Goal: Task Accomplishment & Management: Manage account settings

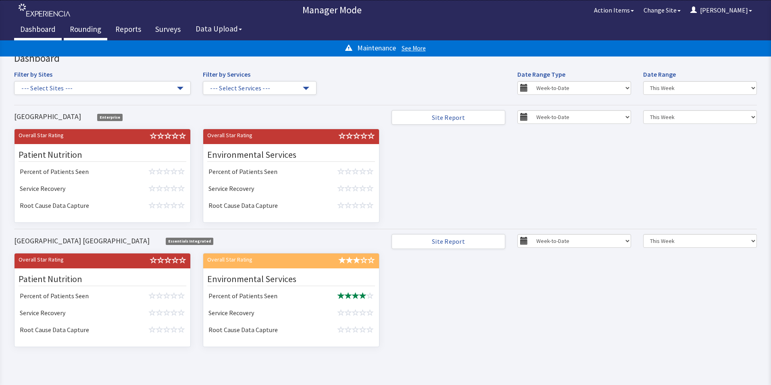
click at [83, 27] on link "Rounding" at bounding box center [86, 30] width 44 height 20
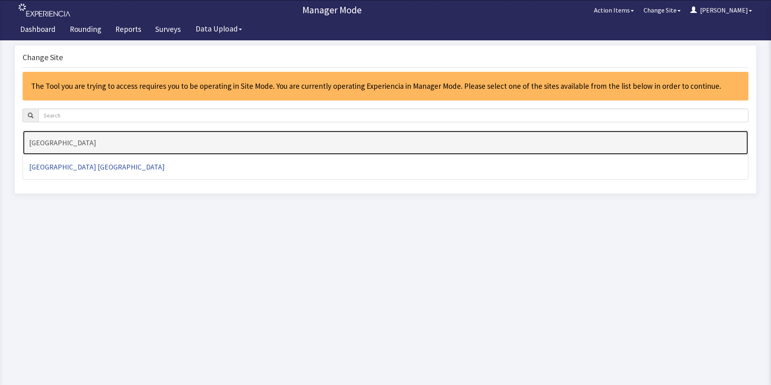
click at [53, 142] on h4 "[GEOGRAPHIC_DATA]" at bounding box center [385, 143] width 713 height 8
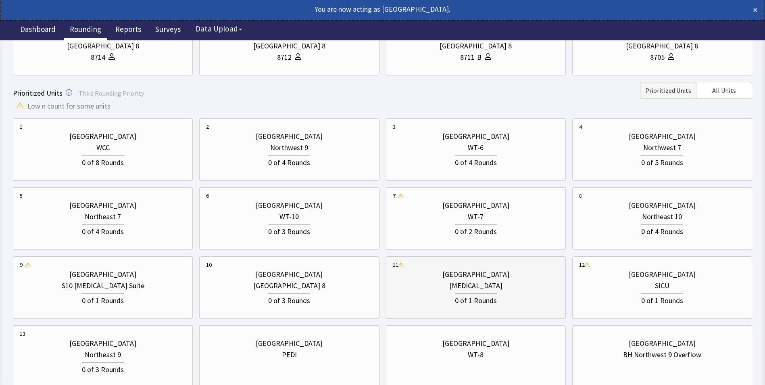
scroll to position [202, 0]
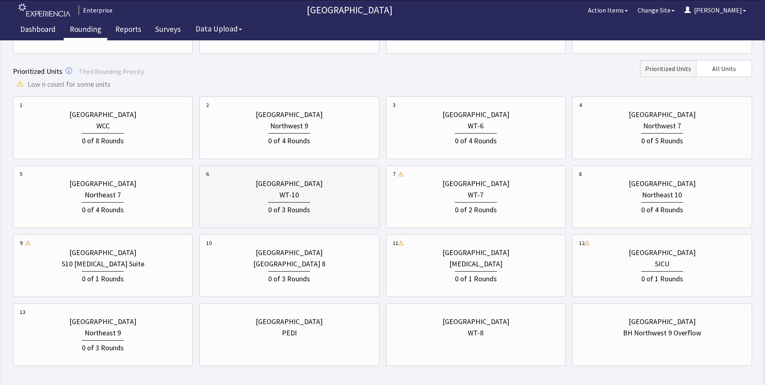
click at [268, 213] on div "0 of 3 Rounds" at bounding box center [289, 208] width 166 height 15
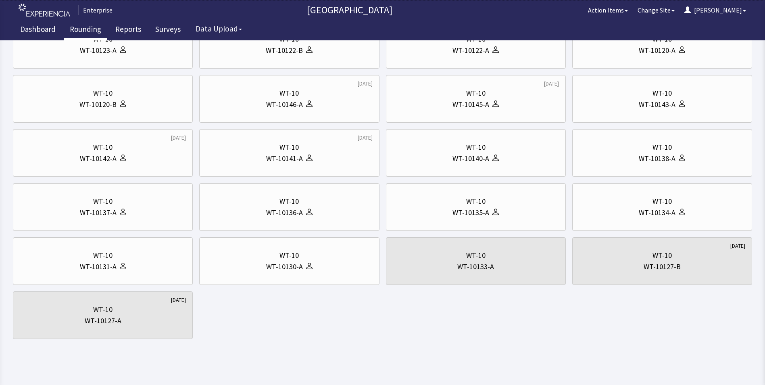
scroll to position [0, 0]
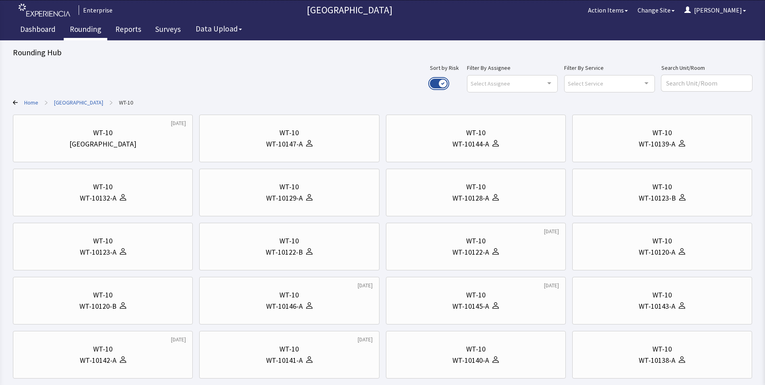
click at [448, 82] on button "Use setting" at bounding box center [439, 84] width 18 height 10
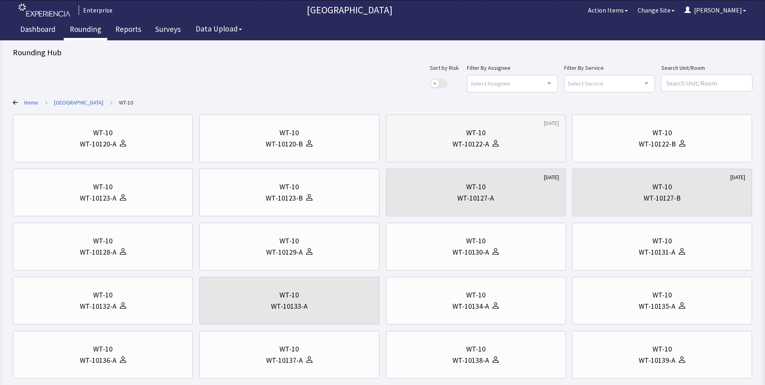
click at [487, 144] on div "WT-10122-A" at bounding box center [471, 143] width 37 height 11
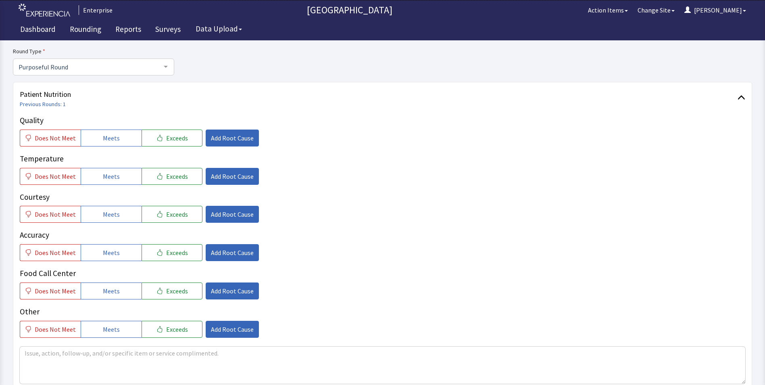
scroll to position [81, 0]
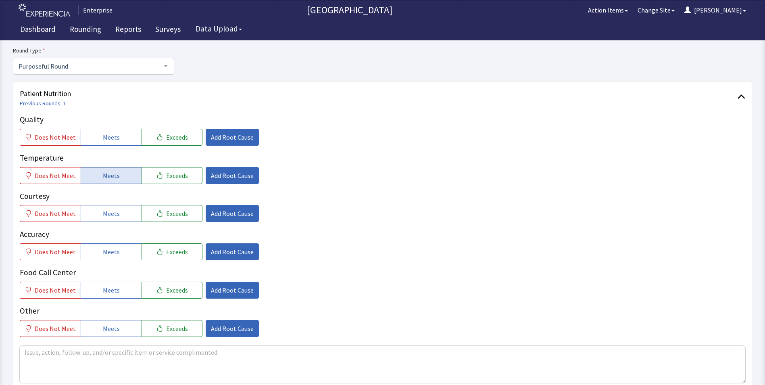
drag, startPoint x: 120, startPoint y: 136, endPoint x: 119, endPoint y: 176, distance: 39.6
click at [120, 138] on button "Meets" at bounding box center [111, 137] width 61 height 17
click at [118, 184] on div "Quality Does Not Meet Meets Exceeds Add Root Cause Temperature Does Not Meet Me…" at bounding box center [383, 225] width 726 height 223
drag, startPoint x: 120, startPoint y: 176, endPoint x: 121, endPoint y: 203, distance: 27.0
click at [121, 179] on button "Meets" at bounding box center [111, 175] width 61 height 17
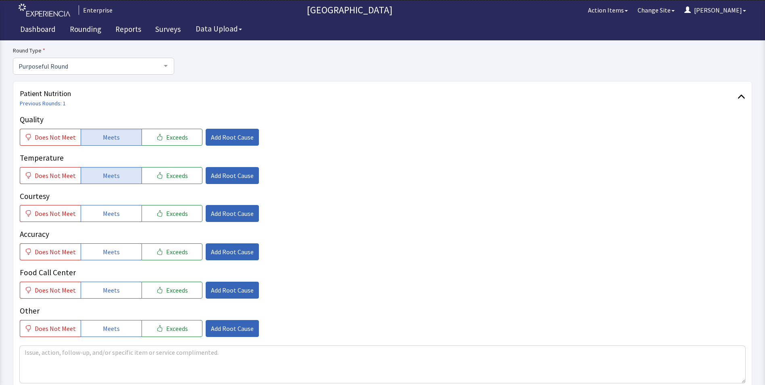
drag, startPoint x: 121, startPoint y: 210, endPoint x: 121, endPoint y: 230, distance: 19.8
click at [121, 219] on button "Meets" at bounding box center [111, 213] width 61 height 17
drag, startPoint x: 118, startPoint y: 255, endPoint x: 119, endPoint y: 282, distance: 27.0
click at [119, 265] on div "Quality Does Not Meet Meets Exceeds Add Root Cause Temperature Does Not Meet Me…" at bounding box center [383, 225] width 726 height 223
drag, startPoint x: 115, startPoint y: 292, endPoint x: 118, endPoint y: 275, distance: 17.5
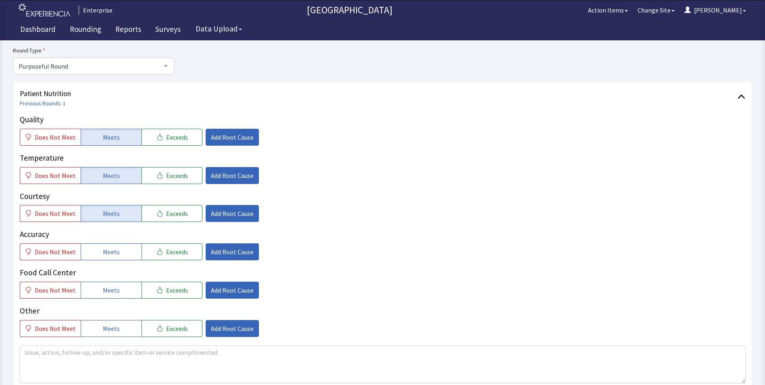
click at [115, 293] on span "Meets" at bounding box center [111, 290] width 17 height 10
drag, startPoint x: 121, startPoint y: 255, endPoint x: 132, endPoint y: 255, distance: 10.9
click at [121, 257] on button "Meets" at bounding box center [111, 251] width 61 height 17
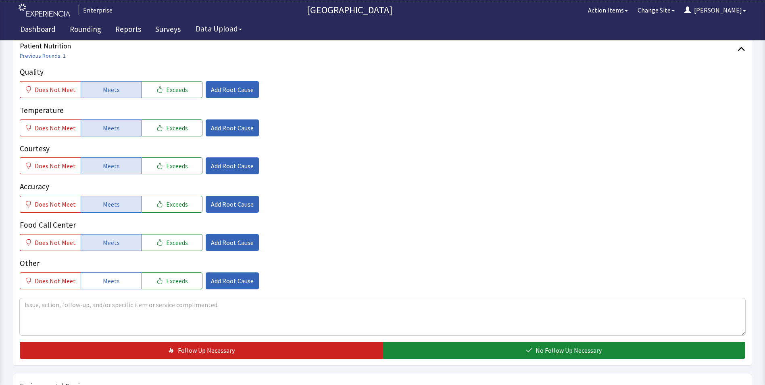
scroll to position [242, 0]
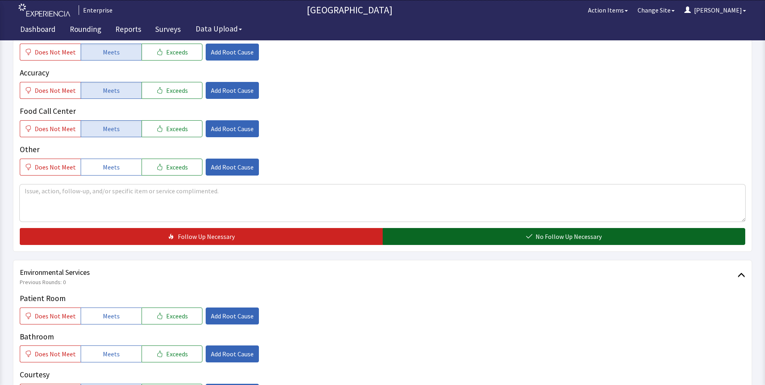
click at [416, 234] on button "No Follow Up Necessary" at bounding box center [564, 236] width 363 height 17
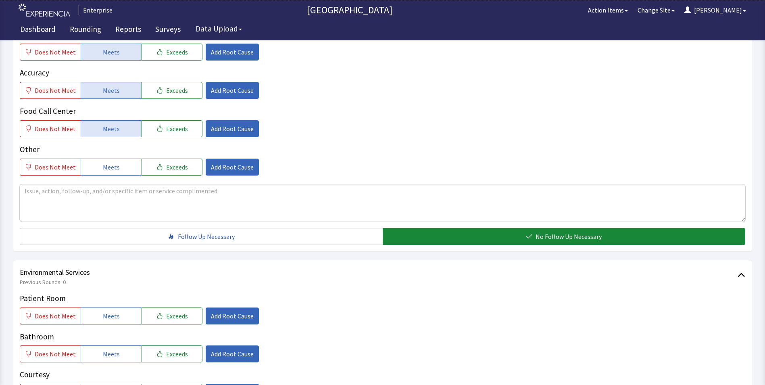
scroll to position [363, 0]
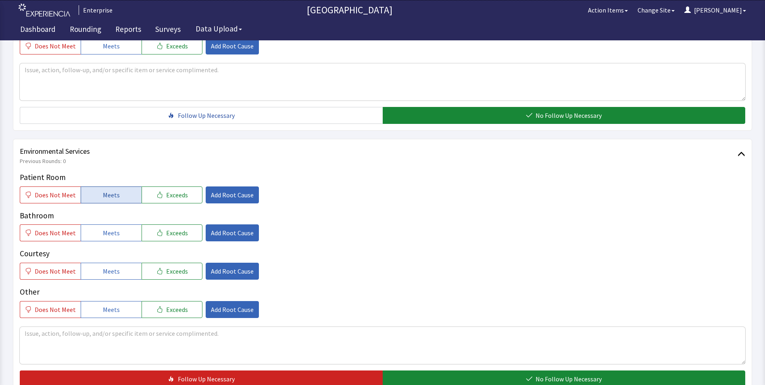
click at [95, 194] on button "Meets" at bounding box center [111, 194] width 61 height 17
drag, startPoint x: 108, startPoint y: 230, endPoint x: 111, endPoint y: 249, distance: 18.8
click at [109, 232] on span "Meets" at bounding box center [111, 233] width 17 height 10
click at [111, 268] on span "Meets" at bounding box center [111, 271] width 17 height 10
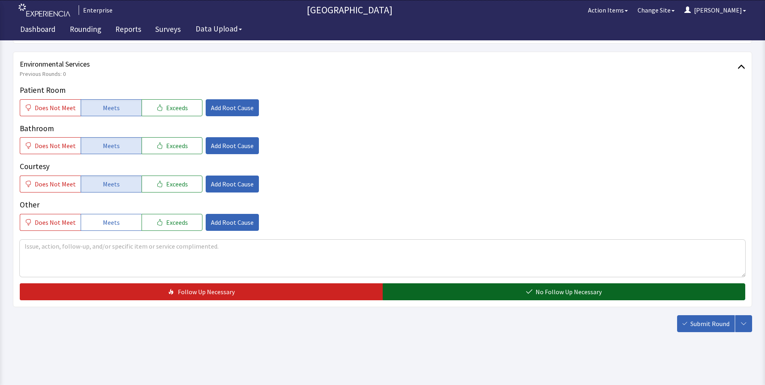
scroll to position [451, 0]
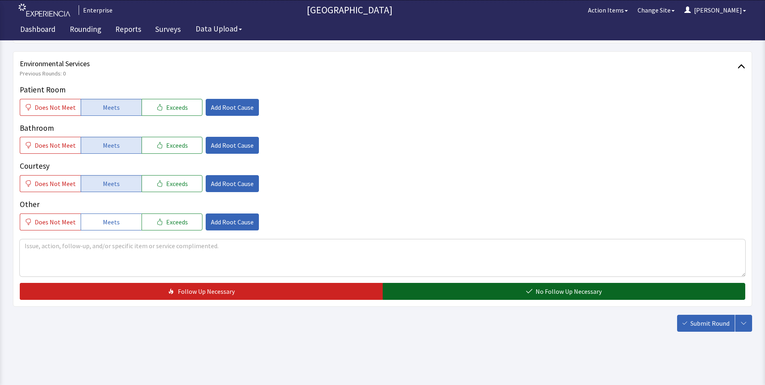
click at [446, 287] on button "No Follow Up Necessary" at bounding box center [564, 291] width 363 height 17
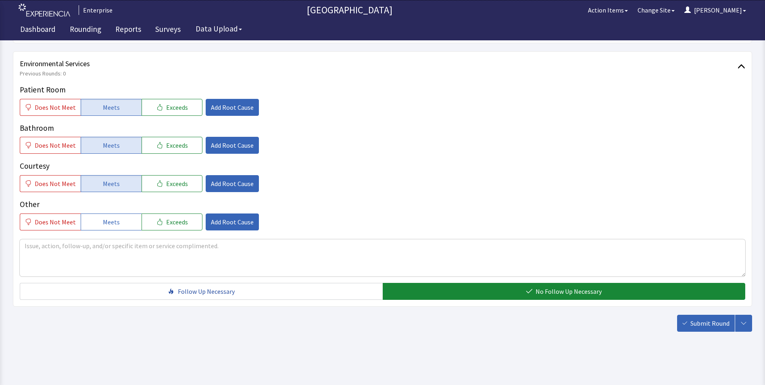
click at [696, 322] on span "Submit Round" at bounding box center [710, 323] width 39 height 10
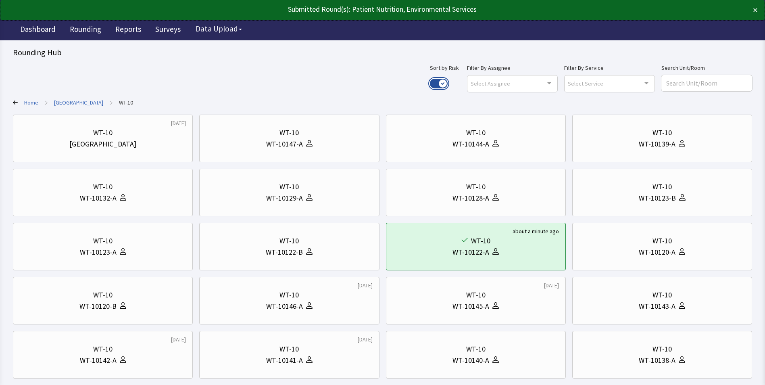
click at [448, 81] on button "Use setting" at bounding box center [439, 84] width 18 height 10
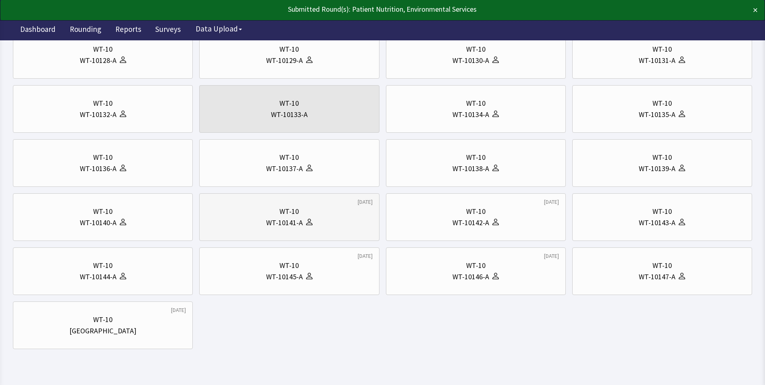
scroll to position [202, 0]
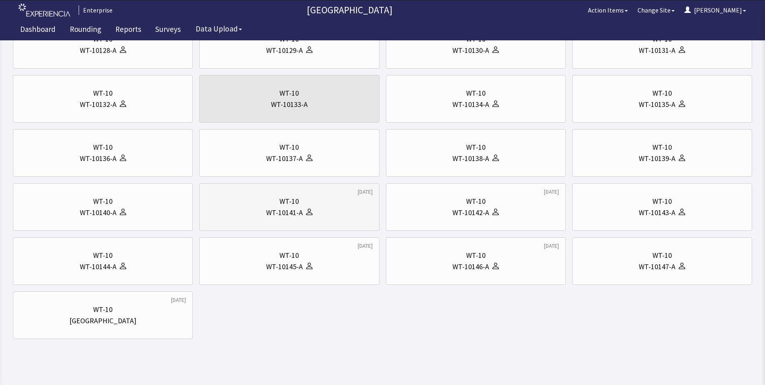
click at [313, 200] on div "WT-10" at bounding box center [289, 201] width 166 height 11
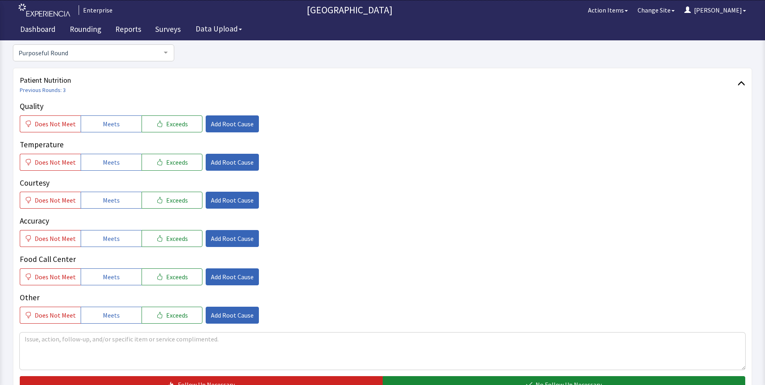
scroll to position [161, 0]
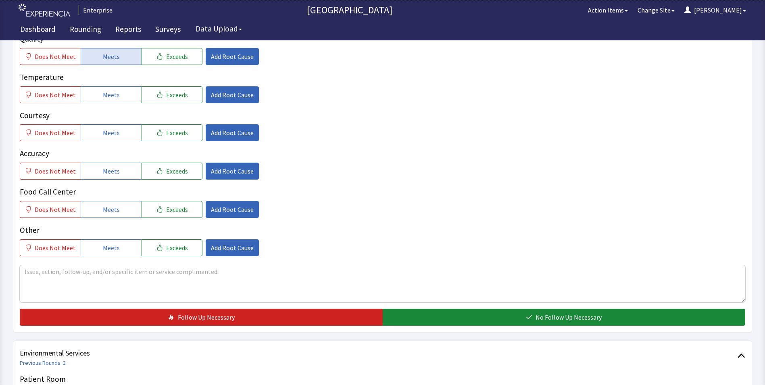
click at [120, 55] on button "Meets" at bounding box center [111, 56] width 61 height 17
click at [128, 89] on button "Meets" at bounding box center [111, 94] width 61 height 17
click at [115, 127] on button "Meets" at bounding box center [111, 132] width 61 height 17
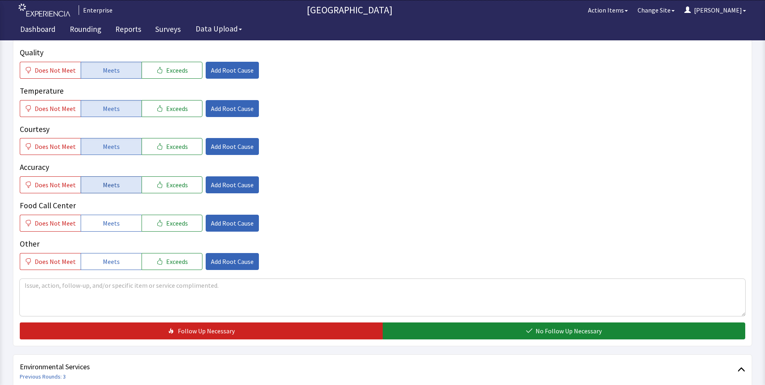
click at [118, 176] on button "Meets" at bounding box center [111, 184] width 61 height 17
click at [142, 215] on button "Exceeds" at bounding box center [172, 223] width 61 height 17
click at [118, 215] on button "Meets" at bounding box center [111, 223] width 61 height 17
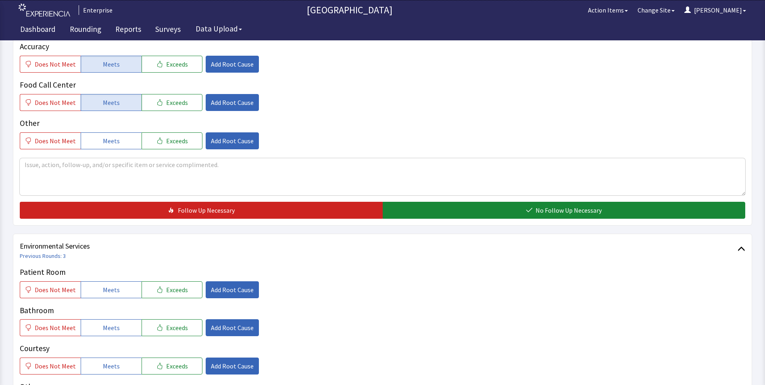
scroll to position [282, 0]
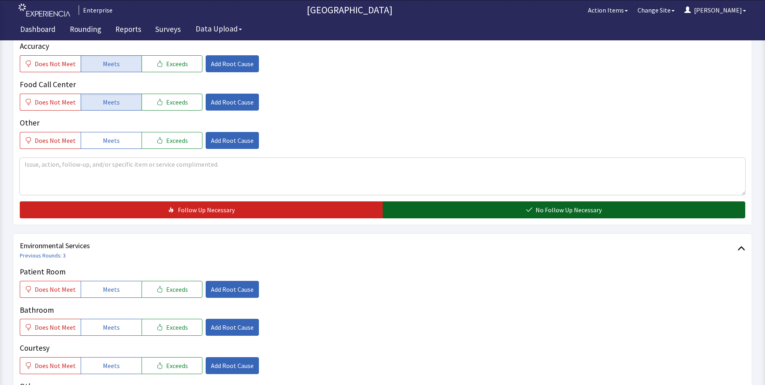
click at [437, 201] on button "No Follow Up Necessary" at bounding box center [564, 209] width 363 height 17
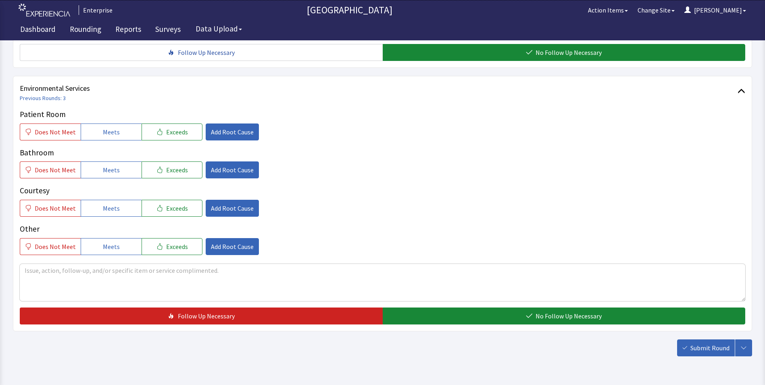
scroll to position [444, 0]
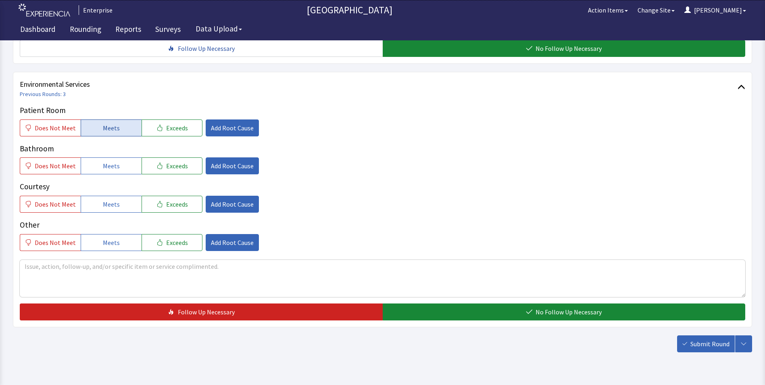
click at [87, 119] on button "Meets" at bounding box center [111, 127] width 61 height 17
drag, startPoint x: 104, startPoint y: 148, endPoint x: 109, endPoint y: 174, distance: 26.1
click at [106, 161] on span "Meets" at bounding box center [111, 166] width 17 height 10
click at [109, 199] on span "Meets" at bounding box center [111, 204] width 17 height 10
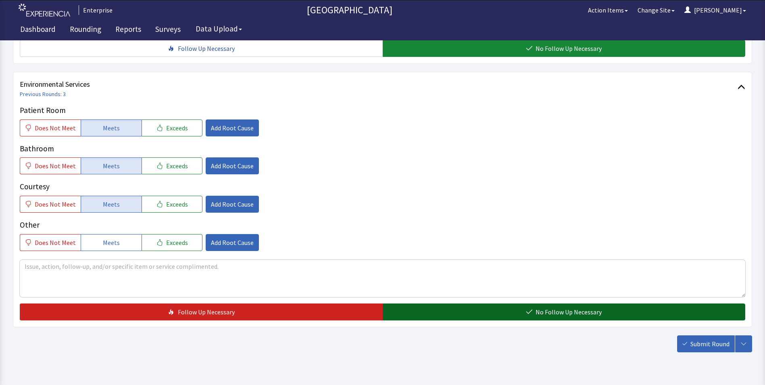
drag, startPoint x: 399, startPoint y: 295, endPoint x: 466, endPoint y: 305, distance: 67.1
click at [401, 303] on button "No Follow Up Necessary" at bounding box center [564, 311] width 363 height 17
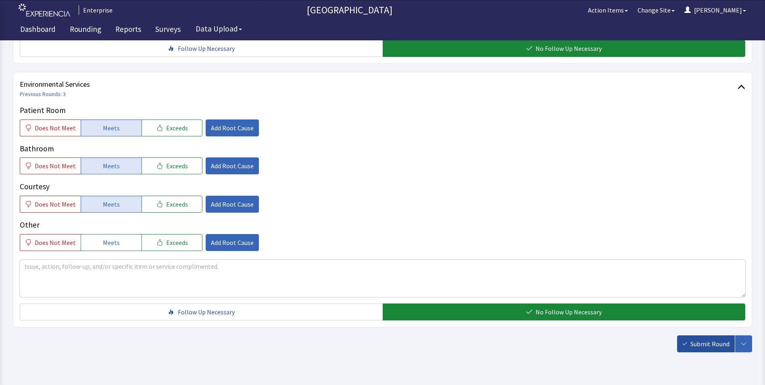
click at [705, 339] on span "Submit Round" at bounding box center [710, 344] width 39 height 10
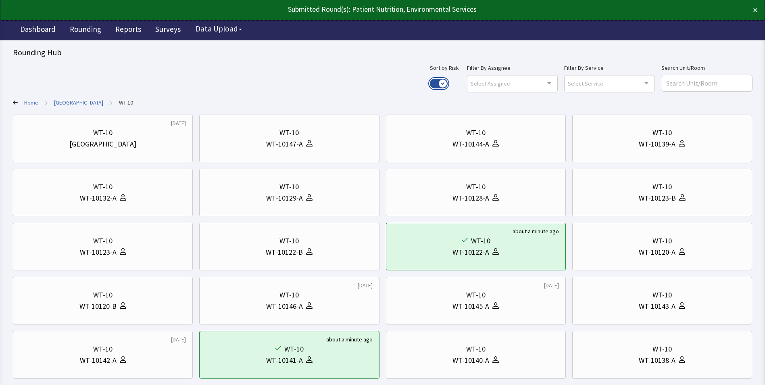
click at [448, 83] on button "Use setting" at bounding box center [439, 84] width 18 height 10
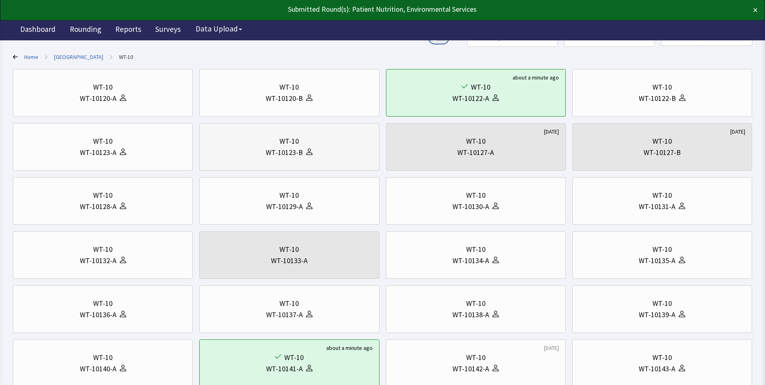
scroll to position [161, 0]
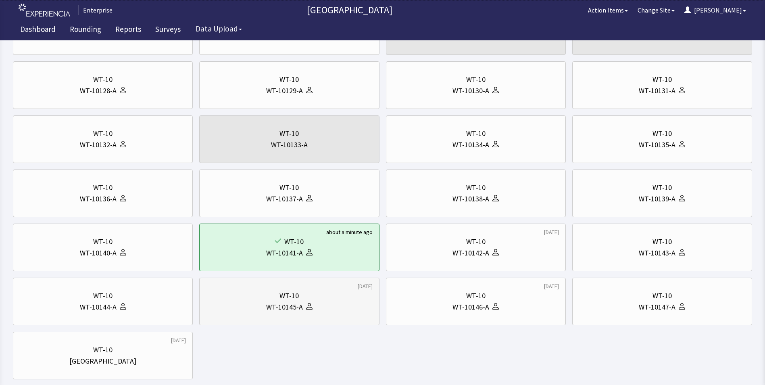
click at [290, 302] on div "WT-10145-A" at bounding box center [284, 306] width 37 height 11
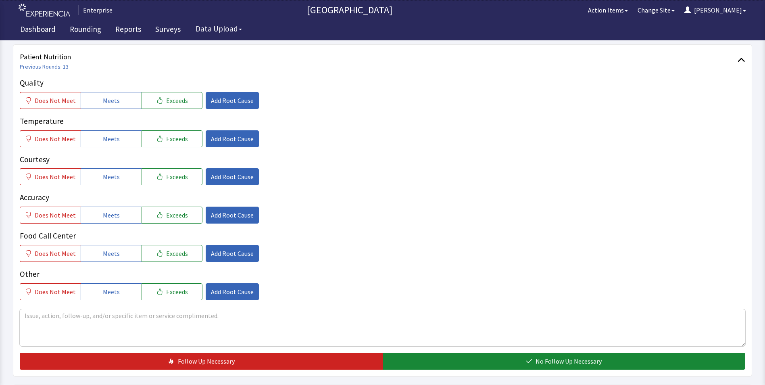
scroll to position [121, 0]
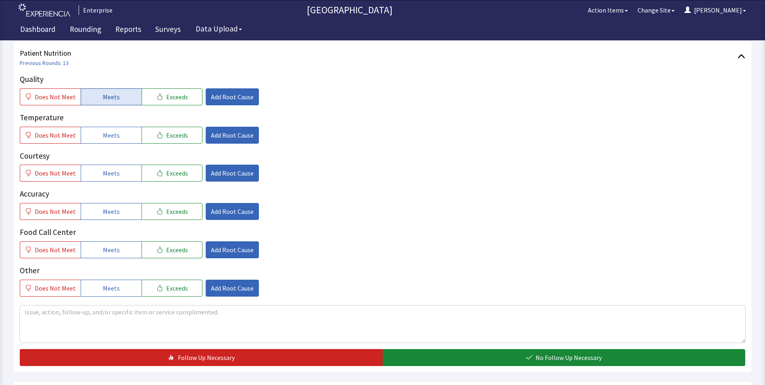
click at [103, 97] on span "Meets" at bounding box center [111, 97] width 17 height 10
click at [116, 140] on button "Meets" at bounding box center [111, 135] width 61 height 17
click at [108, 168] on button "Meets" at bounding box center [111, 173] width 61 height 17
drag, startPoint x: 119, startPoint y: 210, endPoint x: 112, endPoint y: 240, distance: 31.5
click at [117, 219] on button "Meets" at bounding box center [111, 211] width 61 height 17
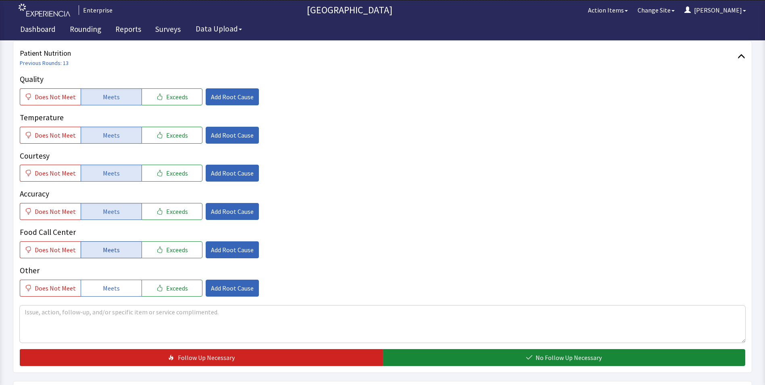
click at [110, 249] on span "Meets" at bounding box center [111, 250] width 17 height 10
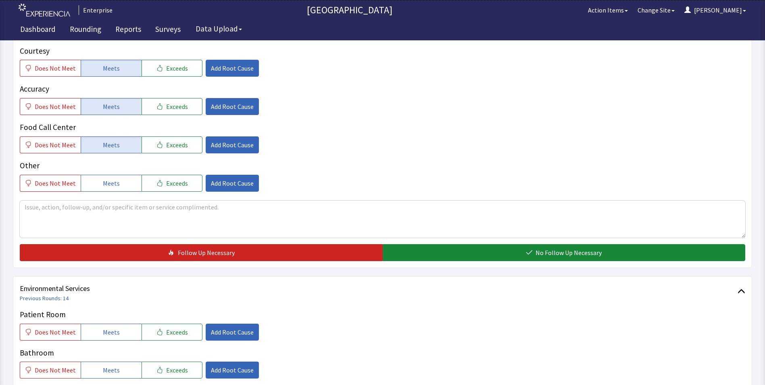
scroll to position [242, 0]
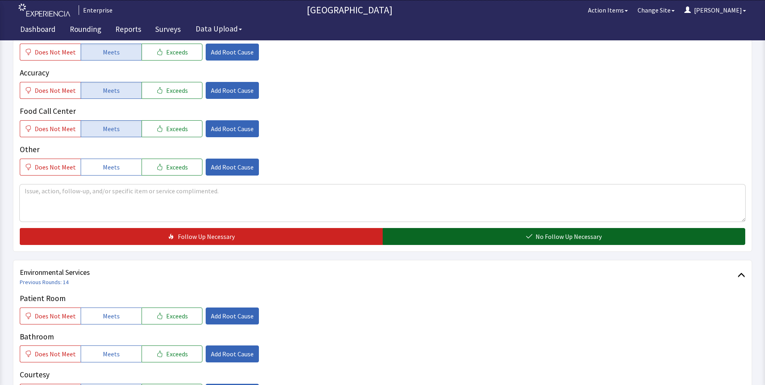
click at [420, 239] on button "No Follow Up Necessary" at bounding box center [564, 236] width 363 height 17
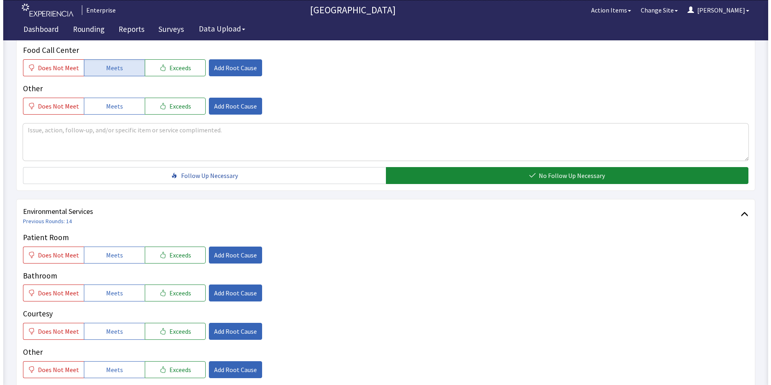
scroll to position [363, 0]
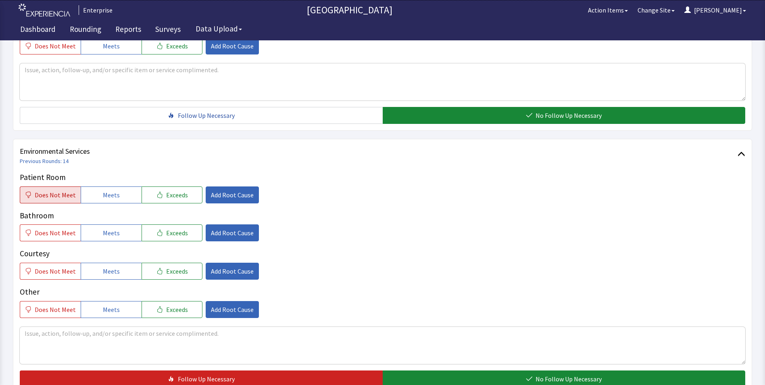
click at [55, 195] on span "Does Not Meet" at bounding box center [55, 195] width 41 height 10
drag, startPoint x: 127, startPoint y: 232, endPoint x: 124, endPoint y: 260, distance: 28.1
click at [127, 233] on button "Meets" at bounding box center [111, 232] width 61 height 17
click at [120, 268] on button "Meets" at bounding box center [111, 271] width 61 height 17
click at [220, 192] on span "Add Root Cause" at bounding box center [232, 195] width 43 height 10
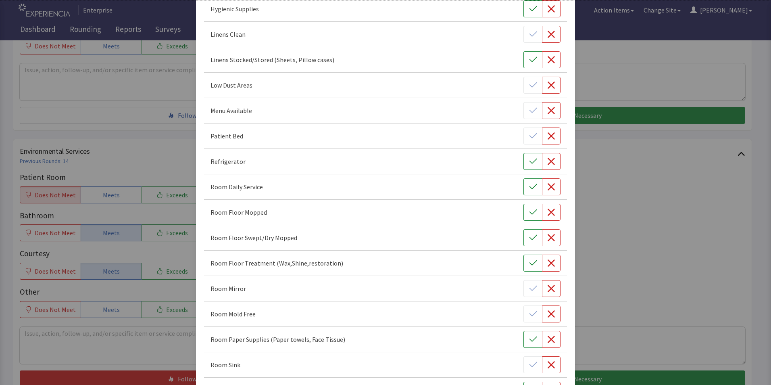
scroll to position [202, 0]
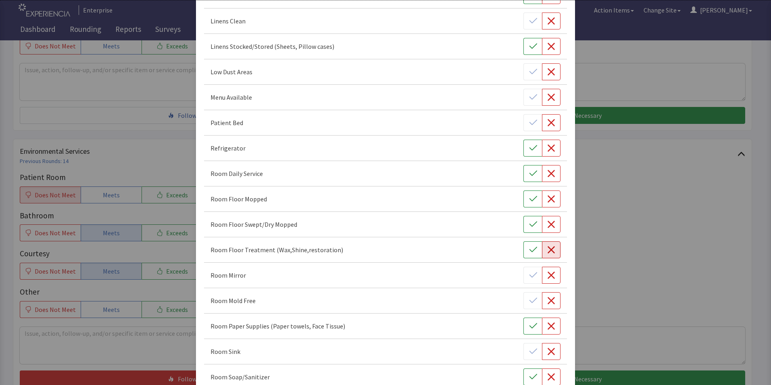
click at [551, 251] on button "button" at bounding box center [551, 249] width 19 height 17
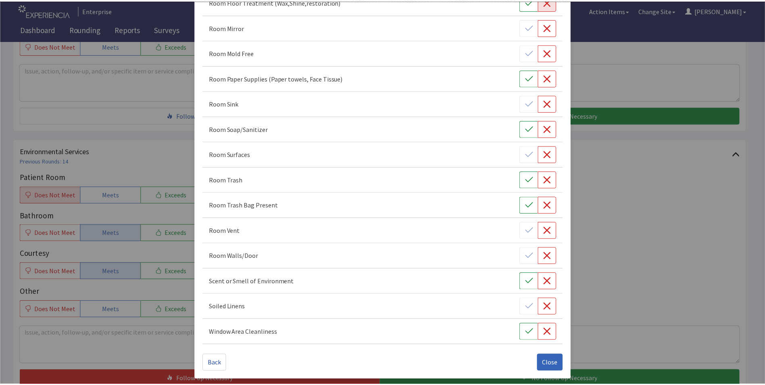
scroll to position [451, 0]
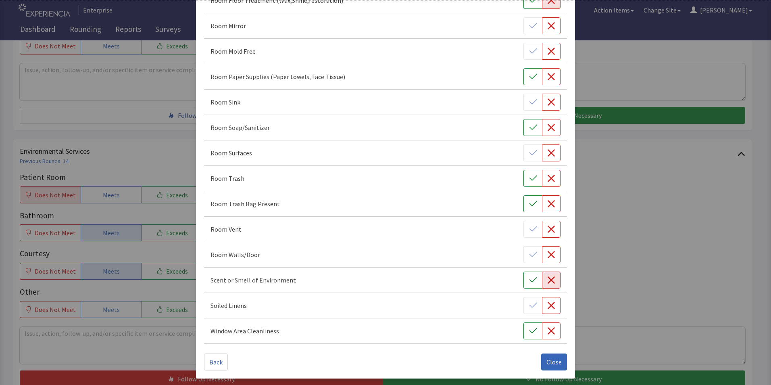
drag, startPoint x: 547, startPoint y: 278, endPoint x: 552, endPoint y: 288, distance: 11.4
click at [547, 279] on icon "button" at bounding box center [551, 280] width 8 height 8
click at [550, 361] on span "Close" at bounding box center [554, 362] width 15 height 10
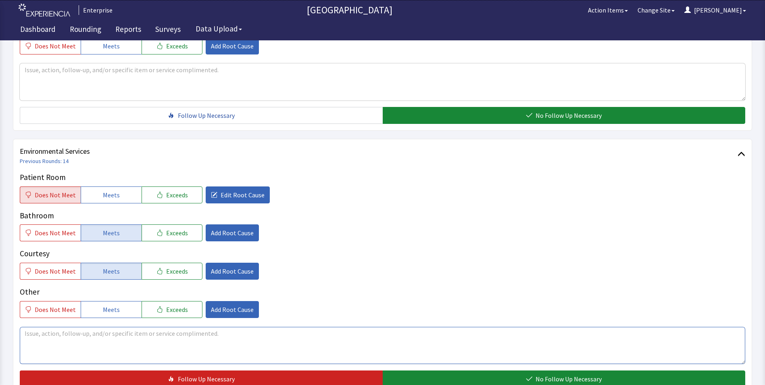
drag, startPoint x: 29, startPoint y: 334, endPoint x: 19, endPoint y: 335, distance: 10.2
click at [27, 334] on textarea at bounding box center [383, 345] width 726 height 37
drag, startPoint x: 24, startPoint y: 333, endPoint x: 236, endPoint y: 333, distance: 212.2
click at [236, 333] on textarea "patient has been here for 158 days and the floor needed to be scrubbed" at bounding box center [383, 345] width 726 height 37
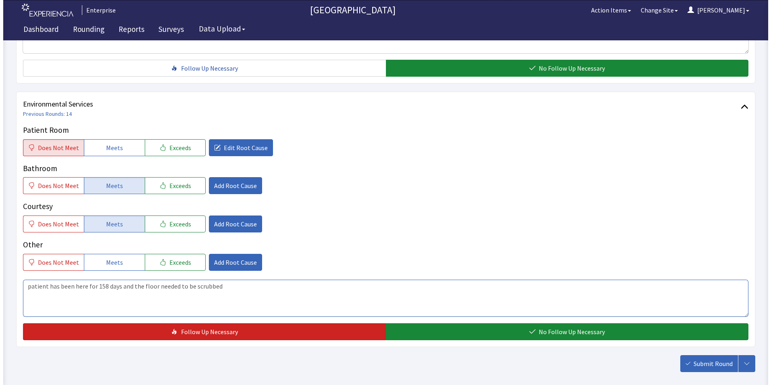
scroll to position [451, 0]
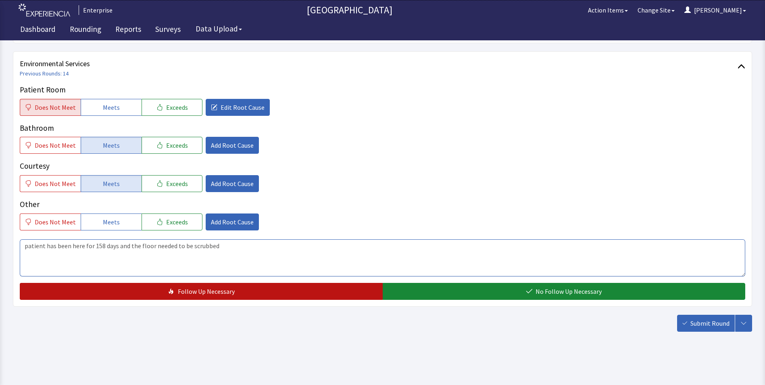
type textarea "patient has been here for 158 days and the floor needed to be scrubbed"
click at [343, 290] on button "Follow Up Necessary" at bounding box center [201, 291] width 363 height 17
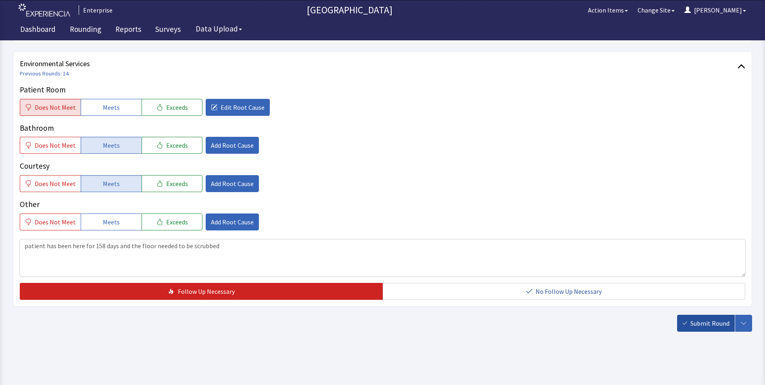
click at [692, 322] on span "Submit Round" at bounding box center [710, 323] width 39 height 10
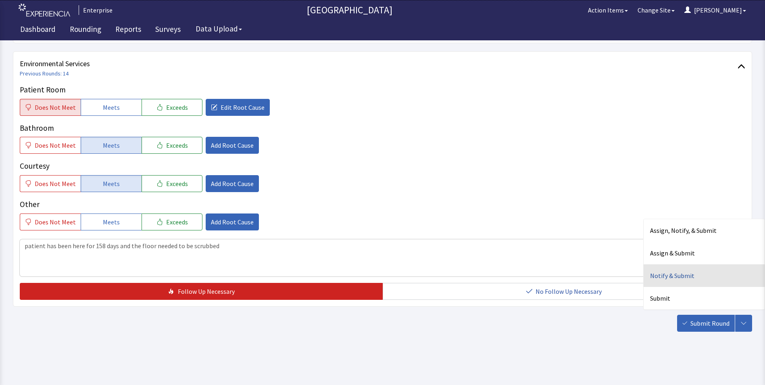
click at [688, 274] on div "Notify & Submit" at bounding box center [704, 275] width 121 height 23
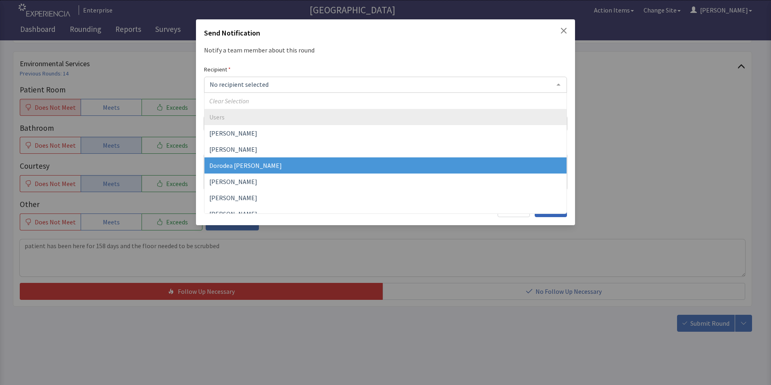
click at [245, 162] on span "Dorodea [PERSON_NAME]" at bounding box center [245, 165] width 73 height 8
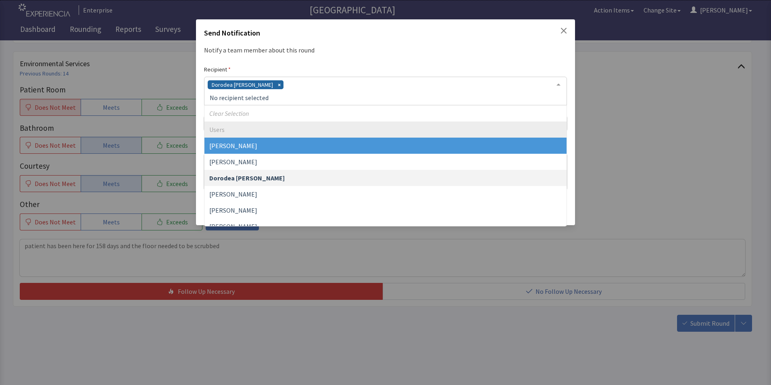
click at [279, 85] on div "Dorodea Verderame" at bounding box center [385, 91] width 363 height 29
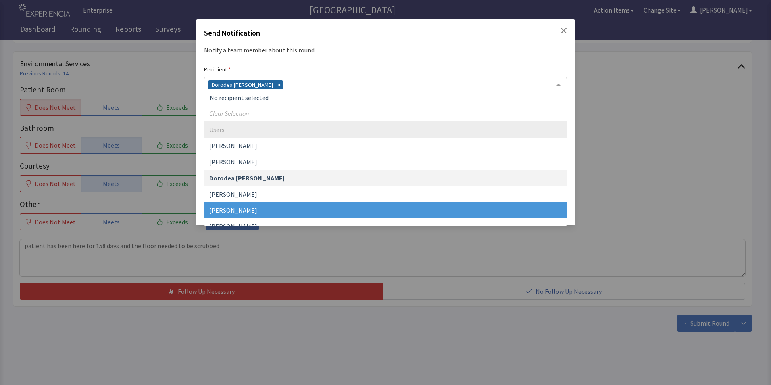
click at [257, 206] on span "Gerardo Mejias" at bounding box center [386, 210] width 362 height 16
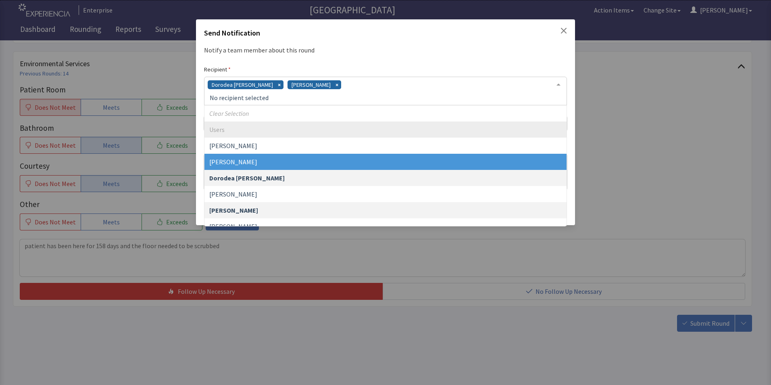
click at [328, 88] on div "Dorodea Verderame Gerardo Mejias" at bounding box center [385, 91] width 363 height 29
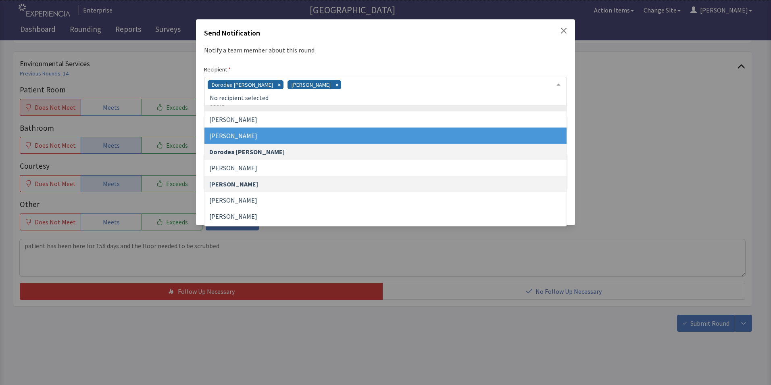
scroll to position [40, 0]
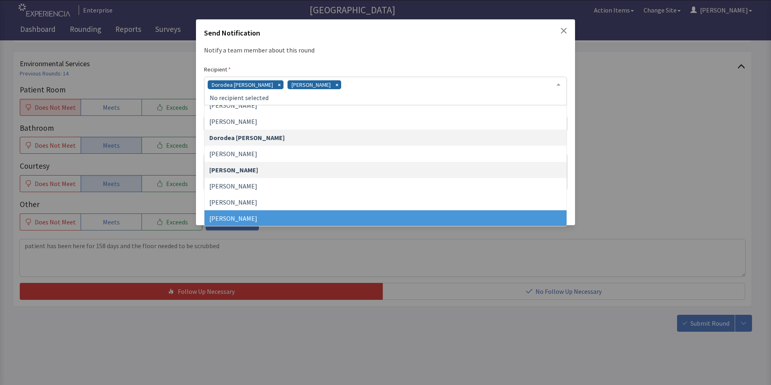
click at [294, 213] on span "James Hellandbrand" at bounding box center [386, 218] width 362 height 16
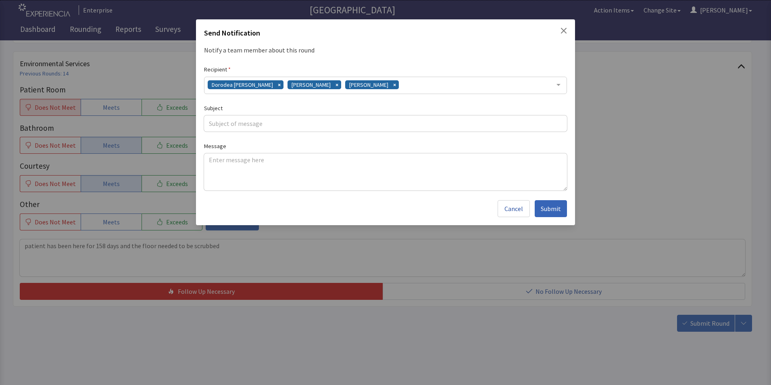
click at [400, 85] on div "Dorodea Verderame Gerardo Mejias James Hellandbrand" at bounding box center [385, 85] width 363 height 17
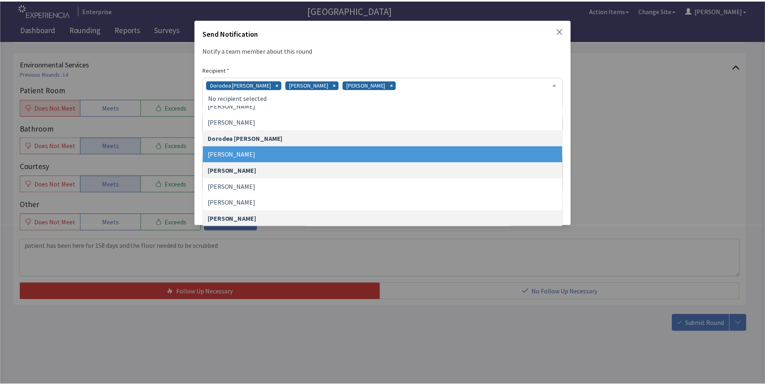
scroll to position [161, 0]
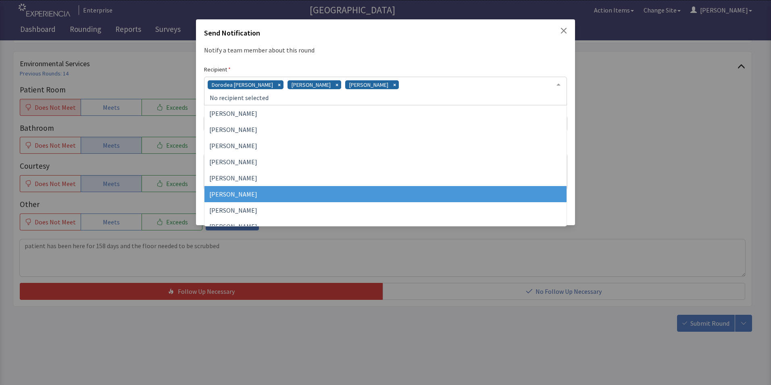
click at [330, 192] on span "Vesel Haxhillary" at bounding box center [386, 194] width 362 height 16
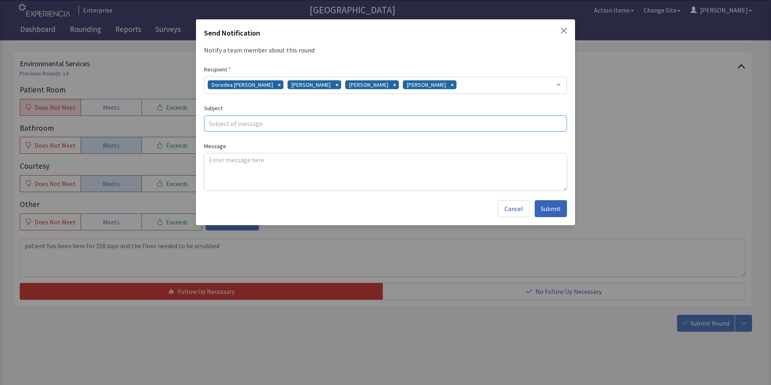
click at [251, 122] on input "text" at bounding box center [385, 123] width 363 height 16
type input "floor care"
click at [216, 159] on textarea at bounding box center [385, 171] width 363 height 37
paste textarea "patient has been here for 158 days and the floor needed to be scrubbed"
type textarea "patient has been here for 158 days and the floor needed to be scrubbed"
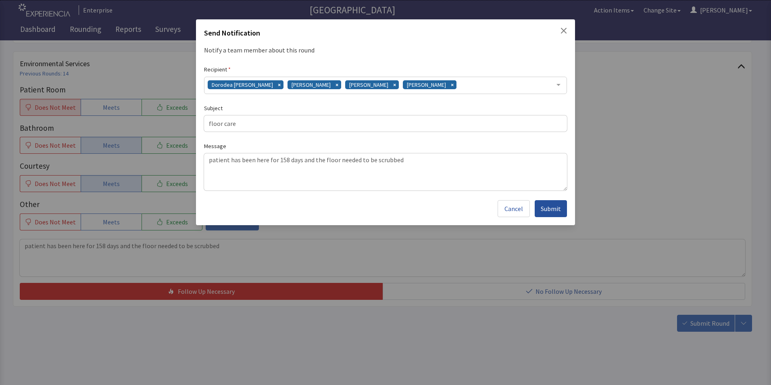
click at [552, 211] on span "Submit" at bounding box center [551, 209] width 20 height 10
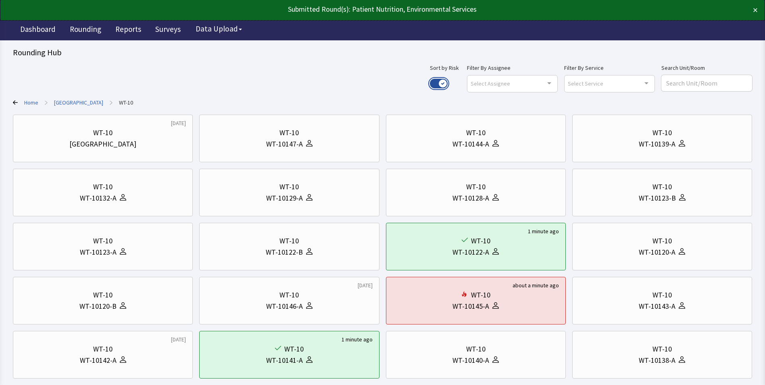
click at [448, 82] on button "Use setting" at bounding box center [439, 84] width 18 height 10
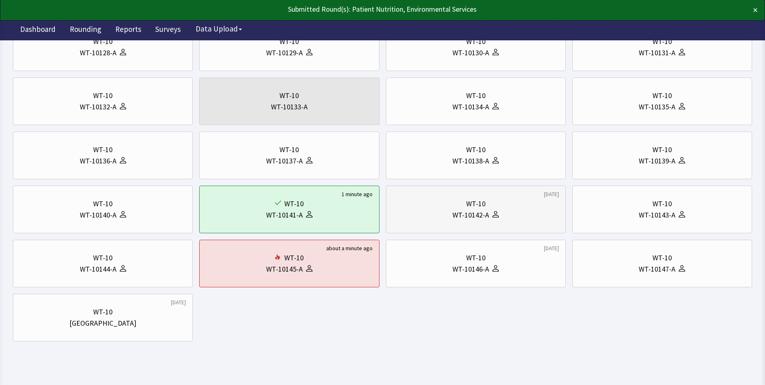
scroll to position [202, 0]
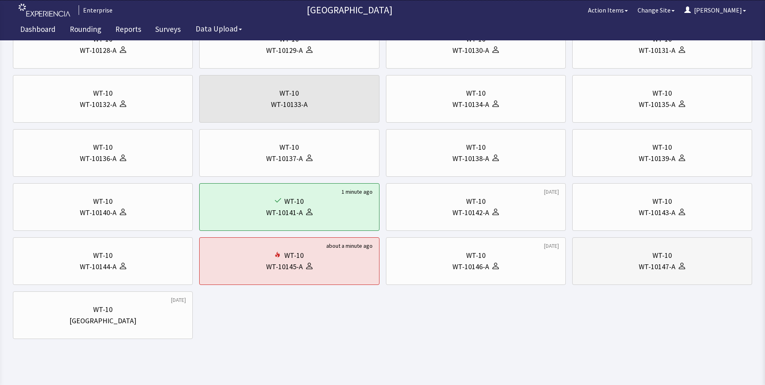
click at [654, 268] on div "WT-10147-A" at bounding box center [657, 266] width 37 height 11
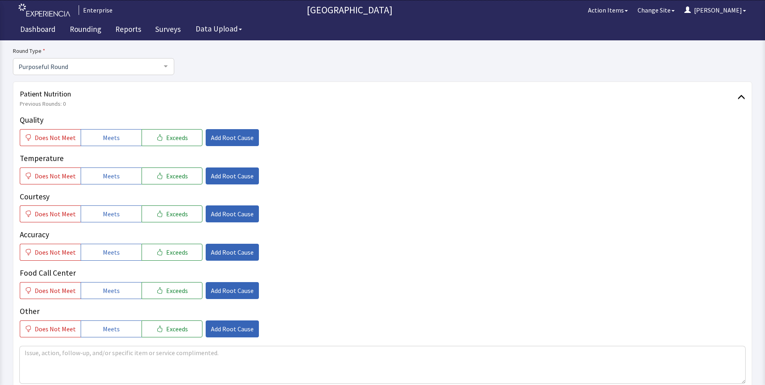
scroll to position [81, 0]
click at [110, 137] on span "Meets" at bounding box center [111, 137] width 17 height 10
drag, startPoint x: 111, startPoint y: 171, endPoint x: 111, endPoint y: 182, distance: 10.9
click at [111, 172] on span "Meets" at bounding box center [111, 176] width 17 height 10
drag, startPoint x: 113, startPoint y: 211, endPoint x: 113, endPoint y: 217, distance: 6.5
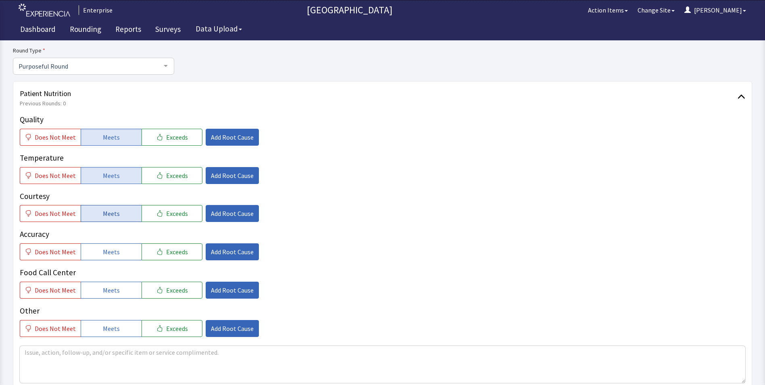
click at [113, 215] on span "Meets" at bounding box center [111, 214] width 17 height 10
click at [117, 251] on button "Meets" at bounding box center [111, 251] width 61 height 17
click at [116, 287] on span "Meets" at bounding box center [111, 290] width 17 height 10
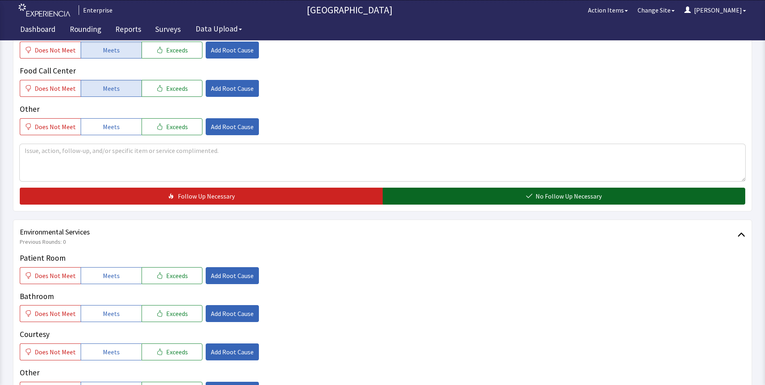
click at [462, 197] on button "No Follow Up Necessary" at bounding box center [564, 196] width 363 height 17
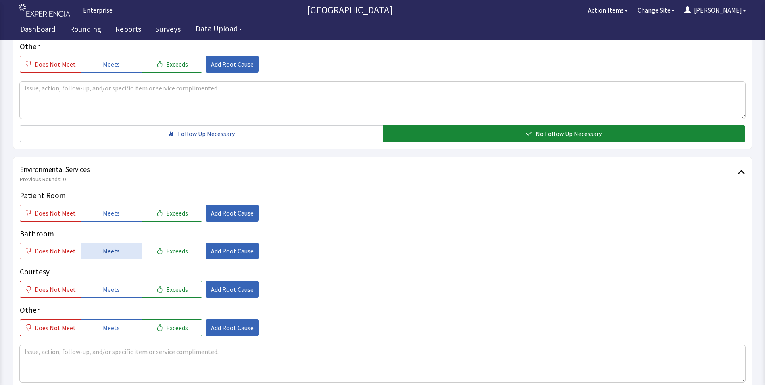
scroll to position [403, 0]
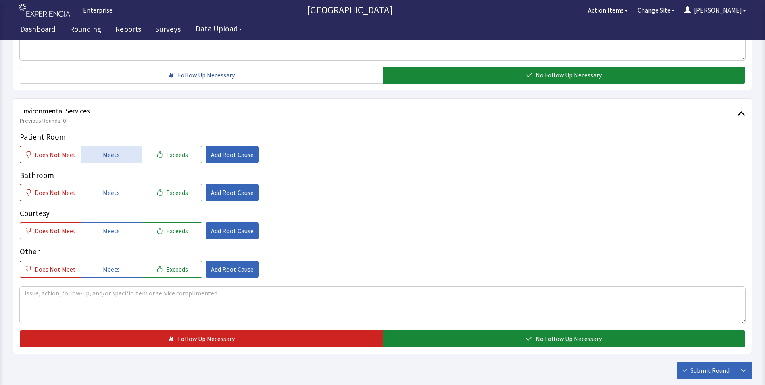
click at [98, 158] on button "Meets" at bounding box center [111, 154] width 61 height 17
drag, startPoint x: 99, startPoint y: 193, endPoint x: 103, endPoint y: 206, distance: 13.4
click at [100, 196] on button "Meets" at bounding box center [111, 192] width 61 height 17
drag, startPoint x: 105, startPoint y: 228, endPoint x: 114, endPoint y: 233, distance: 10.2
click at [106, 228] on span "Meets" at bounding box center [111, 231] width 17 height 10
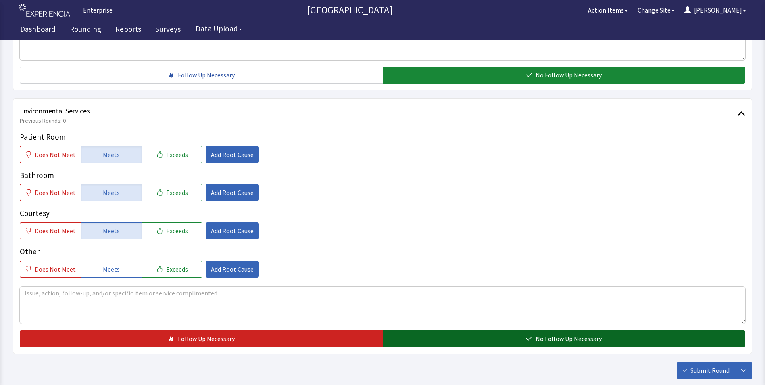
click at [453, 340] on button "No Follow Up Necessary" at bounding box center [564, 338] width 363 height 17
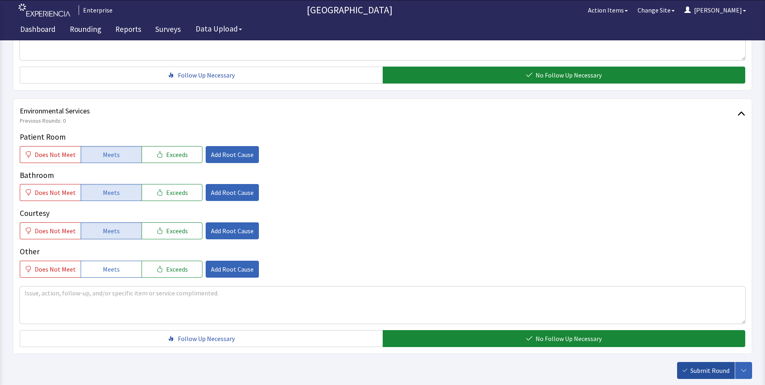
click at [710, 371] on span "Submit Round" at bounding box center [710, 371] width 39 height 10
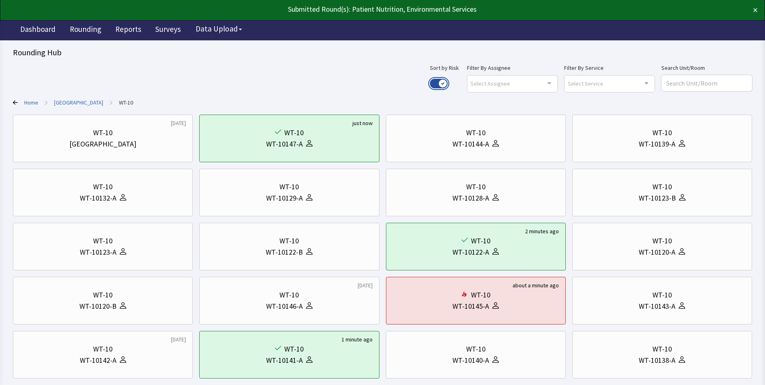
click at [448, 84] on button "Use setting" at bounding box center [439, 84] width 18 height 10
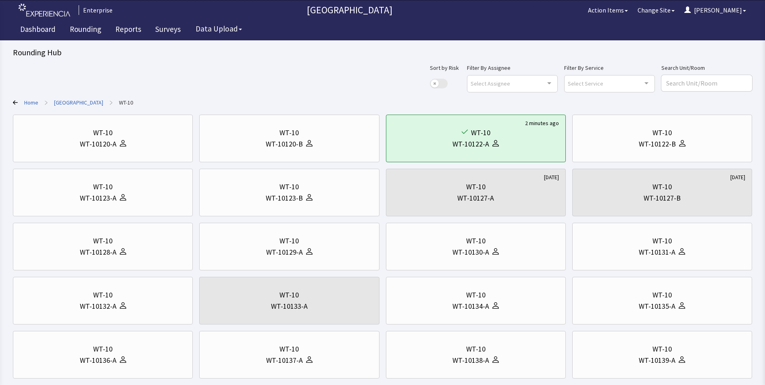
click at [73, 100] on link "[GEOGRAPHIC_DATA]" at bounding box center [78, 102] width 49 height 8
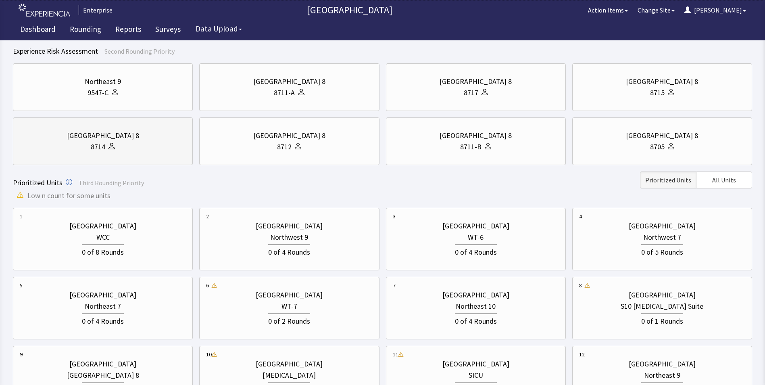
scroll to position [121, 0]
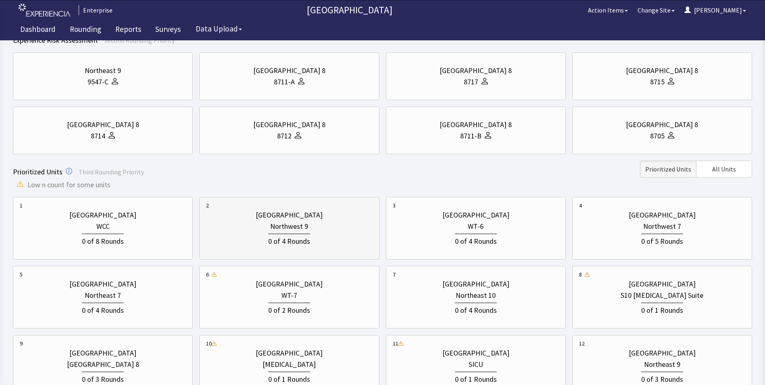
click at [296, 236] on div "0 of 4 Rounds" at bounding box center [289, 240] width 42 height 13
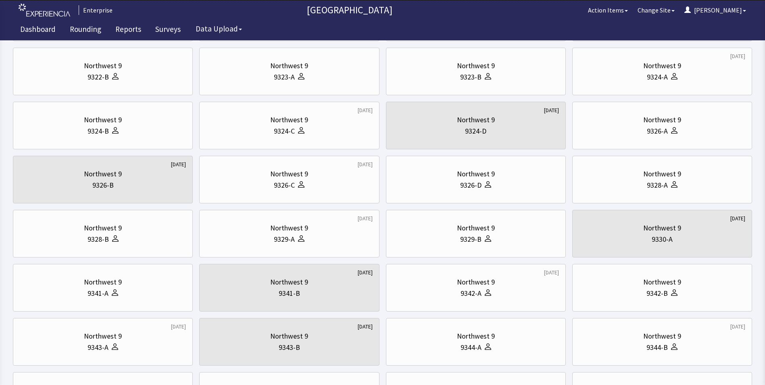
scroll to position [0, 0]
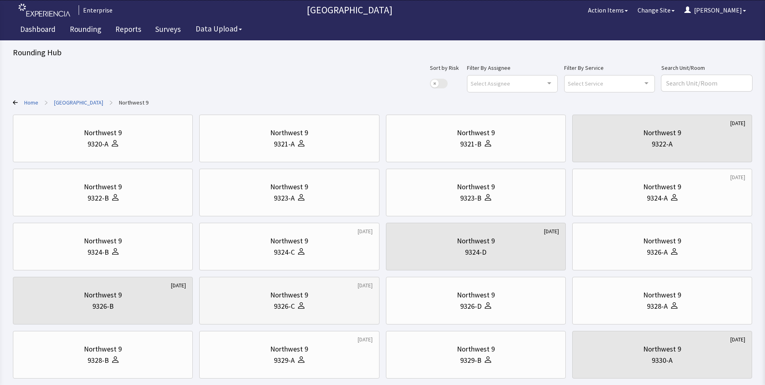
click at [286, 293] on div "Northwest 9" at bounding box center [289, 294] width 38 height 11
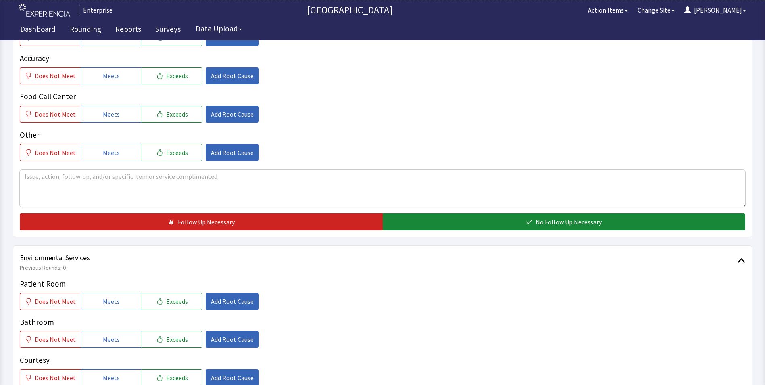
scroll to position [323, 0]
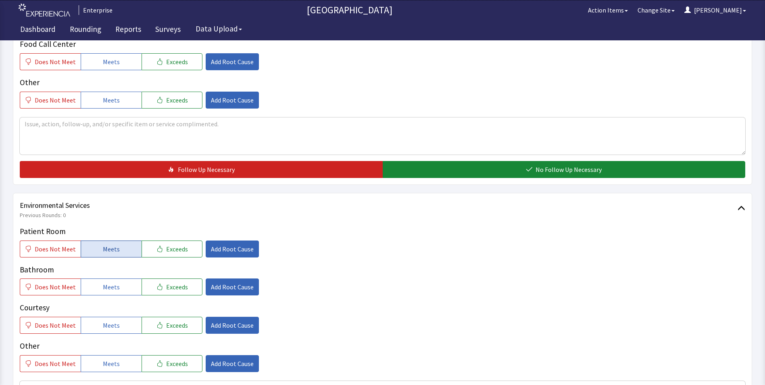
click at [113, 244] on span "Meets" at bounding box center [111, 249] width 17 height 10
drag, startPoint x: 113, startPoint y: 270, endPoint x: 113, endPoint y: 288, distance: 18.6
click at [113, 282] on span "Meets" at bounding box center [111, 287] width 17 height 10
click at [111, 320] on span "Meets" at bounding box center [111, 325] width 17 height 10
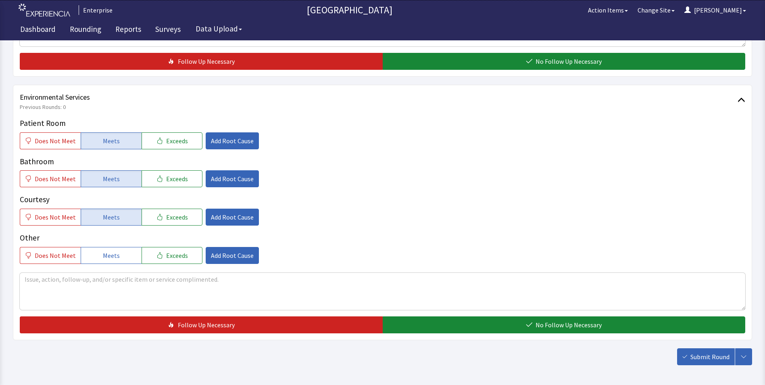
scroll to position [451, 0]
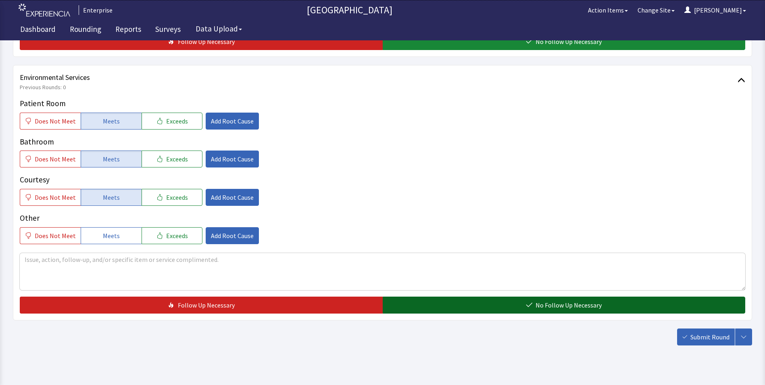
click at [418, 297] on button "No Follow Up Necessary" at bounding box center [564, 305] width 363 height 17
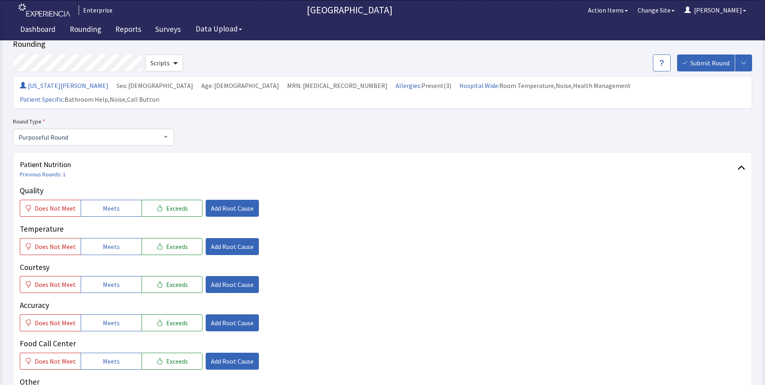
scroll to position [0, 0]
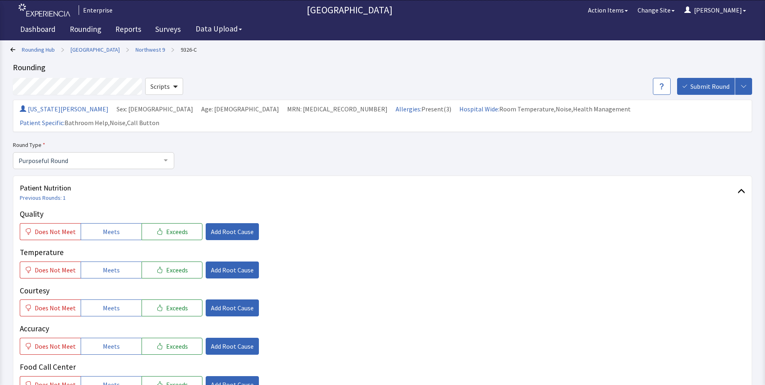
drag, startPoint x: 127, startPoint y: 215, endPoint x: 128, endPoint y: 238, distance: 23.5
click at [126, 223] on button "Meets" at bounding box center [111, 231] width 61 height 17
drag, startPoint x: 126, startPoint y: 257, endPoint x: 125, endPoint y: 276, distance: 18.6
click at [126, 261] on button "Meets" at bounding box center [111, 269] width 61 height 17
drag, startPoint x: 121, startPoint y: 297, endPoint x: 125, endPoint y: 303, distance: 7.3
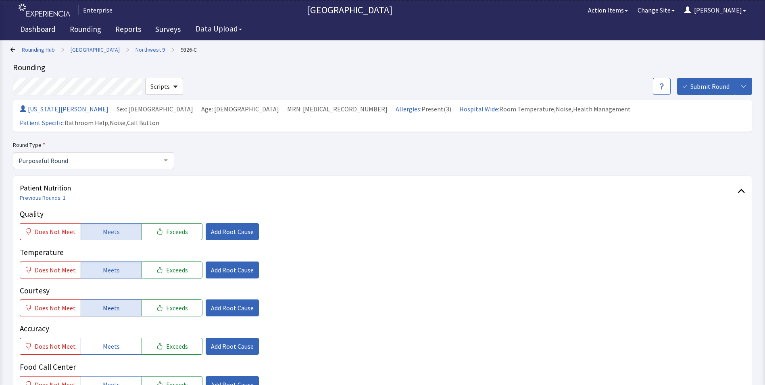
click at [123, 299] on button "Meets" at bounding box center [111, 307] width 61 height 17
click at [125, 338] on button "Meets" at bounding box center [111, 346] width 61 height 17
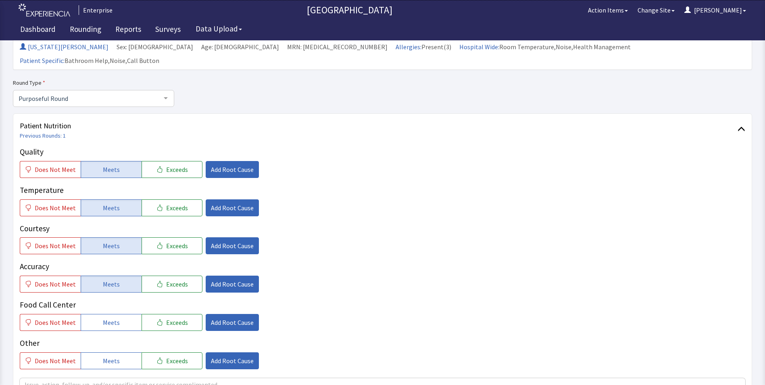
scroll to position [121, 0]
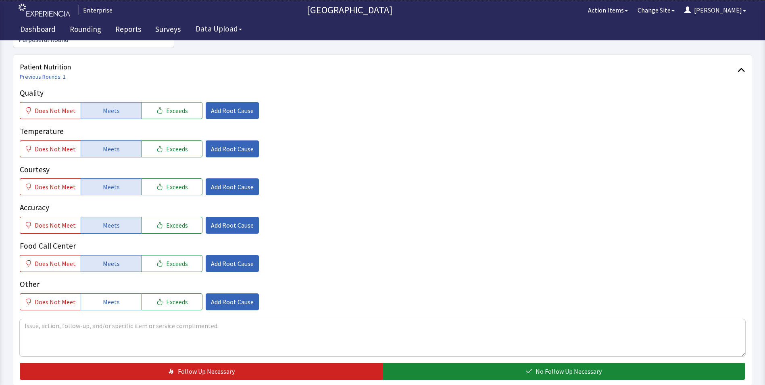
click at [98, 255] on button "Meets" at bounding box center [111, 263] width 61 height 17
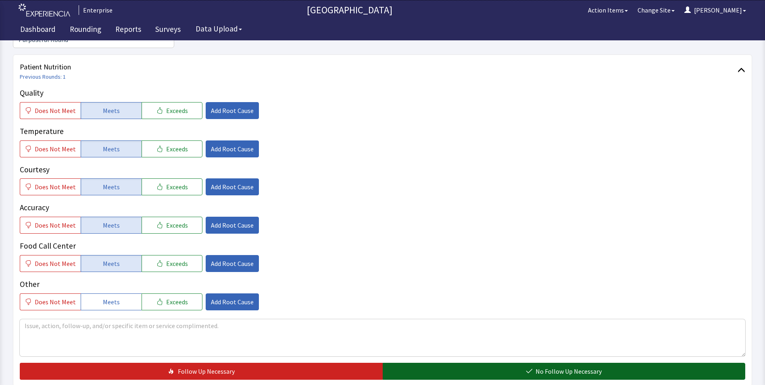
click at [430, 363] on button "No Follow Up Necessary" at bounding box center [564, 371] width 363 height 17
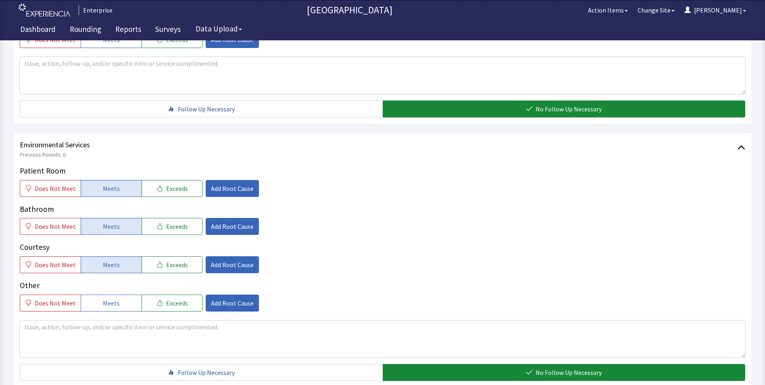
scroll to position [451, 0]
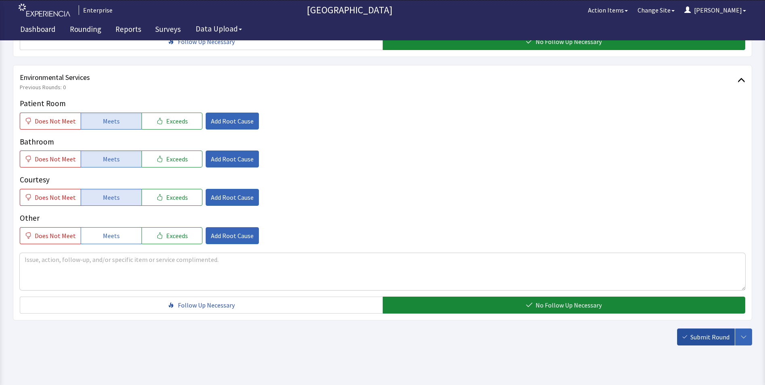
click at [708, 332] on span "Submit Round" at bounding box center [710, 337] width 39 height 10
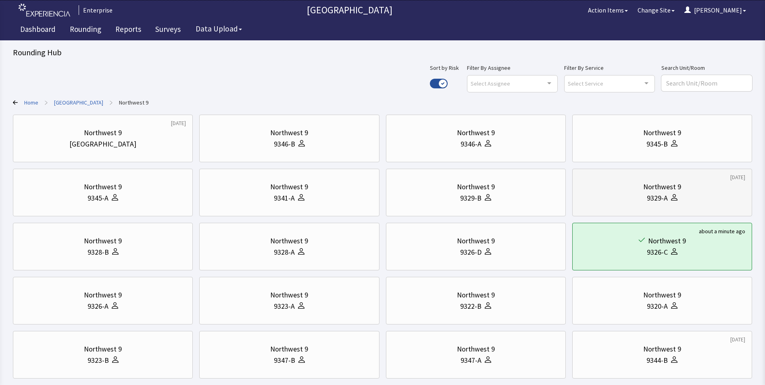
click at [643, 203] on div "9329-A" at bounding box center [662, 197] width 166 height 11
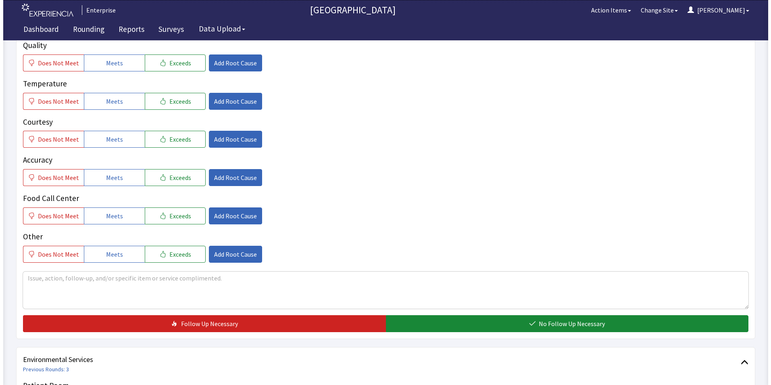
scroll to position [161, 0]
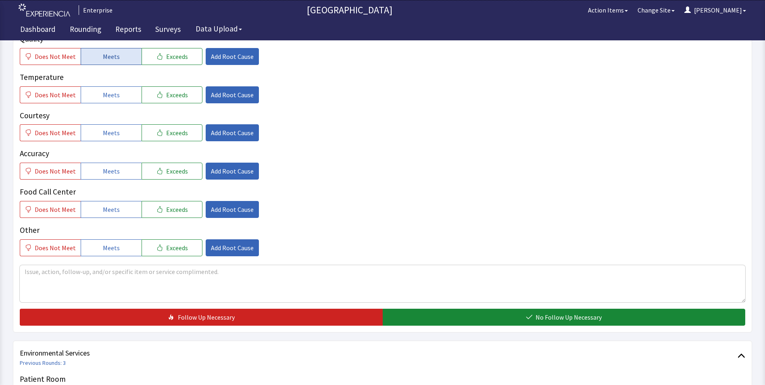
click at [115, 56] on span "Meets" at bounding box center [111, 57] width 17 height 10
drag, startPoint x: 110, startPoint y: 99, endPoint x: 109, endPoint y: 113, distance: 14.1
click at [110, 100] on button "Meets" at bounding box center [111, 94] width 61 height 17
drag, startPoint x: 109, startPoint y: 133, endPoint x: 109, endPoint y: 160, distance: 27.0
click at [109, 138] on span "Meets" at bounding box center [111, 133] width 17 height 10
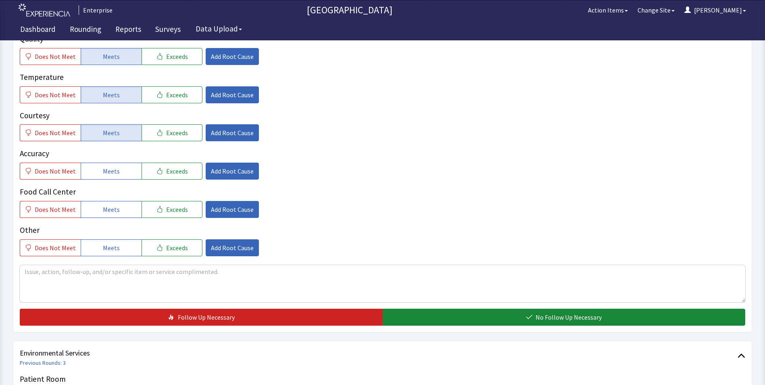
drag, startPoint x: 109, startPoint y: 170, endPoint x: 110, endPoint y: 191, distance: 20.6
click at [110, 180] on button "Meets" at bounding box center [111, 171] width 61 height 17
drag, startPoint x: 109, startPoint y: 207, endPoint x: 127, endPoint y: 187, distance: 27.1
click at [111, 206] on span "Meets" at bounding box center [111, 210] width 17 height 10
click at [225, 64] on button "Add Root Cause" at bounding box center [232, 56] width 53 height 17
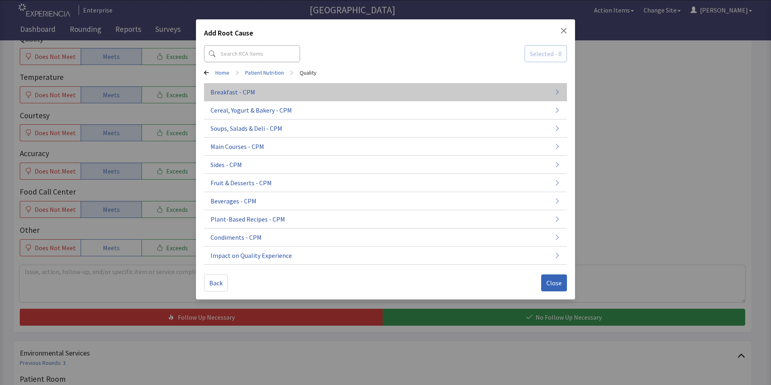
click at [246, 94] on span "Breakfast - CPM" at bounding box center [233, 92] width 45 height 10
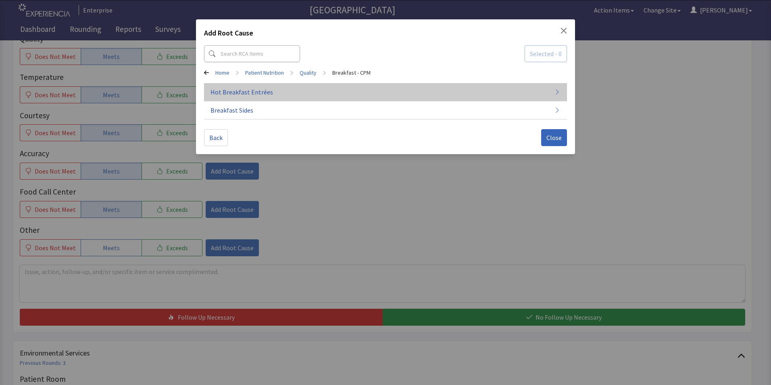
click at [251, 96] on span "Hot Breakfast Entrées" at bounding box center [242, 92] width 63 height 10
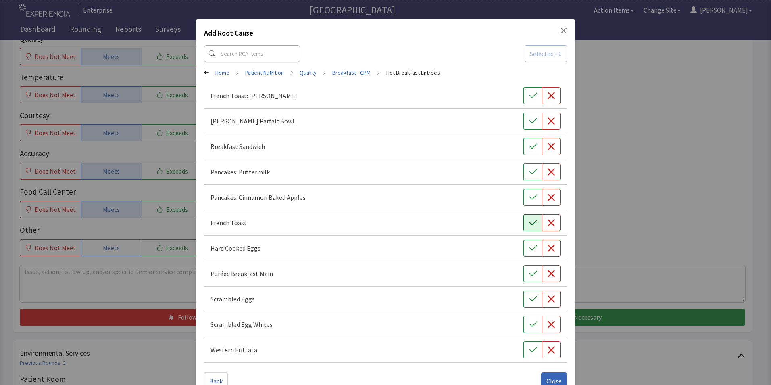
click at [529, 225] on icon "button" at bounding box center [533, 222] width 8 height 5
click at [529, 299] on icon "button" at bounding box center [533, 299] width 8 height 8
click at [548, 376] on span "Close" at bounding box center [554, 381] width 15 height 10
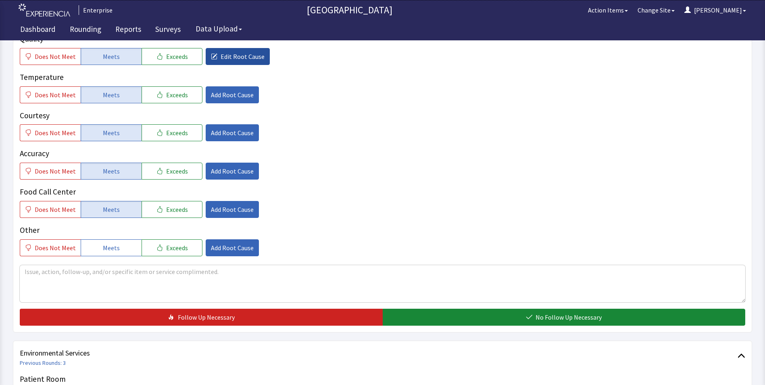
click at [228, 56] on span "Edit Root Cause" at bounding box center [243, 57] width 44 height 10
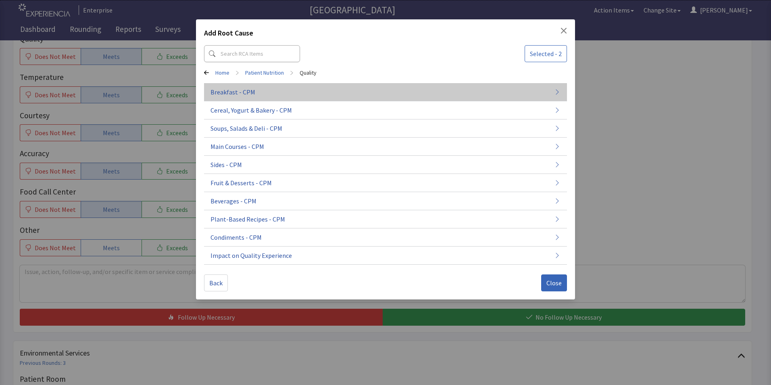
click at [238, 92] on span "Breakfast - CPM" at bounding box center [233, 92] width 45 height 10
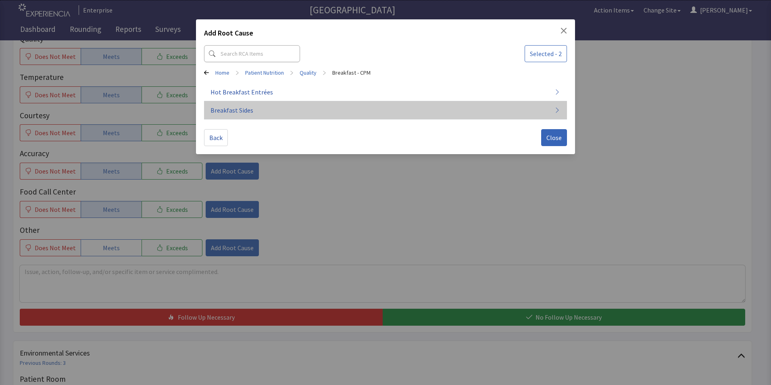
click at [244, 114] on span "Breakfast Sides" at bounding box center [232, 110] width 43 height 10
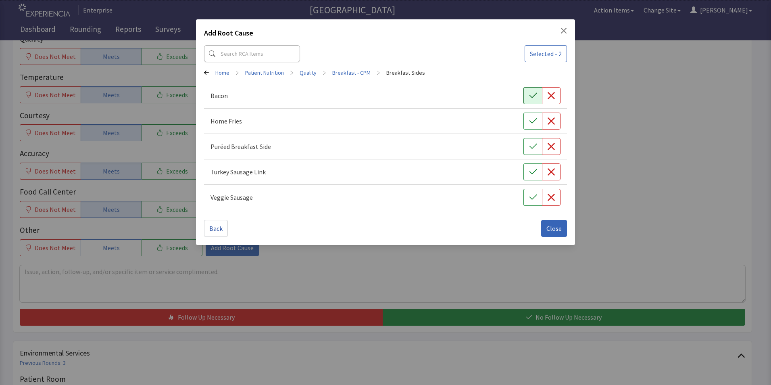
click at [537, 94] on button "button" at bounding box center [533, 95] width 19 height 17
click at [556, 228] on span "Close" at bounding box center [554, 229] width 15 height 10
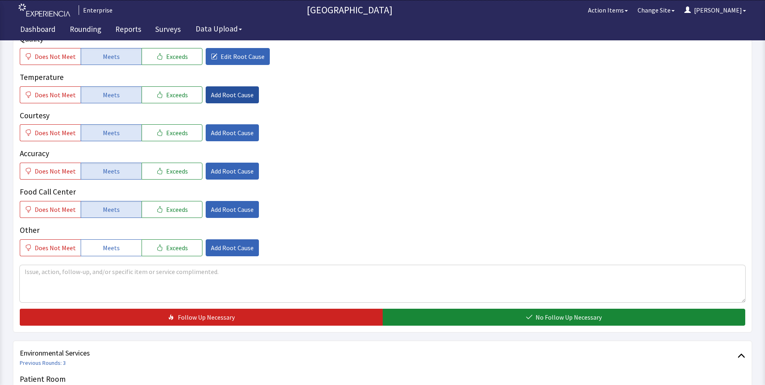
click at [218, 93] on span "Add Root Cause" at bounding box center [232, 95] width 43 height 10
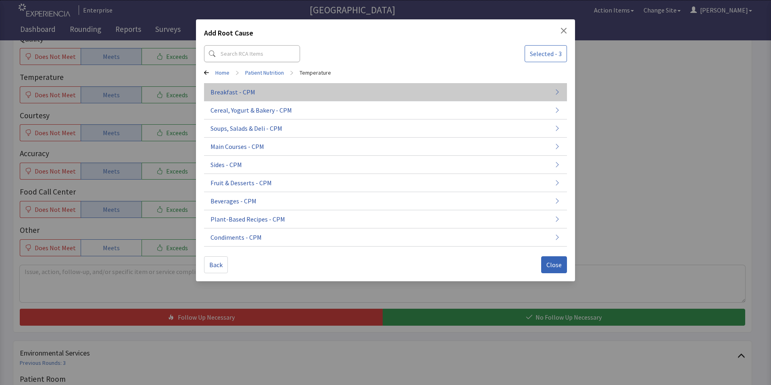
click at [402, 100] on button "Breakfast - CPM" at bounding box center [385, 92] width 363 height 18
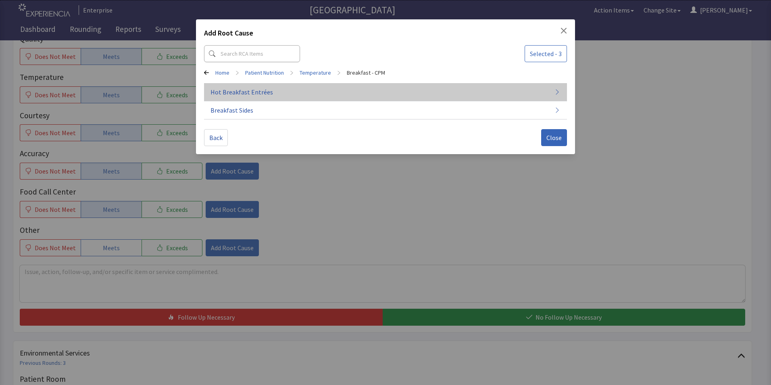
click at [385, 96] on button "Hot Breakfast Entrées" at bounding box center [385, 92] width 363 height 18
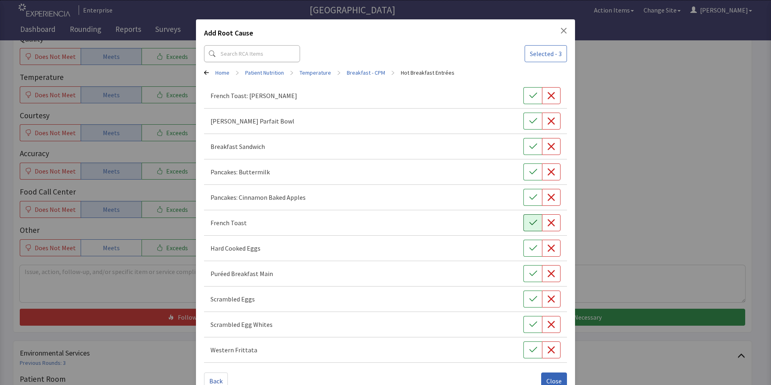
click at [531, 223] on icon "button" at bounding box center [533, 223] width 8 height 8
click at [529, 296] on icon "button" at bounding box center [533, 299] width 8 height 8
click at [550, 378] on span "Close" at bounding box center [554, 381] width 15 height 10
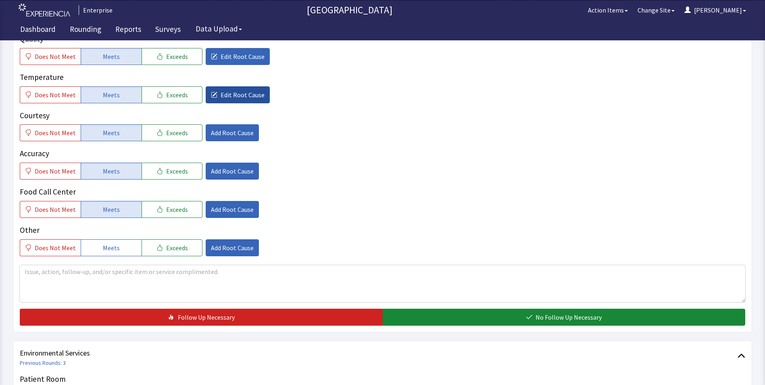
click at [231, 95] on span "Edit Root Cause" at bounding box center [243, 95] width 44 height 10
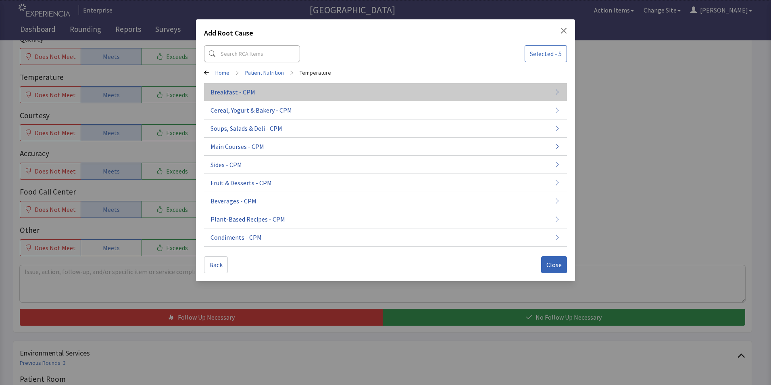
click at [247, 92] on span "Breakfast - CPM" at bounding box center [233, 92] width 45 height 10
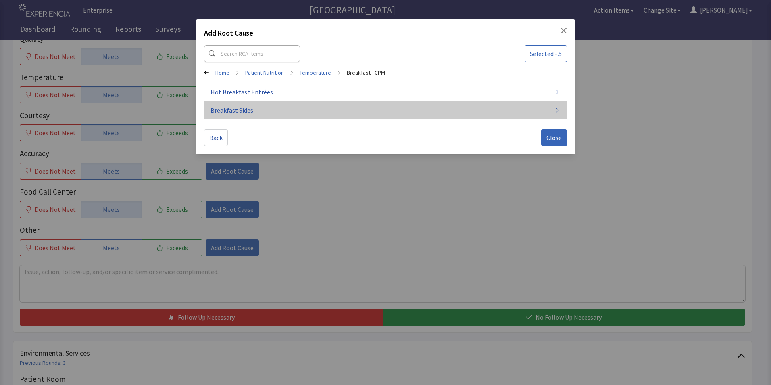
click at [247, 107] on span "Breakfast Sides" at bounding box center [232, 110] width 43 height 10
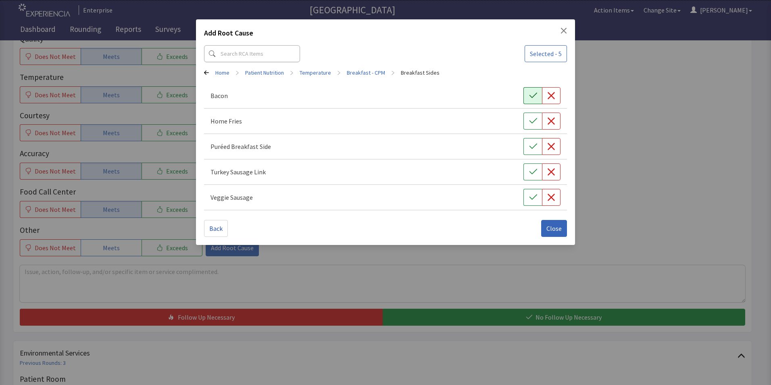
drag, startPoint x: 529, startPoint y: 99, endPoint x: 532, endPoint y: 160, distance: 61.0
click at [529, 100] on button "button" at bounding box center [533, 95] width 19 height 17
drag, startPoint x: 560, startPoint y: 232, endPoint x: 548, endPoint y: 228, distance: 12.1
click at [560, 232] on span "Close" at bounding box center [554, 229] width 15 height 10
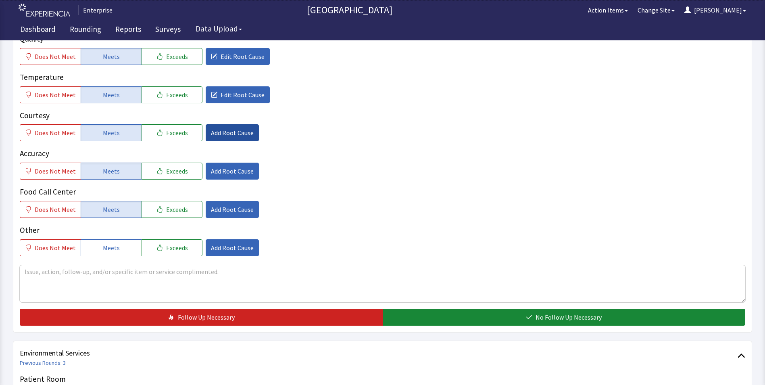
click at [234, 135] on span "Add Root Cause" at bounding box center [232, 133] width 43 height 10
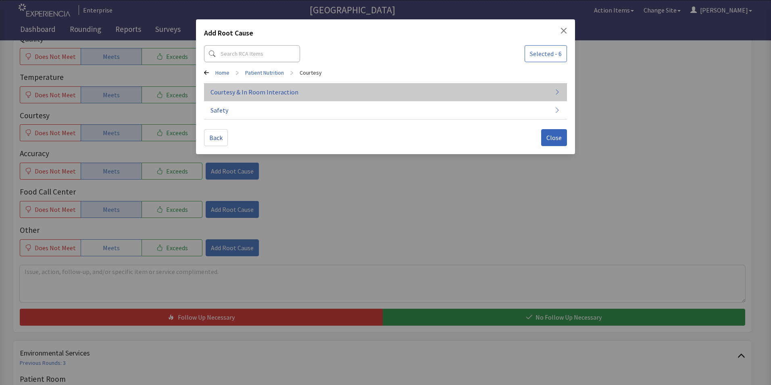
click at [269, 92] on span "Courtesy & In Room Interaction" at bounding box center [255, 92] width 88 height 10
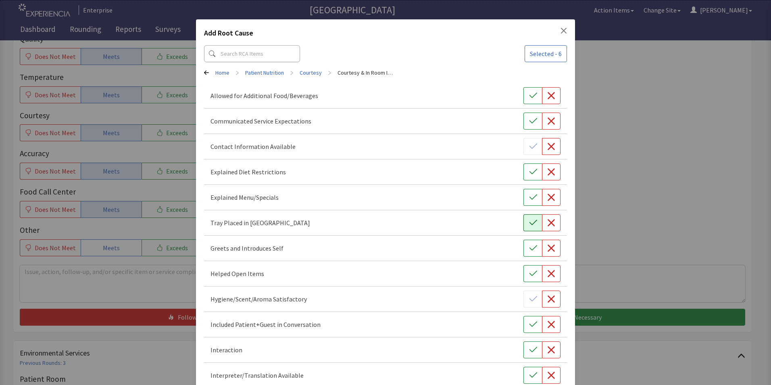
click at [530, 224] on icon "button" at bounding box center [533, 223] width 8 height 8
click at [529, 249] on icon "button" at bounding box center [533, 248] width 8 height 8
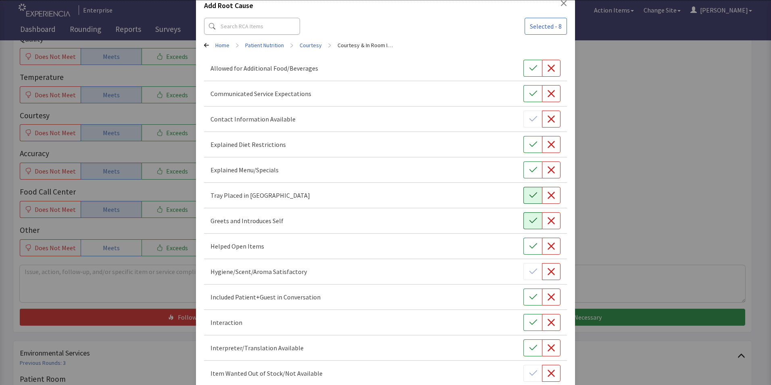
scroll to position [40, 0]
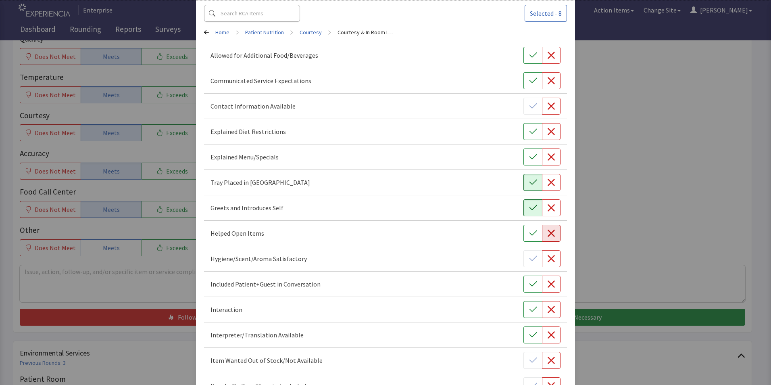
click at [552, 235] on button "button" at bounding box center [551, 233] width 19 height 17
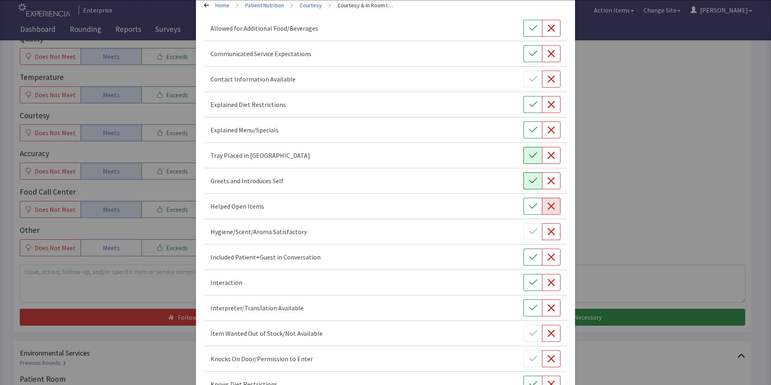
scroll to position [81, 0]
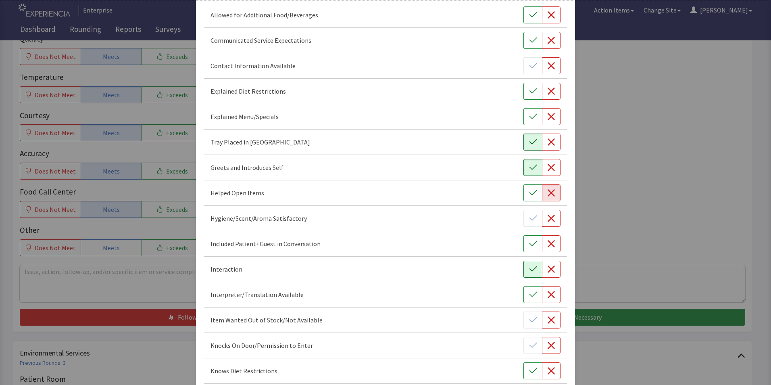
click at [529, 270] on icon "button" at bounding box center [533, 269] width 8 height 8
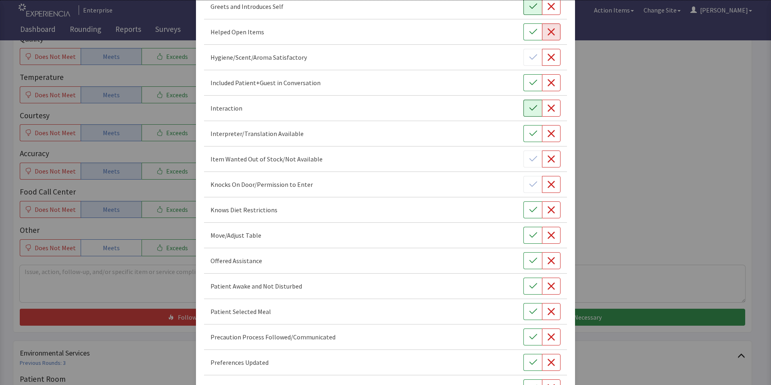
scroll to position [242, 0]
click at [529, 284] on icon "button" at bounding box center [533, 286] width 8 height 8
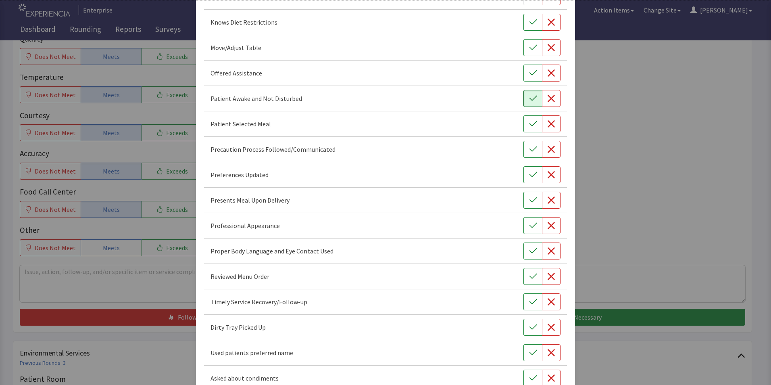
scroll to position [444, 0]
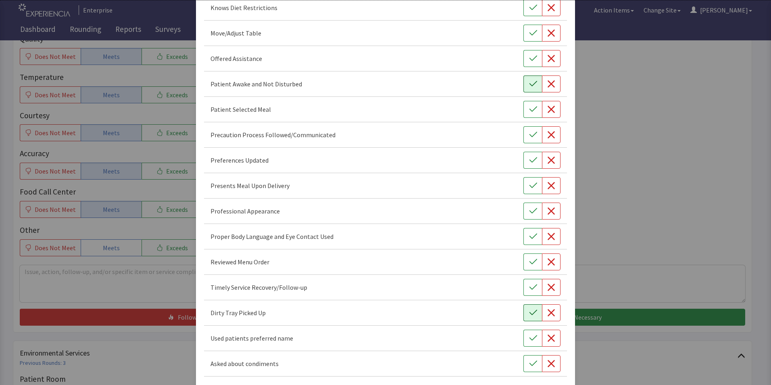
click at [529, 312] on icon "button" at bounding box center [533, 313] width 8 height 8
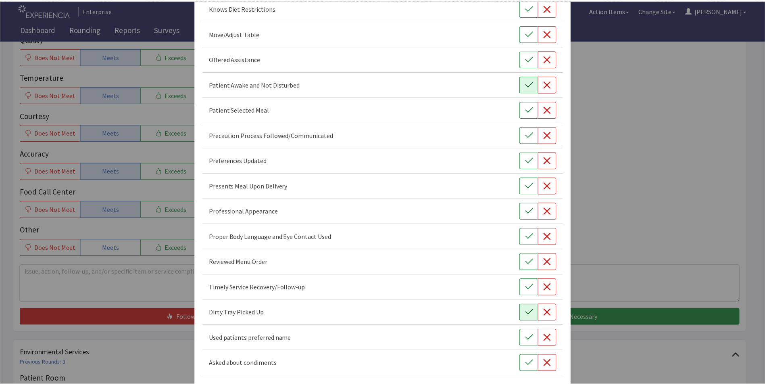
scroll to position [476, 0]
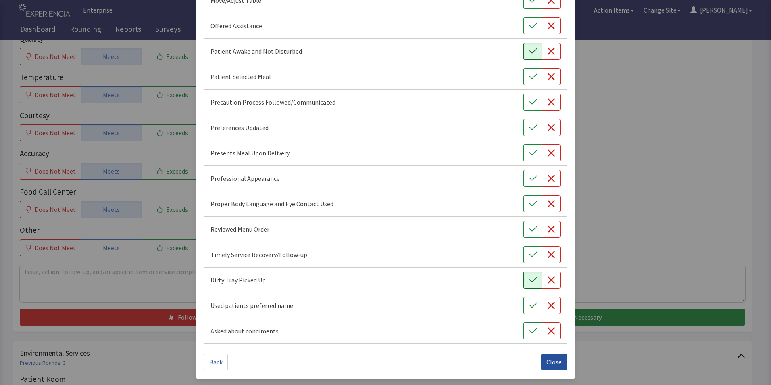
click at [550, 364] on span "Close" at bounding box center [554, 362] width 15 height 10
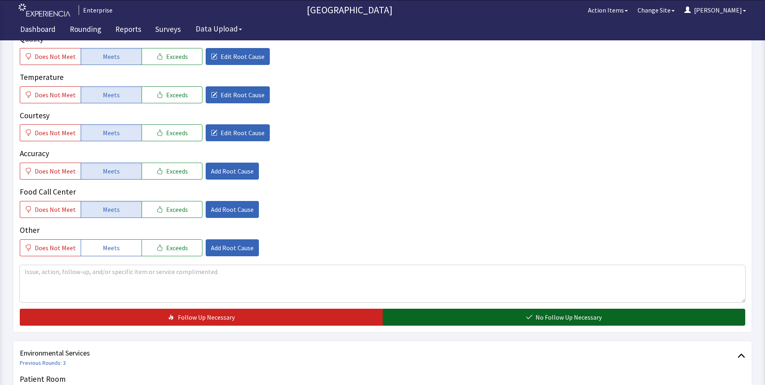
click at [406, 318] on button "No Follow Up Necessary" at bounding box center [564, 317] width 363 height 17
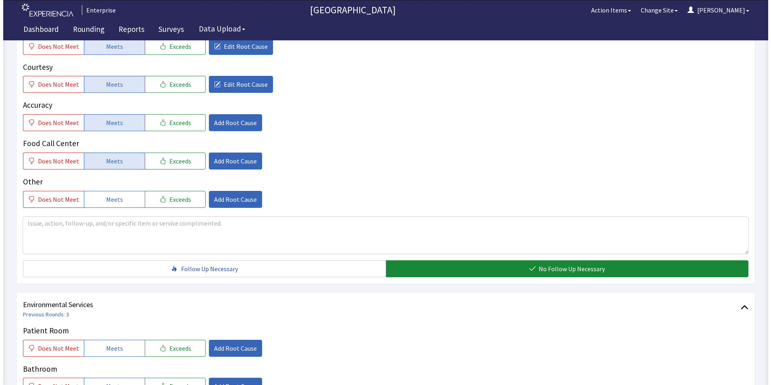
scroll to position [363, 0]
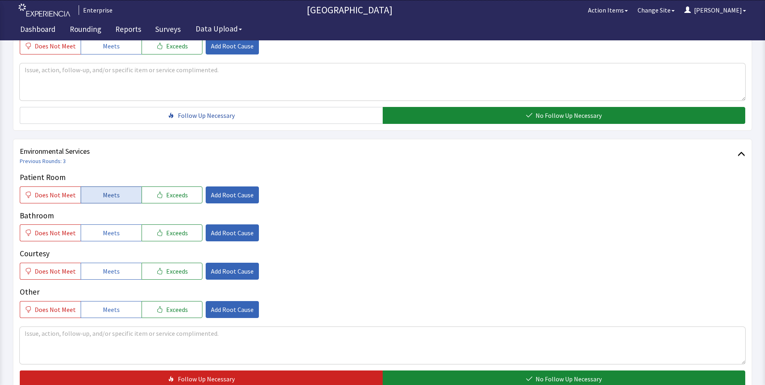
click at [105, 191] on span "Meets" at bounding box center [111, 195] width 17 height 10
click at [132, 234] on button "Meets" at bounding box center [111, 232] width 61 height 17
drag, startPoint x: 115, startPoint y: 267, endPoint x: 207, endPoint y: 217, distance: 104.7
click at [117, 267] on button "Meets" at bounding box center [111, 271] width 61 height 17
click at [233, 199] on span "Add Root Cause" at bounding box center [232, 195] width 43 height 10
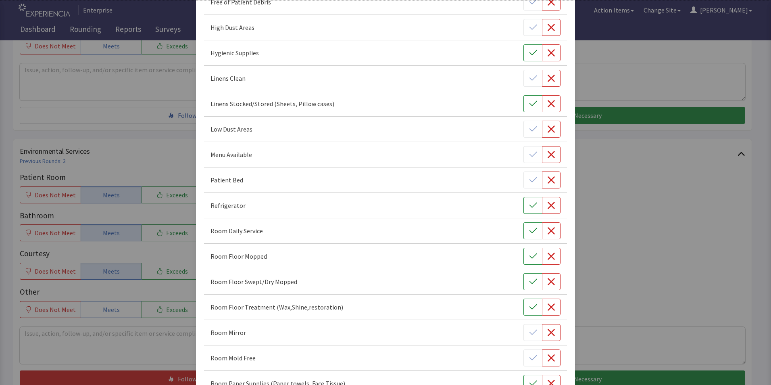
scroll to position [161, 0]
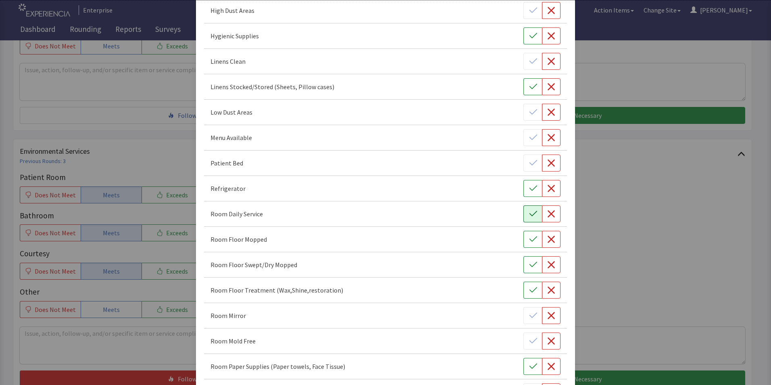
click at [532, 209] on button "button" at bounding box center [533, 213] width 19 height 17
click at [531, 239] on icon "button" at bounding box center [533, 239] width 8 height 8
click at [534, 261] on button "button" at bounding box center [533, 264] width 19 height 17
click at [529, 289] on icon "button" at bounding box center [533, 290] width 8 height 8
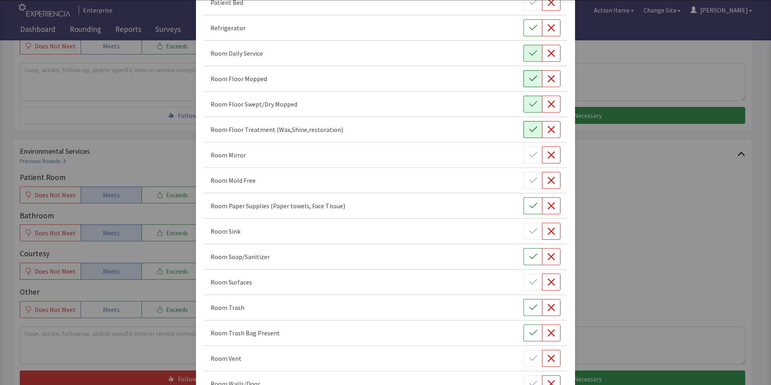
scroll to position [323, 0]
click at [529, 206] on icon "button" at bounding box center [533, 205] width 8 height 8
click at [529, 307] on icon "button" at bounding box center [533, 307] width 8 height 8
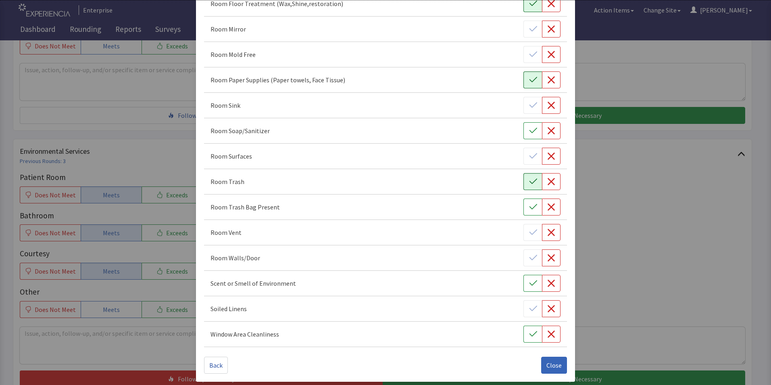
scroll to position [451, 0]
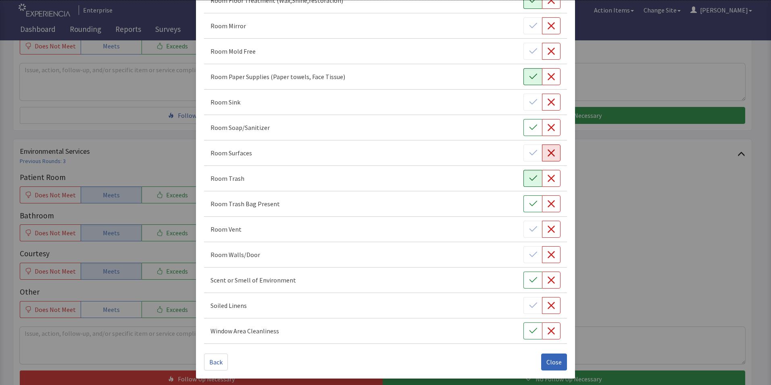
click at [548, 148] on button "button" at bounding box center [551, 152] width 19 height 17
click at [550, 359] on span "Close" at bounding box center [554, 362] width 15 height 10
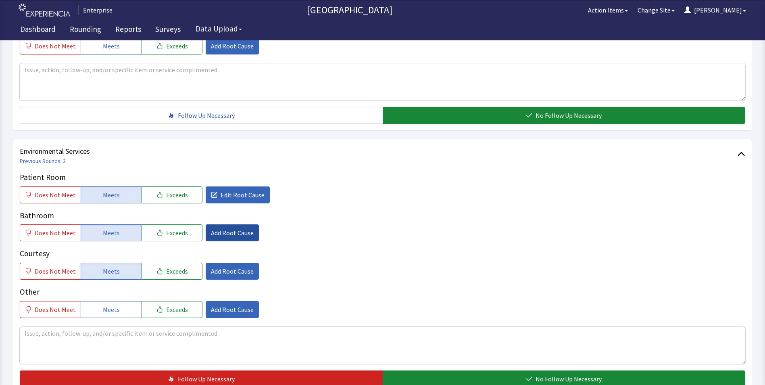
click at [225, 232] on span "Add Root Cause" at bounding box center [232, 233] width 43 height 10
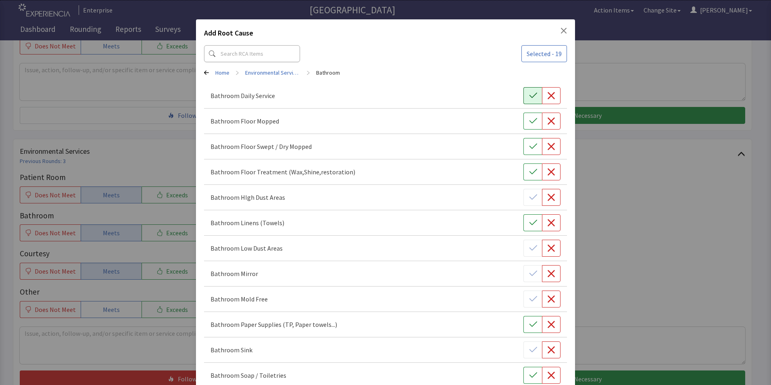
click at [530, 99] on icon "button" at bounding box center [533, 96] width 8 height 8
drag, startPoint x: 517, startPoint y: 118, endPoint x: 518, endPoint y: 127, distance: 9.0
click at [517, 119] on div "Bathroom Floor Mopped" at bounding box center [386, 121] width 350 height 17
click at [529, 146] on icon "button" at bounding box center [533, 146] width 8 height 8
click at [529, 123] on icon "button" at bounding box center [533, 121] width 8 height 8
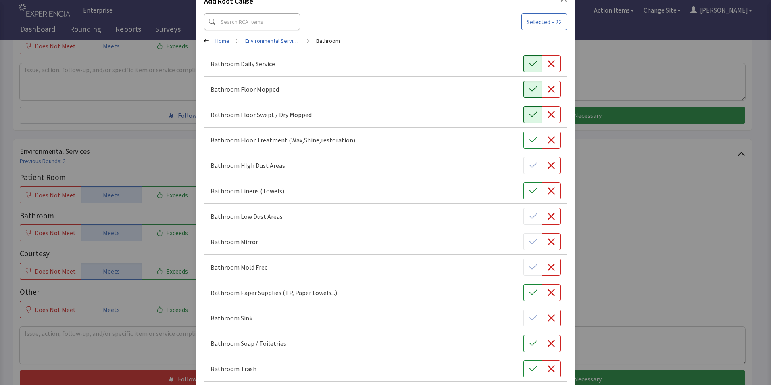
scroll to position [121, 0]
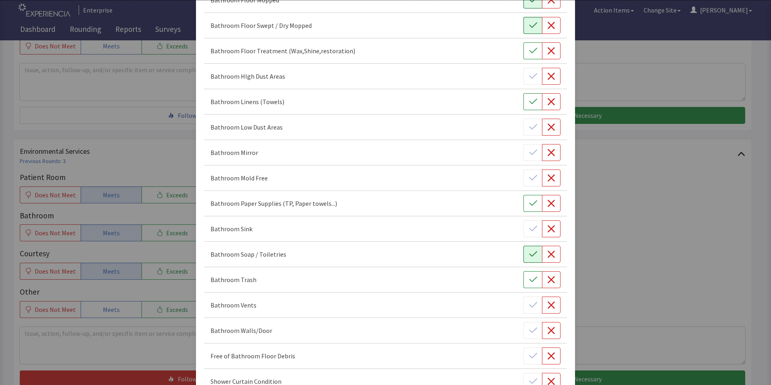
click at [532, 253] on icon "button" at bounding box center [533, 254] width 8 height 8
click at [527, 284] on button "button" at bounding box center [533, 279] width 19 height 17
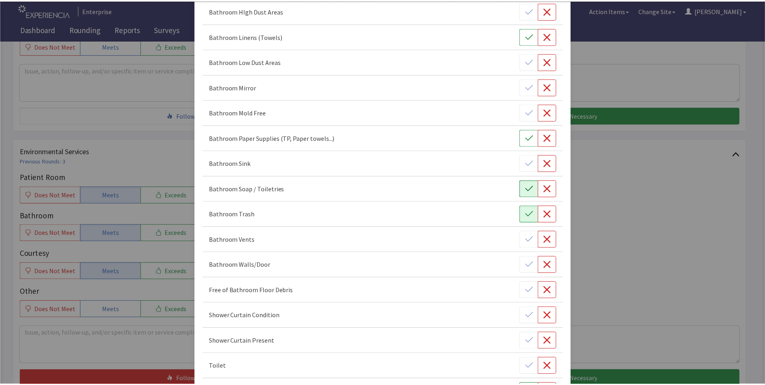
scroll to position [273, 0]
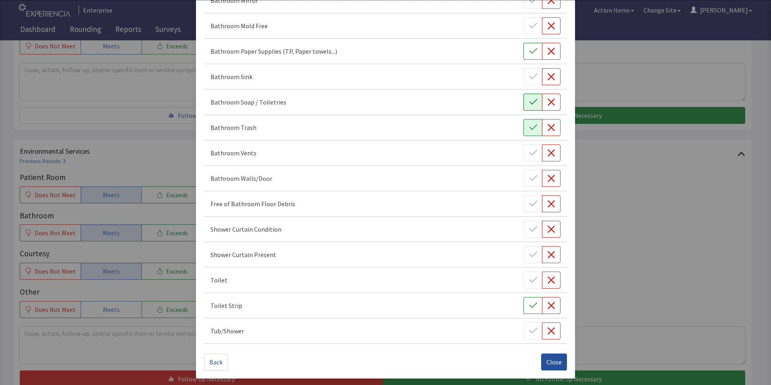
click at [554, 363] on span "Close" at bounding box center [554, 362] width 15 height 10
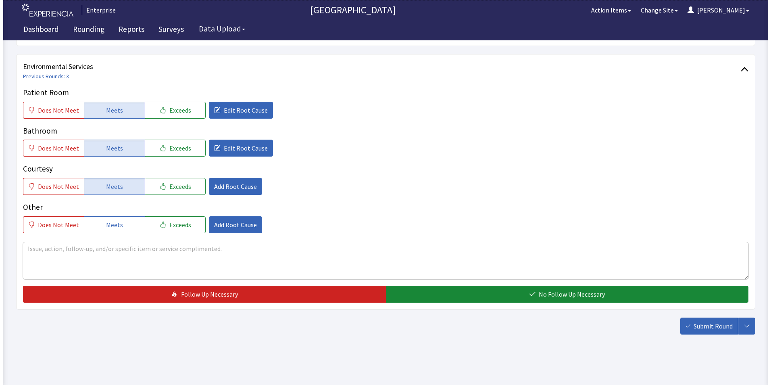
scroll to position [451, 0]
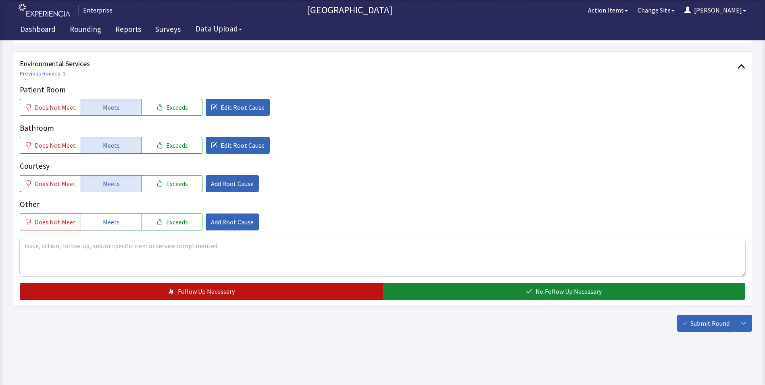
click at [151, 293] on button "Follow Up Necessary" at bounding box center [201, 291] width 363 height 17
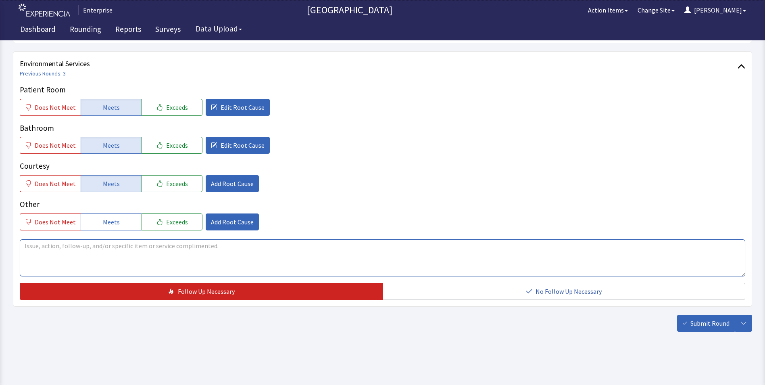
click at [35, 242] on textarea at bounding box center [383, 257] width 726 height 37
drag, startPoint x: 27, startPoint y: 246, endPoint x: 248, endPoint y: 245, distance: 220.3
click at [248, 245] on textarea "room was cleaned very well sink was not wiped do to clutter ." at bounding box center [383, 257] width 726 height 37
type textarea "room was cleaned very well sink was not wiped do to clutter ."
click at [696, 324] on span "Submit Round" at bounding box center [710, 323] width 39 height 10
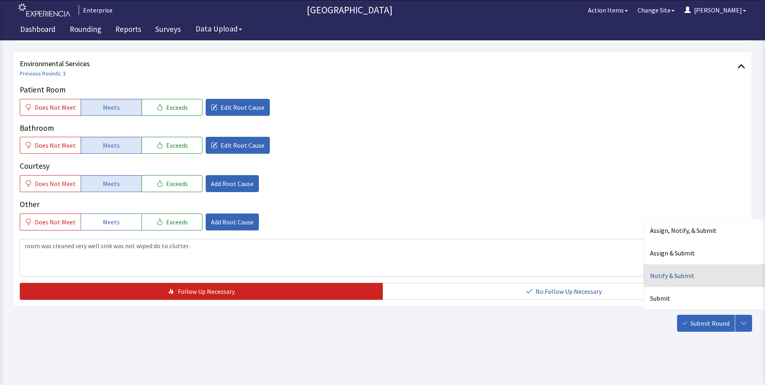
click at [655, 271] on div "Notify & Submit" at bounding box center [704, 275] width 121 height 23
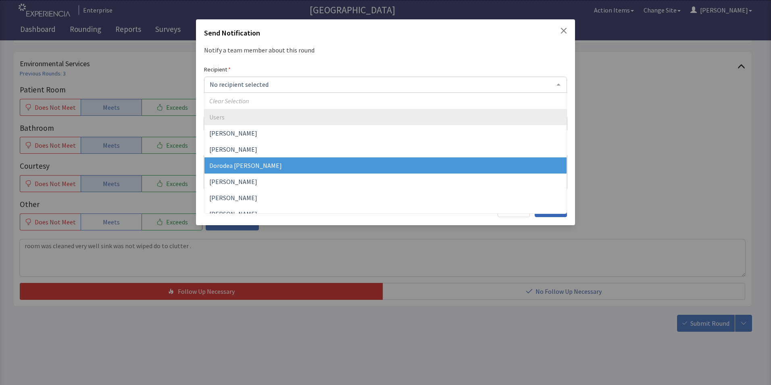
click at [244, 165] on span "Dorodea [PERSON_NAME]" at bounding box center [245, 165] width 73 height 8
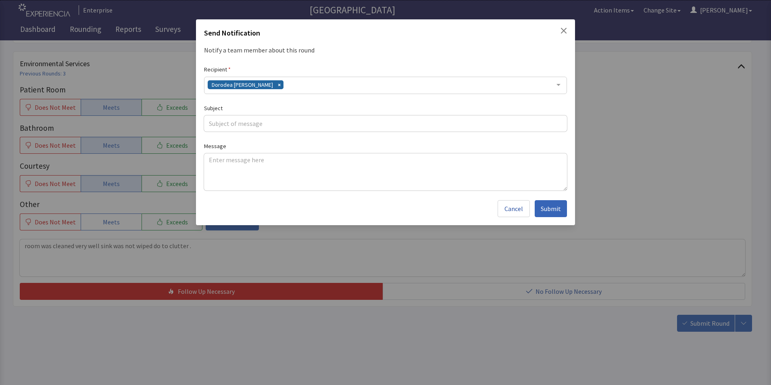
click at [278, 84] on div "Dorodea [PERSON_NAME]" at bounding box center [385, 85] width 363 height 17
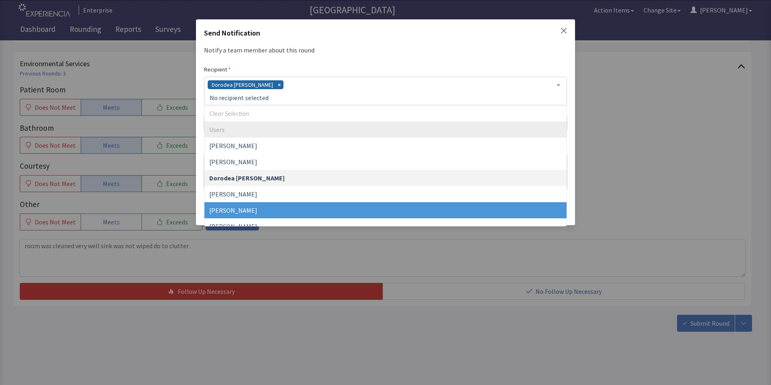
click at [261, 208] on span "[PERSON_NAME]" at bounding box center [386, 210] width 362 height 16
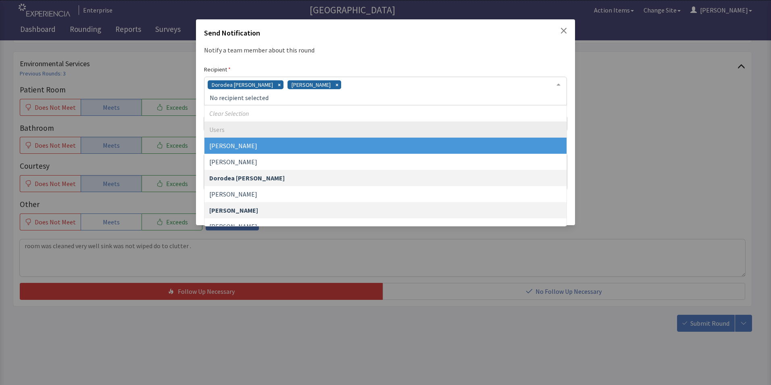
click at [332, 84] on div "Dorodea Verderame Gerardo Mejias" at bounding box center [385, 91] width 363 height 29
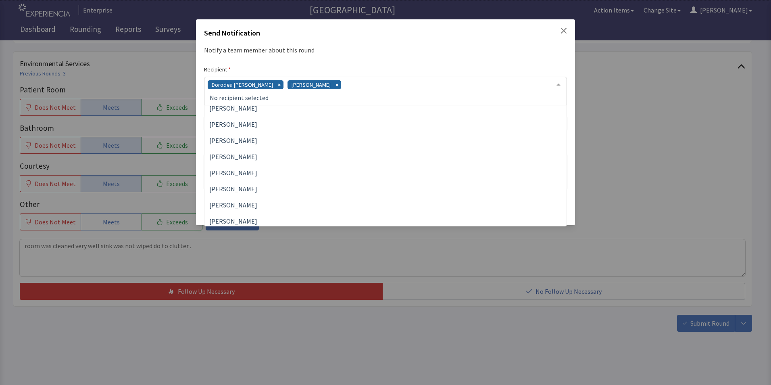
scroll to position [121, 0]
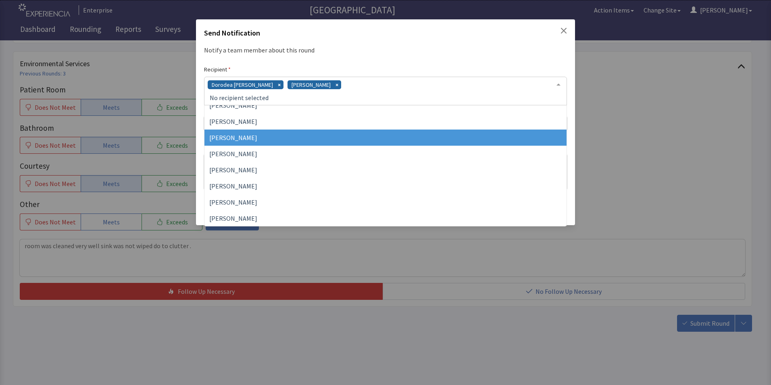
click at [283, 141] on span "[PERSON_NAME]" at bounding box center [386, 138] width 362 height 16
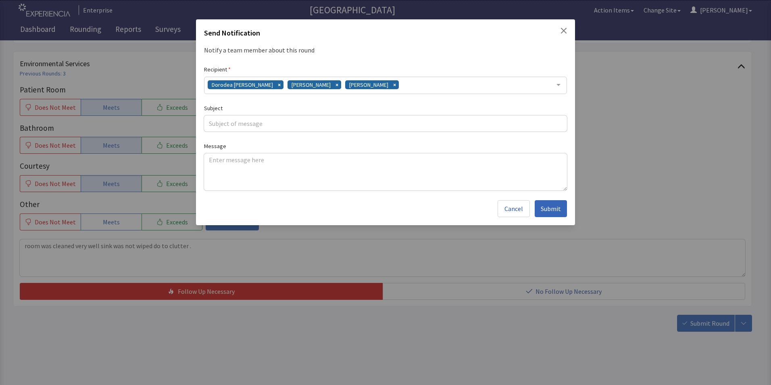
click at [410, 81] on div "Dorodea Verderame Gerardo Mejias James Hellandbrand" at bounding box center [385, 85] width 363 height 17
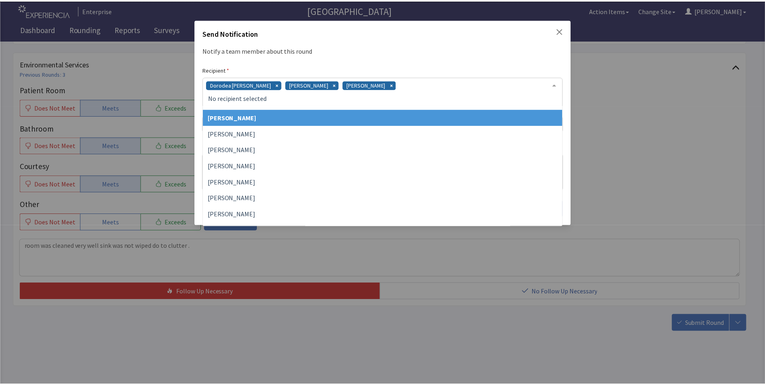
scroll to position [186, 0]
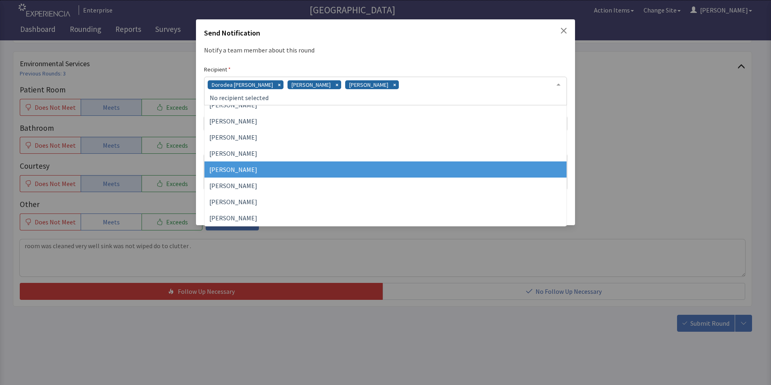
click at [322, 173] on span "Vesel Haxhillary" at bounding box center [386, 169] width 362 height 16
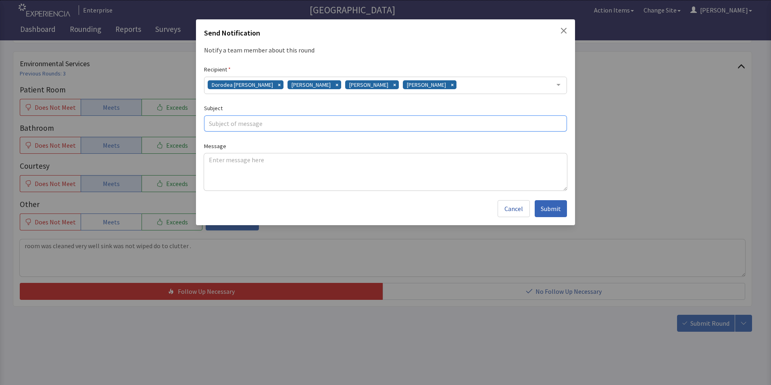
click at [232, 124] on input "text" at bounding box center [385, 123] width 363 height 16
type input "surfaces"
click at [211, 158] on textarea at bounding box center [385, 171] width 363 height 37
paste textarea "room was cleaned very well sink was not wiped do to clutter ."
type textarea "room was cleaned very well sink was not wiped do to clutter ."
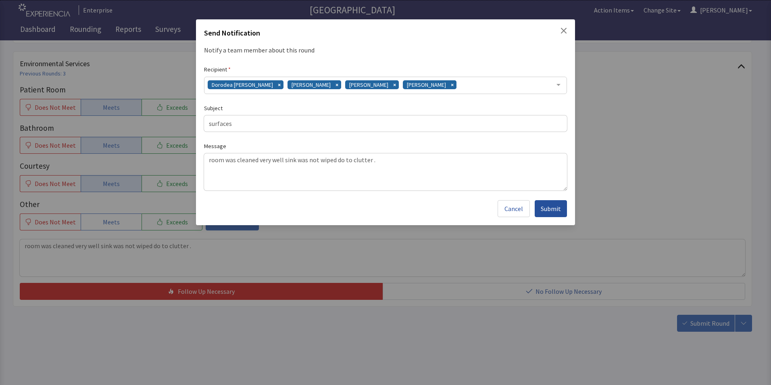
click at [552, 205] on span "Submit" at bounding box center [551, 209] width 20 height 10
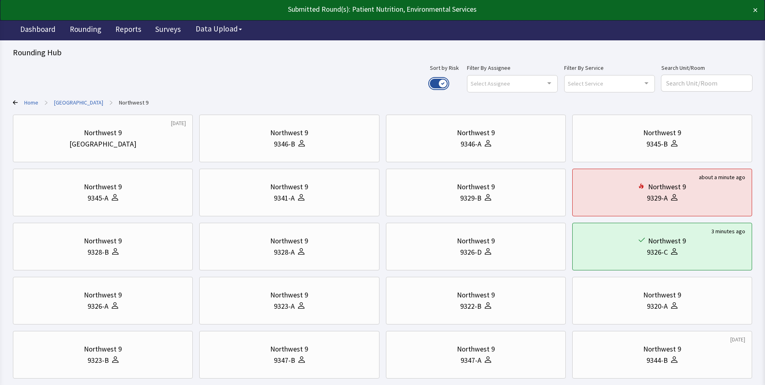
click at [448, 79] on button "Use setting" at bounding box center [439, 84] width 18 height 10
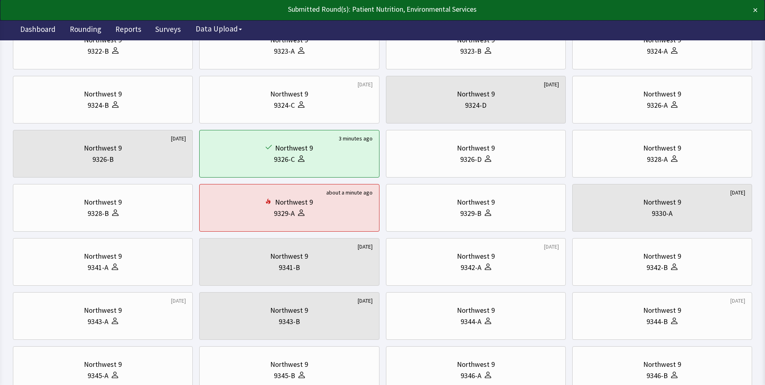
scroll to position [161, 0]
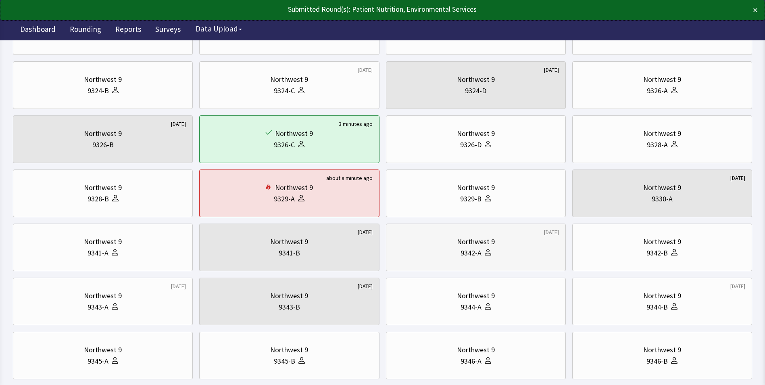
click at [482, 239] on div "Northwest 9" at bounding box center [476, 241] width 38 height 11
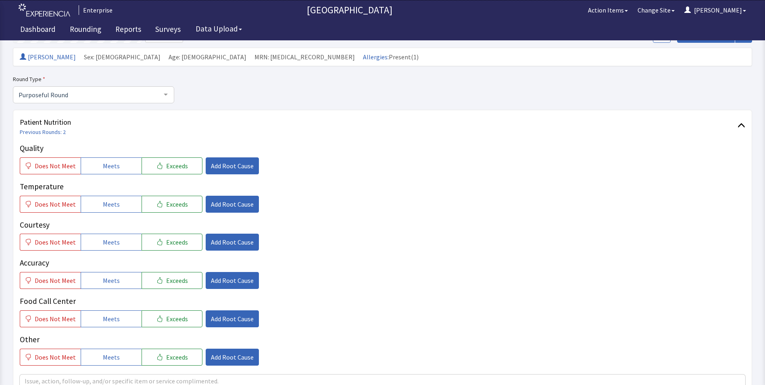
scroll to position [121, 0]
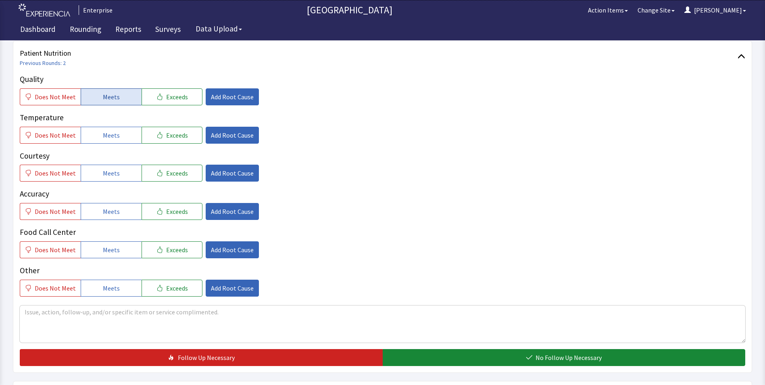
drag, startPoint x: 111, startPoint y: 95, endPoint x: 111, endPoint y: 100, distance: 4.9
click at [111, 96] on span "Meets" at bounding box center [111, 97] width 17 height 10
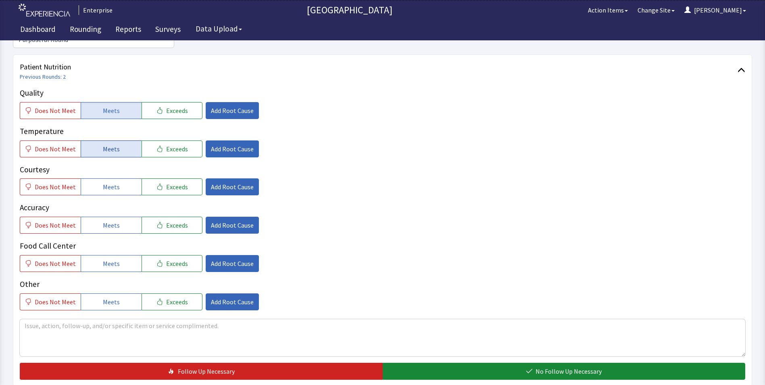
click at [115, 144] on span "Meets" at bounding box center [111, 149] width 17 height 10
drag, startPoint x: 120, startPoint y: 175, endPoint x: 121, endPoint y: 182, distance: 7.0
click at [121, 178] on button "Meets" at bounding box center [111, 186] width 61 height 17
drag, startPoint x: 121, startPoint y: 209, endPoint x: 117, endPoint y: 227, distance: 19.0
click at [121, 217] on button "Meets" at bounding box center [111, 225] width 61 height 17
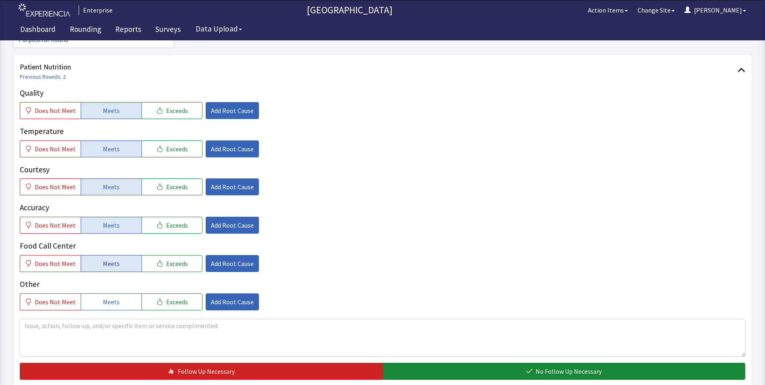
click at [116, 255] on button "Meets" at bounding box center [111, 263] width 61 height 17
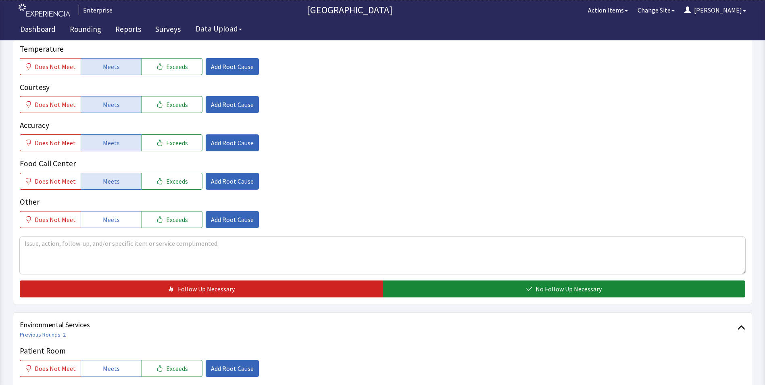
scroll to position [282, 0]
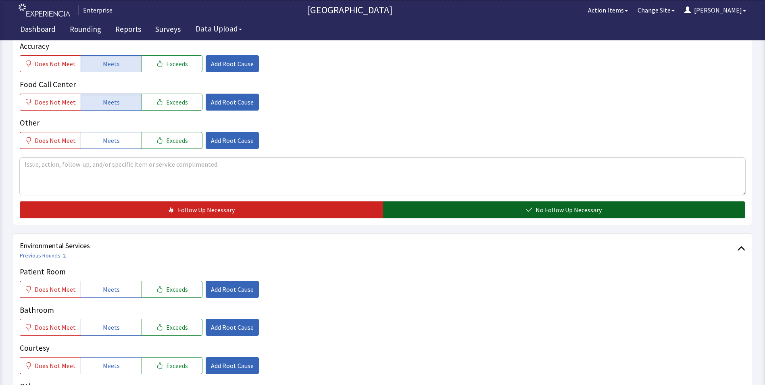
click at [439, 201] on button "No Follow Up Necessary" at bounding box center [564, 209] width 363 height 17
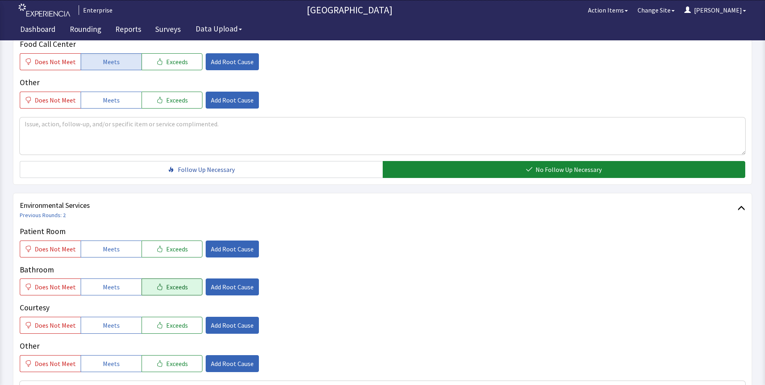
scroll to position [403, 0]
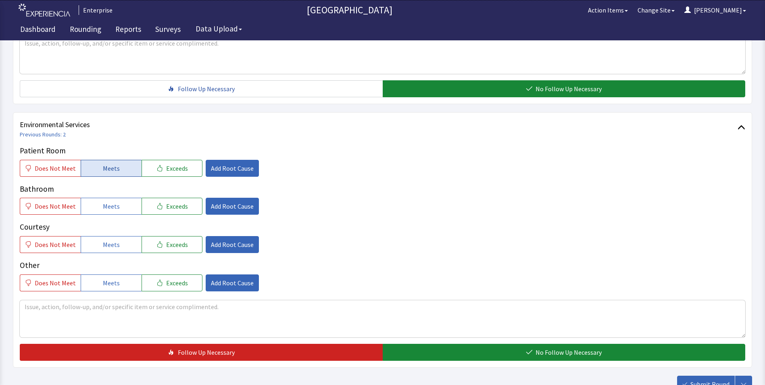
drag, startPoint x: 89, startPoint y: 151, endPoint x: 102, endPoint y: 184, distance: 34.9
click at [89, 160] on button "Meets" at bounding box center [111, 168] width 61 height 17
drag, startPoint x: 104, startPoint y: 191, endPoint x: 107, endPoint y: 203, distance: 12.1
click at [104, 201] on span "Meets" at bounding box center [111, 206] width 17 height 10
click at [108, 236] on button "Meets" at bounding box center [111, 244] width 61 height 17
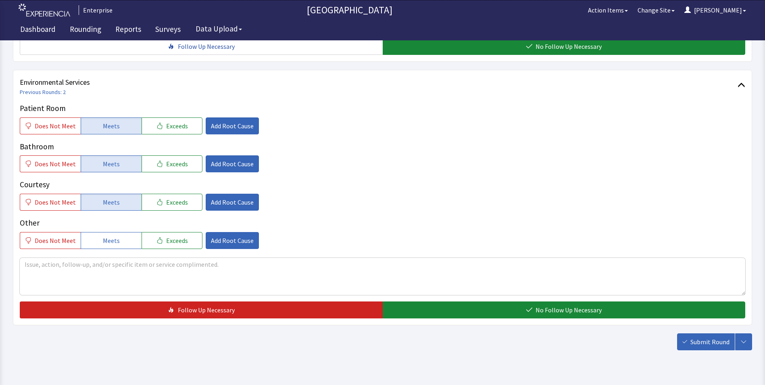
scroll to position [451, 0]
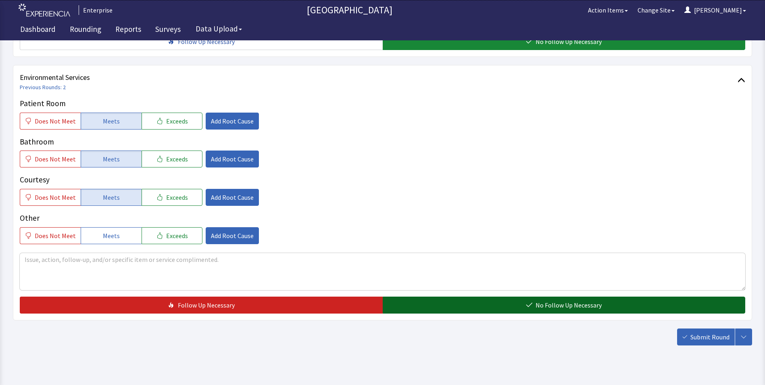
drag, startPoint x: 422, startPoint y: 290, endPoint x: 543, endPoint y: 304, distance: 122.7
click at [423, 297] on button "No Follow Up Necessary" at bounding box center [564, 305] width 363 height 17
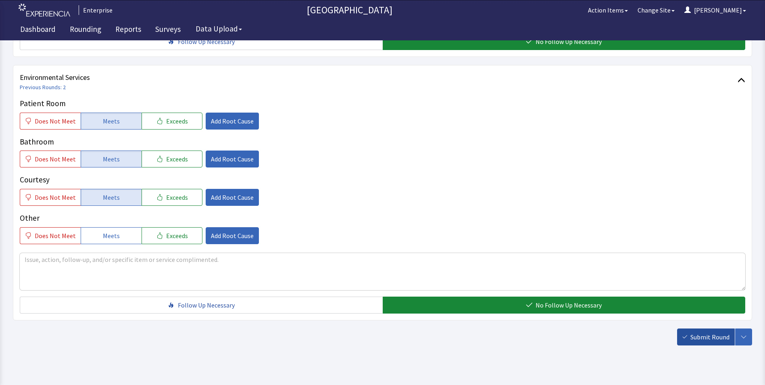
click at [687, 334] on icon "button" at bounding box center [685, 336] width 5 height 5
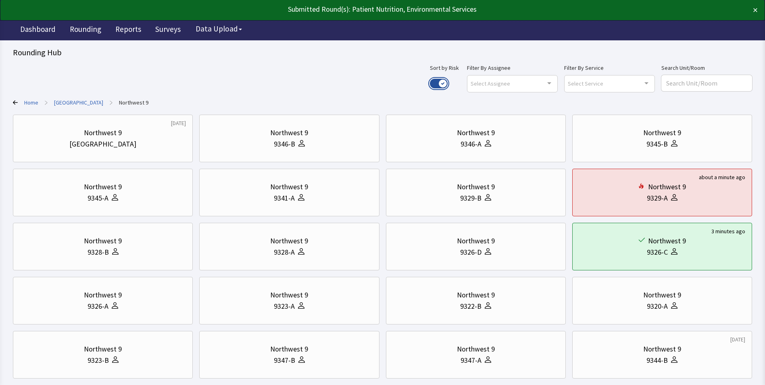
click at [448, 83] on button "Use setting" at bounding box center [439, 84] width 18 height 10
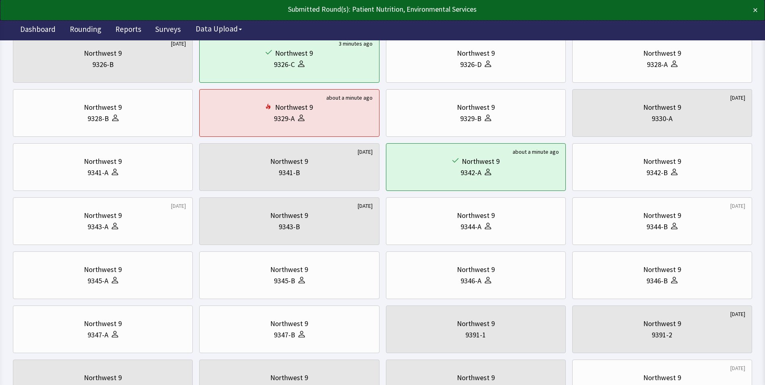
scroll to position [242, 0]
click at [117, 224] on icon at bounding box center [115, 225] width 6 height 6
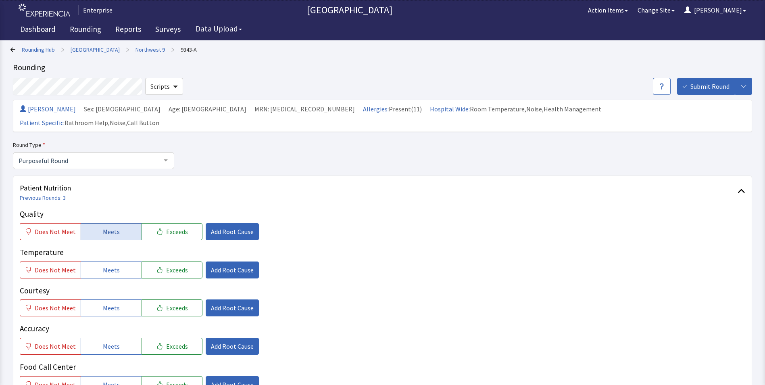
click at [103, 227] on span "Meets" at bounding box center [111, 232] width 17 height 10
click at [103, 265] on span "Meets" at bounding box center [111, 270] width 17 height 10
drag, startPoint x: 106, startPoint y: 291, endPoint x: 108, endPoint y: 298, distance: 7.3
click at [107, 303] on span "Meets" at bounding box center [111, 308] width 17 height 10
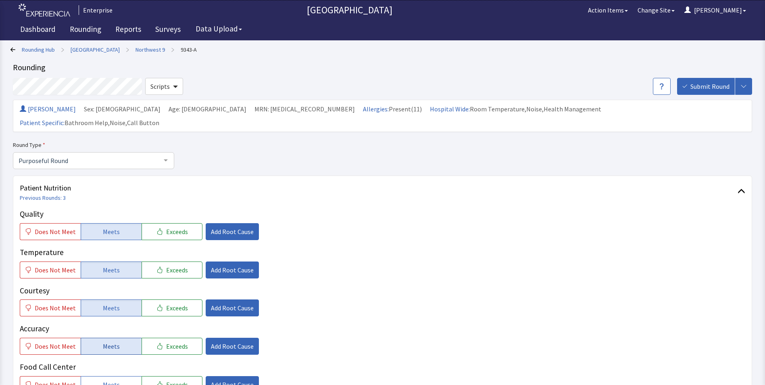
click at [109, 341] on span "Meets" at bounding box center [111, 346] width 17 height 10
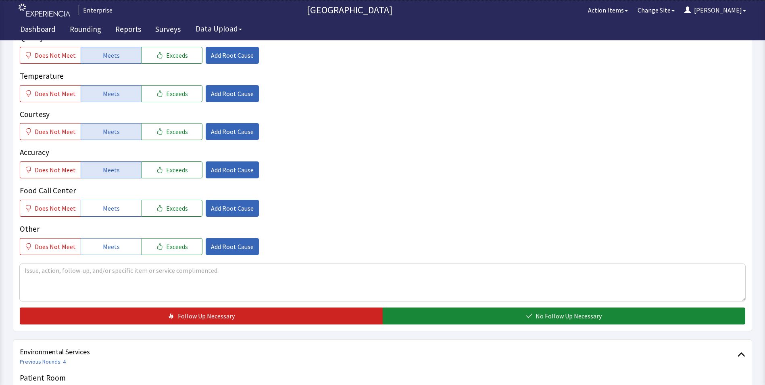
scroll to position [242, 0]
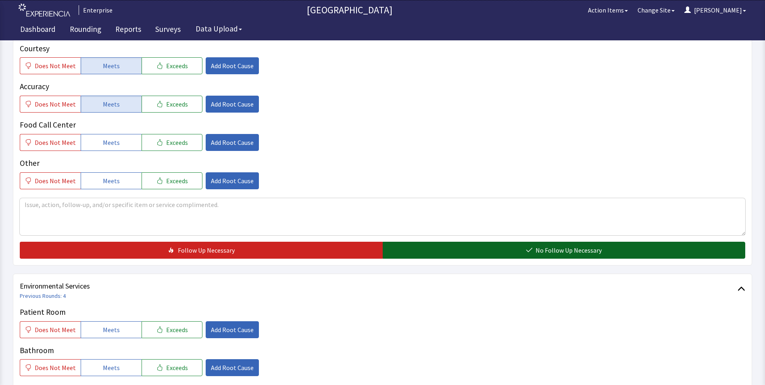
click at [448, 242] on button "No Follow Up Necessary" at bounding box center [564, 250] width 363 height 17
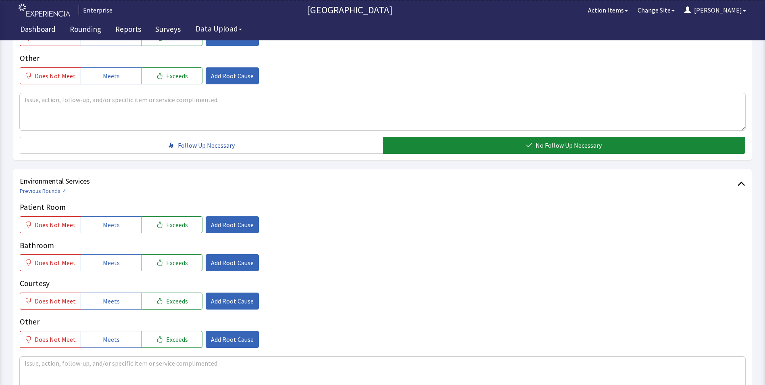
scroll to position [403, 0]
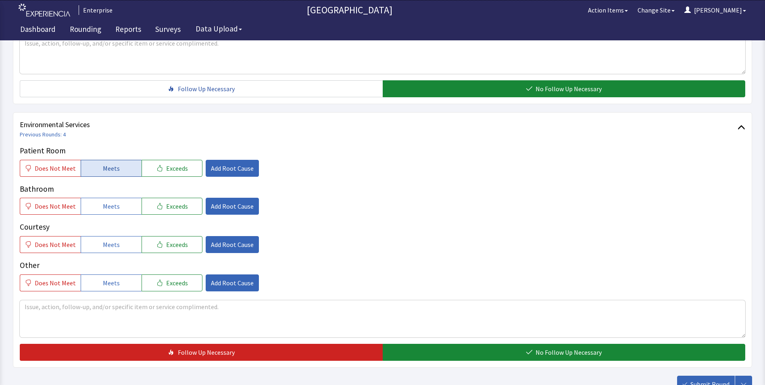
click at [109, 163] on span "Meets" at bounding box center [111, 168] width 17 height 10
click at [109, 201] on span "Meets" at bounding box center [111, 206] width 17 height 10
click at [102, 237] on button "Meets" at bounding box center [111, 244] width 61 height 17
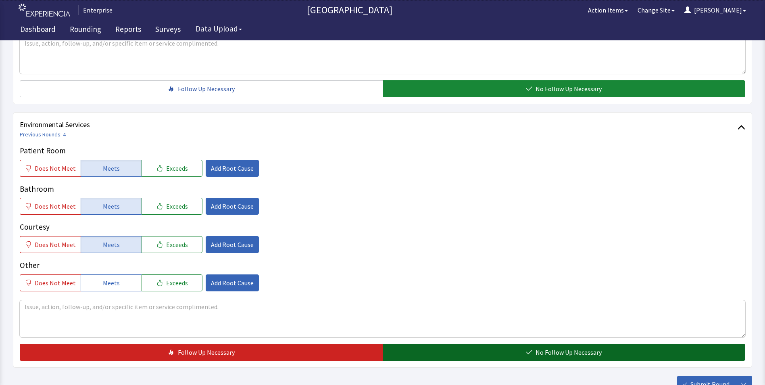
click at [411, 344] on button "No Follow Up Necessary" at bounding box center [564, 352] width 363 height 17
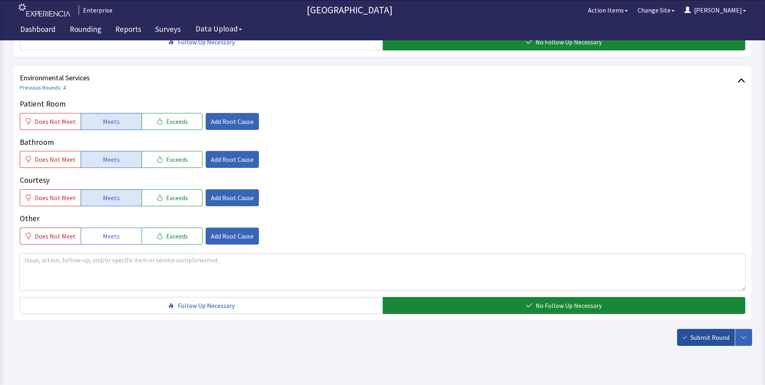
scroll to position [451, 0]
click at [694, 332] on span "Submit Round" at bounding box center [710, 337] width 39 height 10
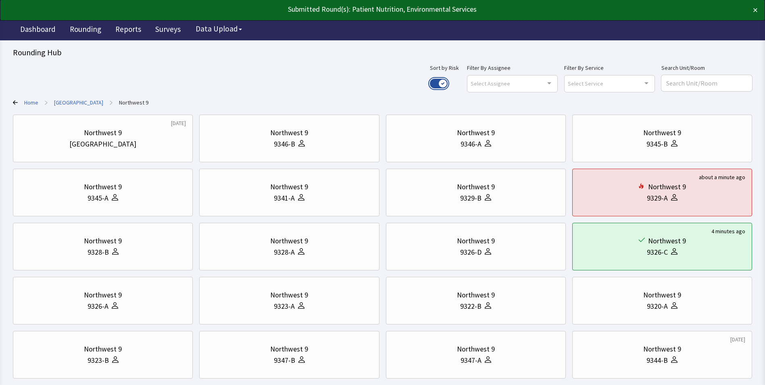
click at [448, 79] on button "Use setting" at bounding box center [439, 84] width 18 height 10
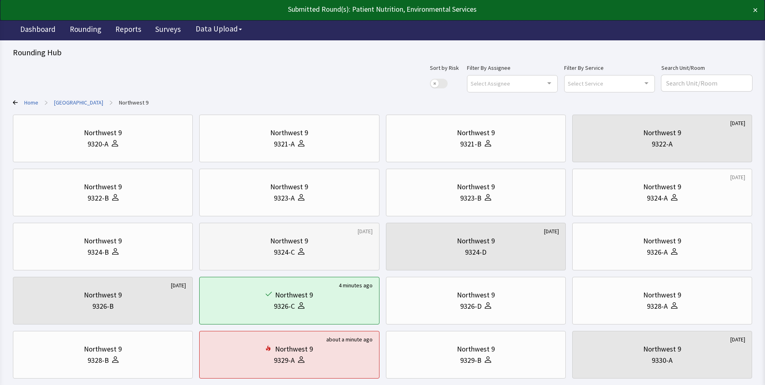
click at [290, 247] on div "9324-C" at bounding box center [284, 252] width 21 height 11
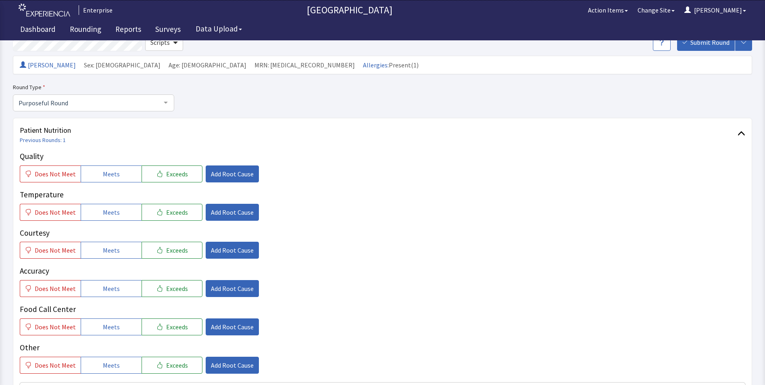
scroll to position [121, 0]
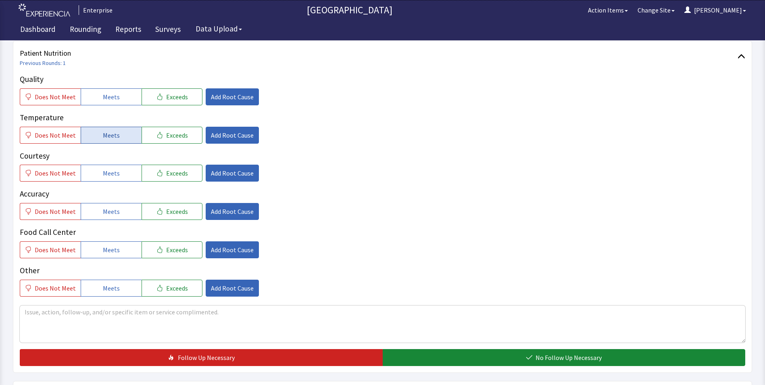
drag, startPoint x: 109, startPoint y: 94, endPoint x: 111, endPoint y: 130, distance: 36.3
click at [109, 98] on span "Meets" at bounding box center [111, 97] width 17 height 10
drag, startPoint x: 111, startPoint y: 136, endPoint x: 111, endPoint y: 160, distance: 23.8
click at [111, 142] on button "Meets" at bounding box center [111, 135] width 61 height 17
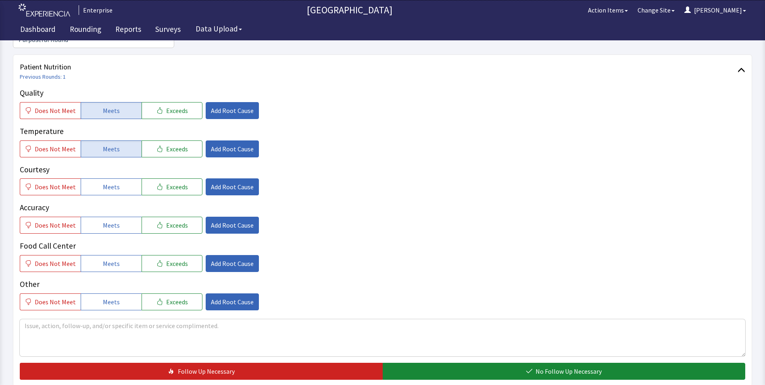
click at [112, 179] on button "Meets" at bounding box center [111, 186] width 61 height 17
drag, startPoint x: 114, startPoint y: 211, endPoint x: 109, endPoint y: 242, distance: 31.8
click at [114, 219] on button "Meets" at bounding box center [111, 225] width 61 height 17
click at [108, 259] on span "Meets" at bounding box center [111, 264] width 17 height 10
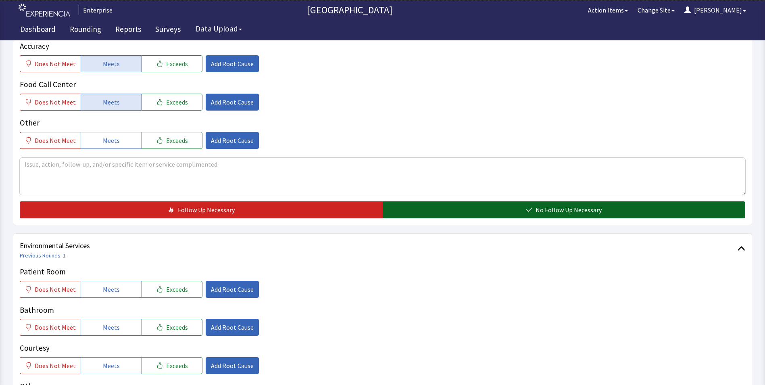
drag, startPoint x: 444, startPoint y: 196, endPoint x: 324, endPoint y: 218, distance: 121.5
click at [444, 201] on button "No Follow Up Necessary" at bounding box center [564, 209] width 363 height 17
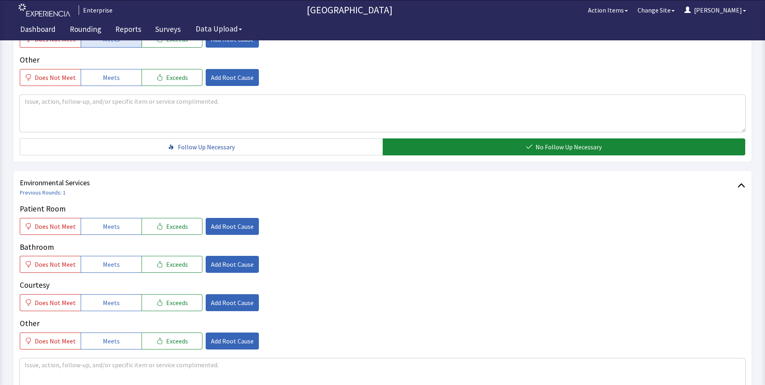
scroll to position [403, 0]
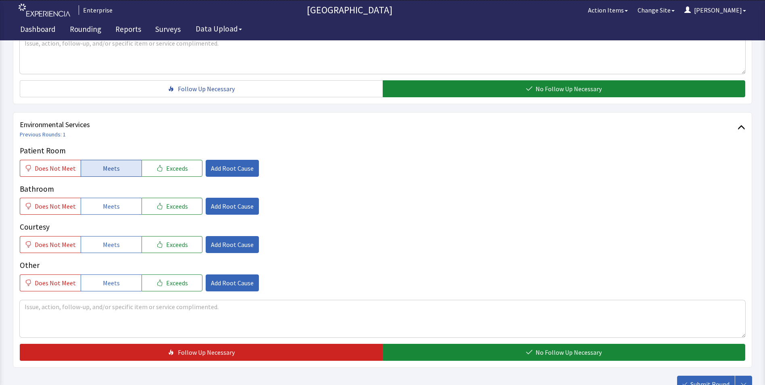
click at [120, 162] on button "Meets" at bounding box center [111, 168] width 61 height 17
drag, startPoint x: 116, startPoint y: 191, endPoint x: 115, endPoint y: 210, distance: 18.6
click at [116, 198] on button "Meets" at bounding box center [111, 206] width 61 height 17
drag, startPoint x: 115, startPoint y: 234, endPoint x: 138, endPoint y: 238, distance: 23.0
click at [116, 236] on button "Meets" at bounding box center [111, 244] width 61 height 17
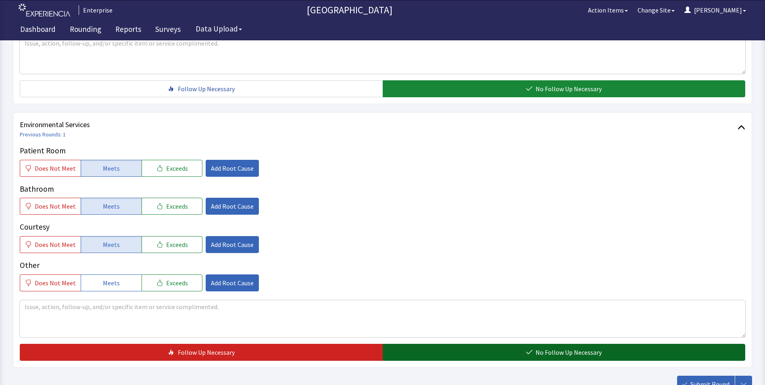
drag, startPoint x: 443, startPoint y: 341, endPoint x: 618, endPoint y: 370, distance: 177.6
click at [444, 344] on button "No Follow Up Necessary" at bounding box center [564, 352] width 363 height 17
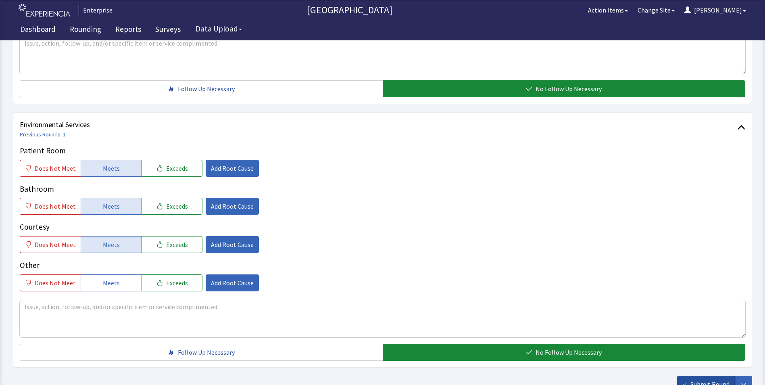
click at [705, 379] on span "Submit Round" at bounding box center [710, 384] width 39 height 10
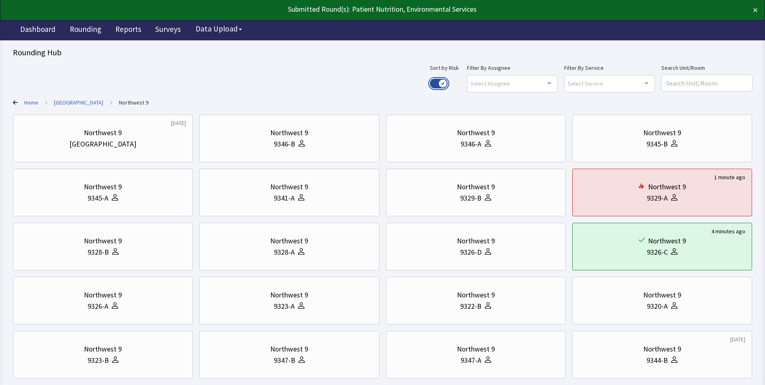
click at [448, 84] on button "Use setting" at bounding box center [439, 84] width 18 height 10
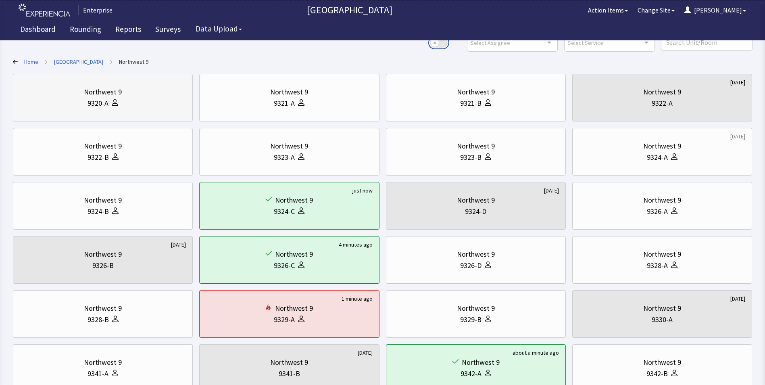
scroll to position [40, 0]
click at [73, 63] on link "[GEOGRAPHIC_DATA]" at bounding box center [78, 62] width 49 height 8
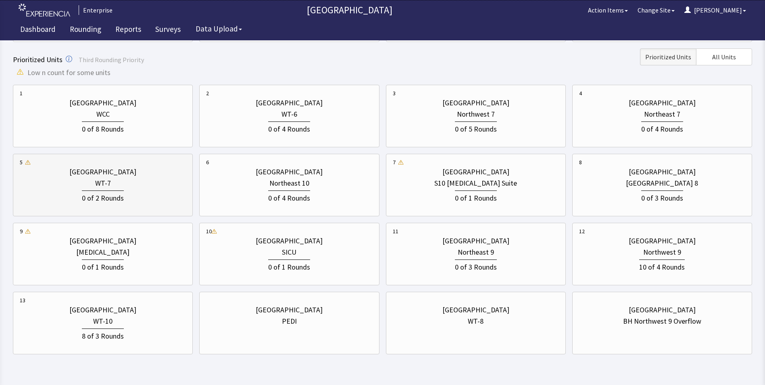
scroll to position [242, 0]
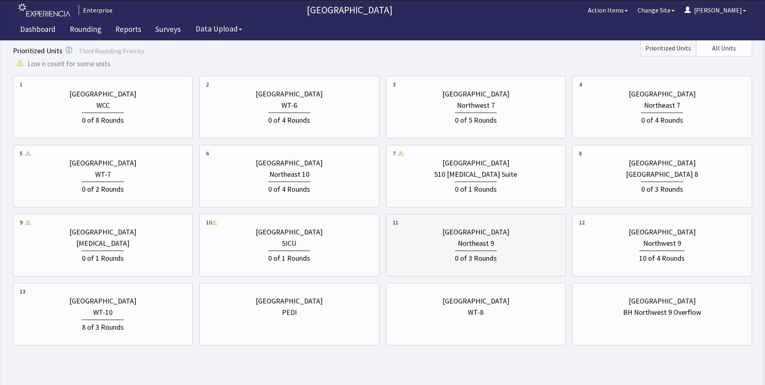
click at [471, 255] on div "0 of 3 Rounds" at bounding box center [476, 257] width 42 height 13
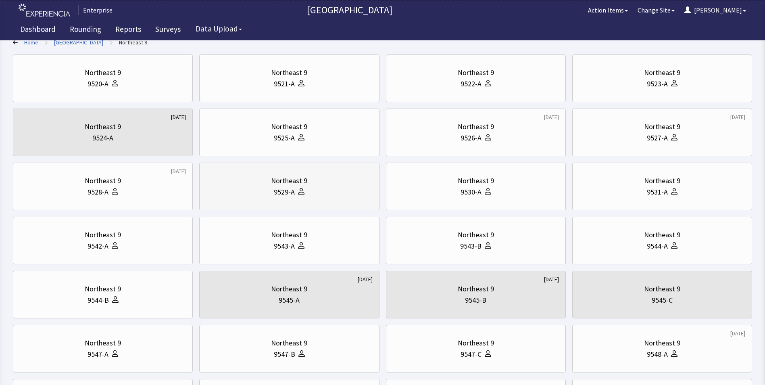
scroll to position [0, 0]
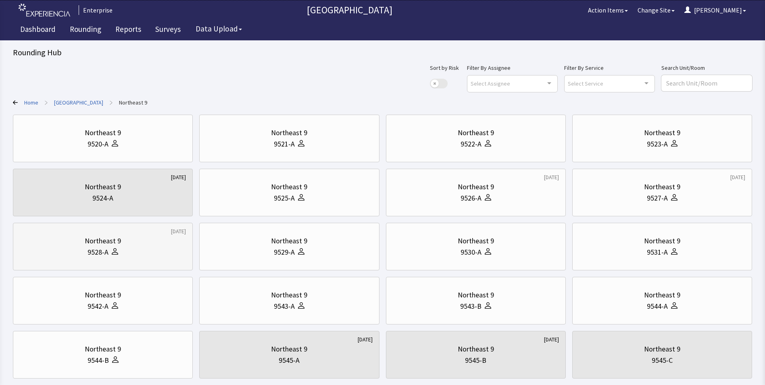
click at [102, 247] on div "9528-A" at bounding box center [98, 252] width 21 height 11
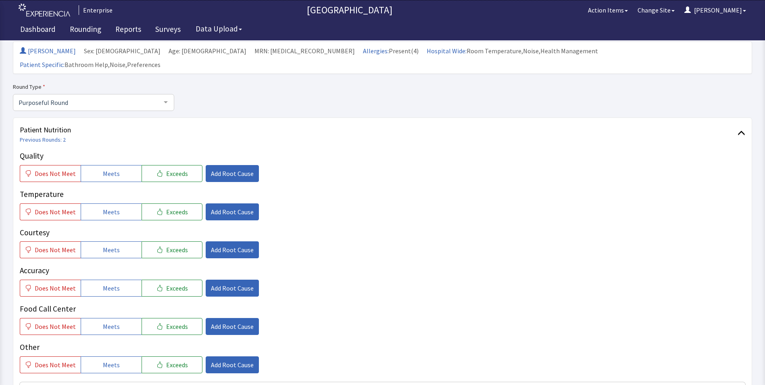
scroll to position [40, 0]
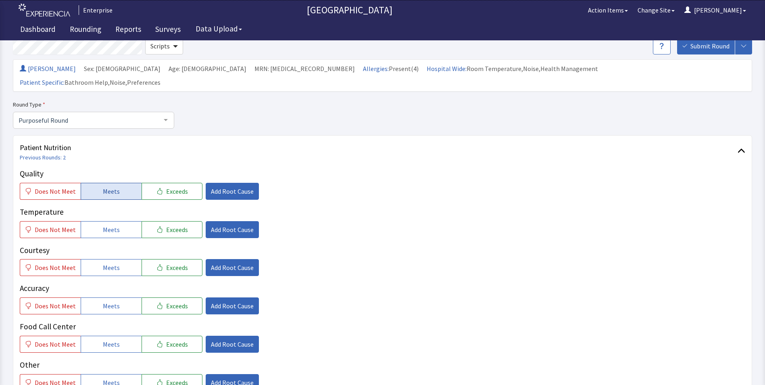
click at [131, 183] on button "Meets" at bounding box center [111, 191] width 61 height 17
click at [130, 206] on div "Temperature Does Not Meet Meets Exceeds Add Root Cause" at bounding box center [383, 222] width 726 height 32
drag, startPoint x: 128, startPoint y: 214, endPoint x: 127, endPoint y: 233, distance: 19.0
click at [128, 221] on button "Meets" at bounding box center [111, 229] width 61 height 17
drag, startPoint x: 119, startPoint y: 254, endPoint x: 120, endPoint y: 261, distance: 6.9
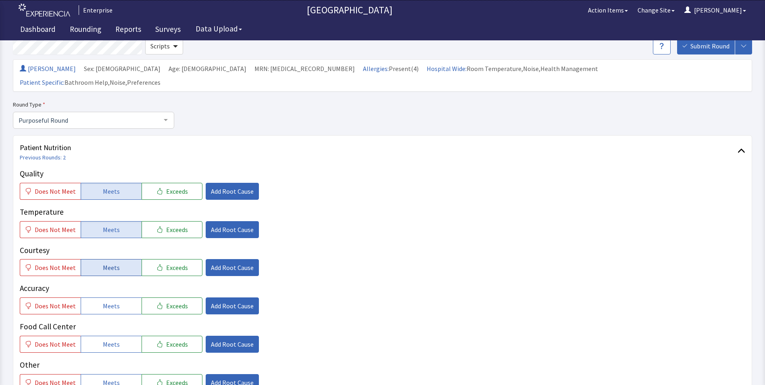
click at [119, 259] on button "Meets" at bounding box center [111, 267] width 61 height 17
drag, startPoint x: 119, startPoint y: 286, endPoint x: 117, endPoint y: 291, distance: 5.6
click at [119, 297] on button "Meets" at bounding box center [111, 305] width 61 height 17
click at [113, 339] on span "Meets" at bounding box center [111, 344] width 17 height 10
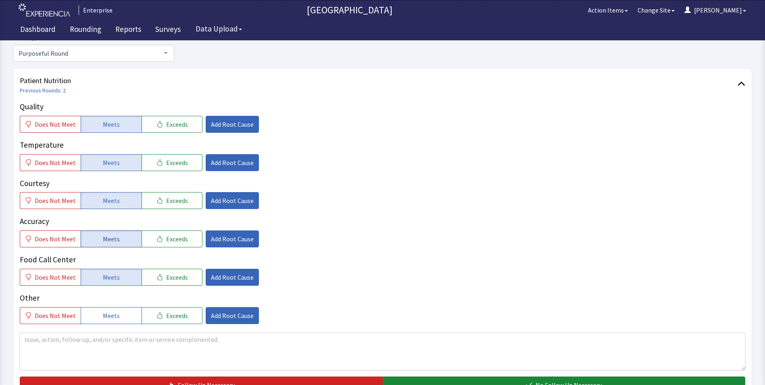
scroll to position [161, 0]
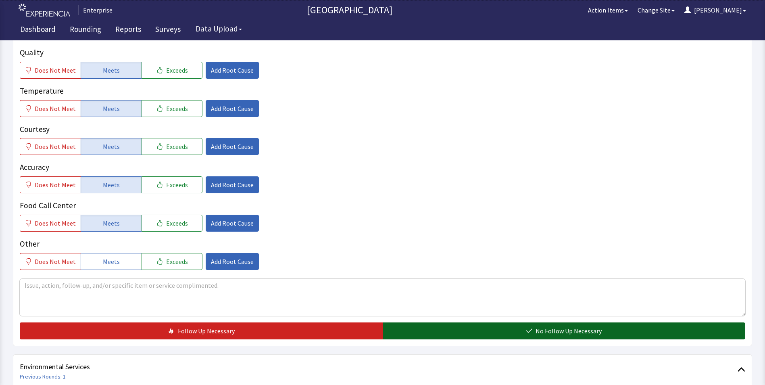
click at [445, 322] on button "No Follow Up Necessary" at bounding box center [564, 330] width 363 height 17
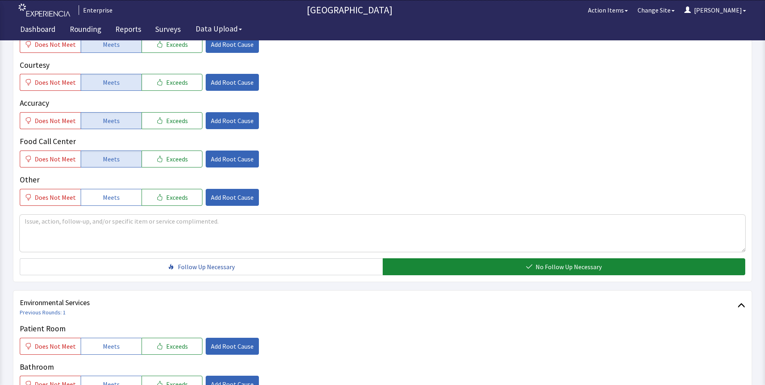
scroll to position [363, 0]
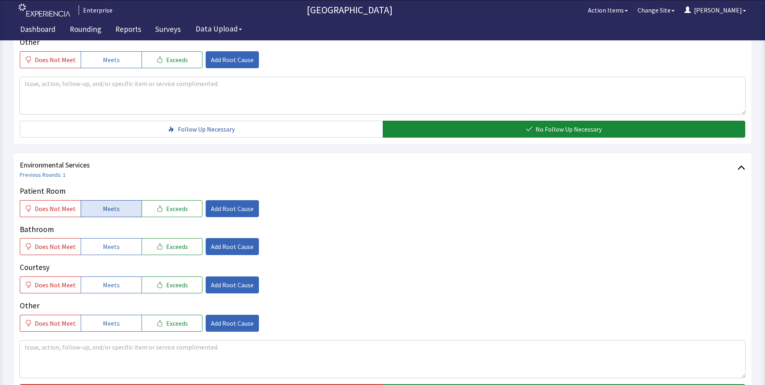
drag, startPoint x: 107, startPoint y: 189, endPoint x: 107, endPoint y: 210, distance: 21.4
click at [107, 200] on button "Meets" at bounding box center [111, 208] width 61 height 17
drag, startPoint x: 107, startPoint y: 228, endPoint x: 109, endPoint y: 261, distance: 32.7
click at [108, 242] on span "Meets" at bounding box center [111, 247] width 17 height 10
click at [110, 280] on span "Meets" at bounding box center [111, 285] width 17 height 10
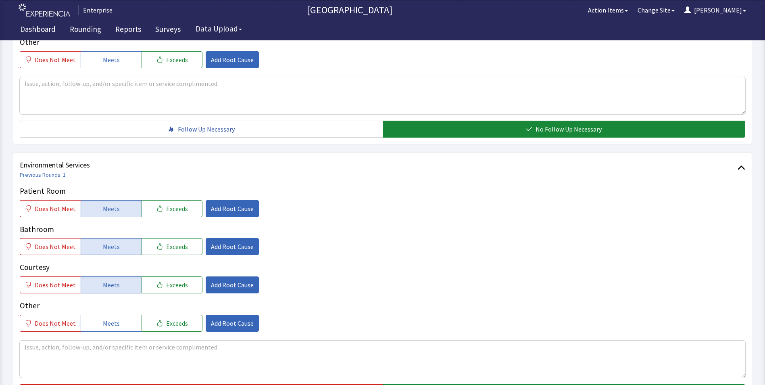
scroll to position [451, 0]
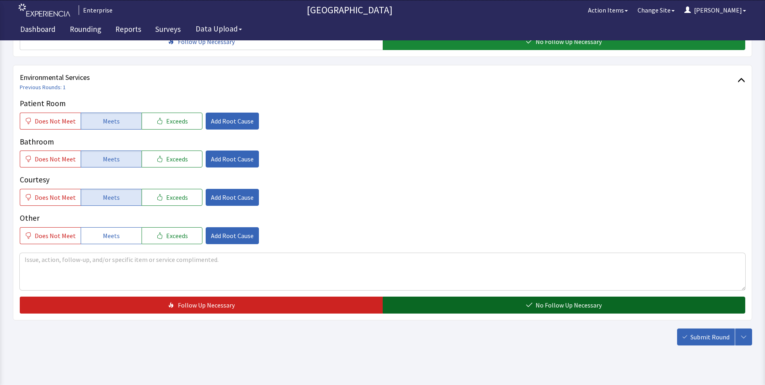
click at [424, 297] on button "No Follow Up Necessary" at bounding box center [564, 305] width 363 height 17
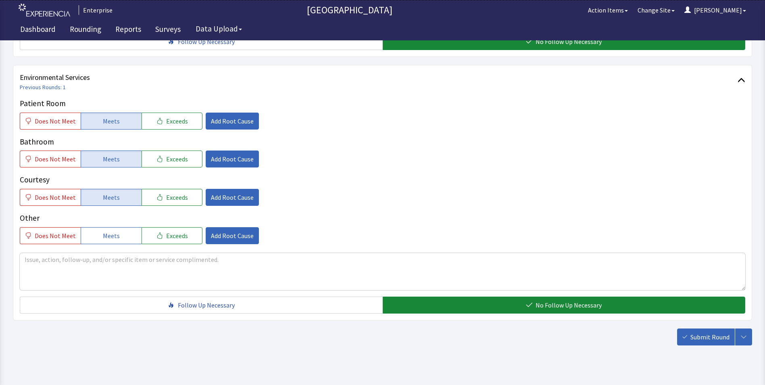
click at [698, 332] on span "Submit Round" at bounding box center [710, 337] width 39 height 10
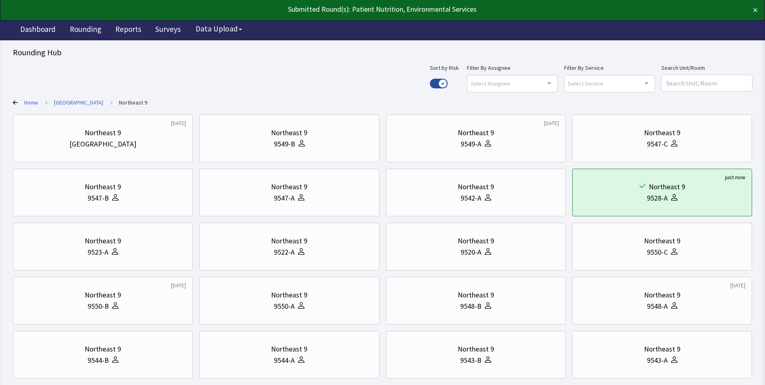
click at [65, 101] on link "[GEOGRAPHIC_DATA]" at bounding box center [78, 102] width 49 height 8
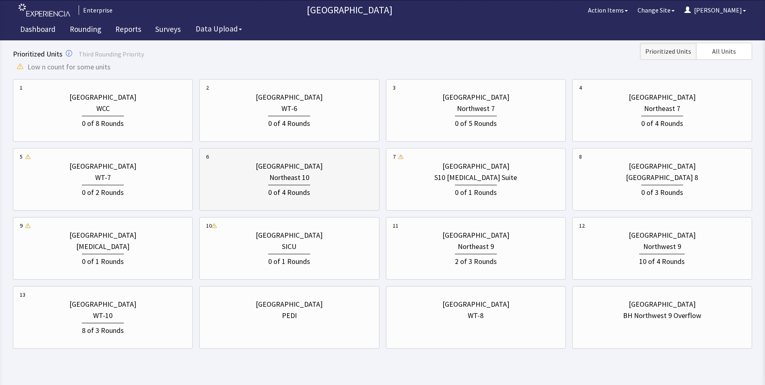
scroll to position [242, 0]
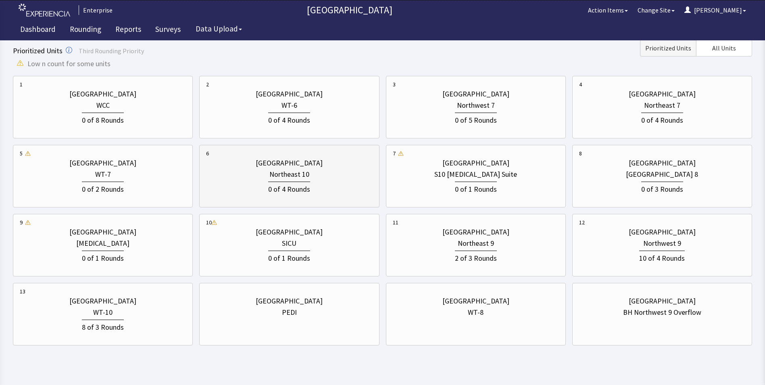
click at [269, 196] on div "[GEOGRAPHIC_DATA] Northeast 10 0 of 4 Rounds" at bounding box center [289, 176] width 166 height 54
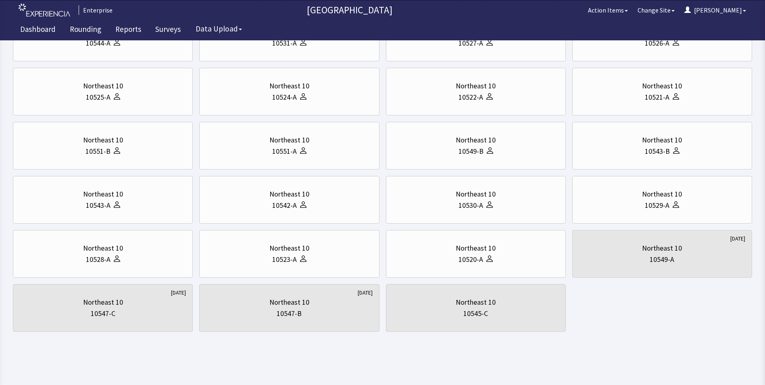
scroll to position [0, 0]
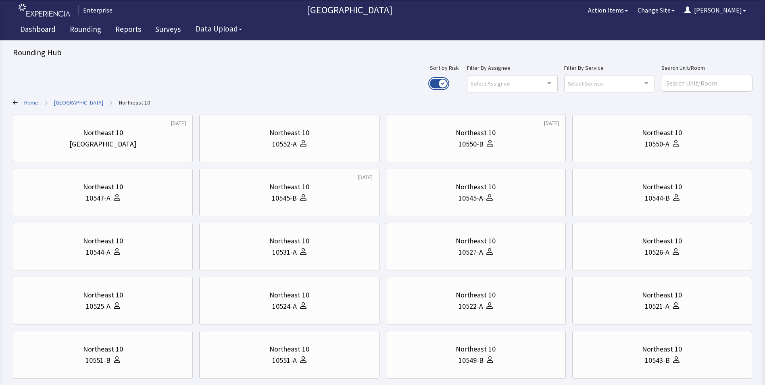
click at [448, 81] on button "Use setting" at bounding box center [439, 84] width 18 height 10
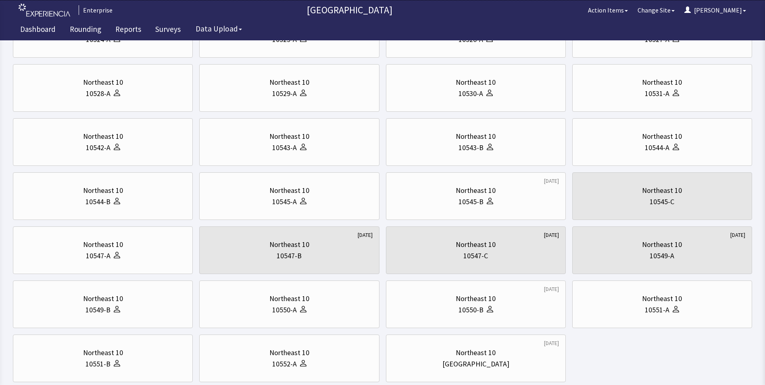
scroll to position [202, 0]
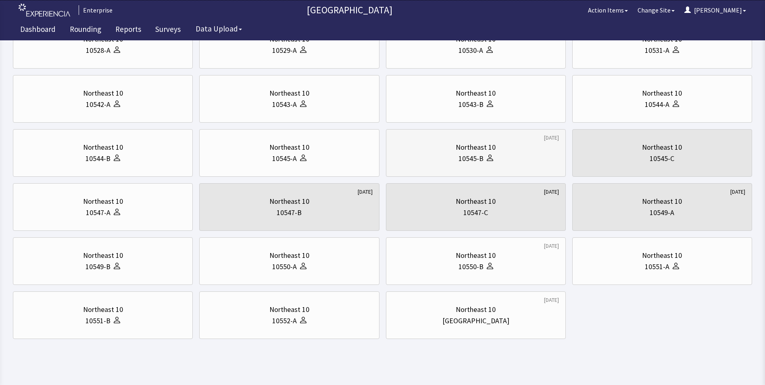
click at [469, 159] on div "10545-B" at bounding box center [471, 158] width 25 height 11
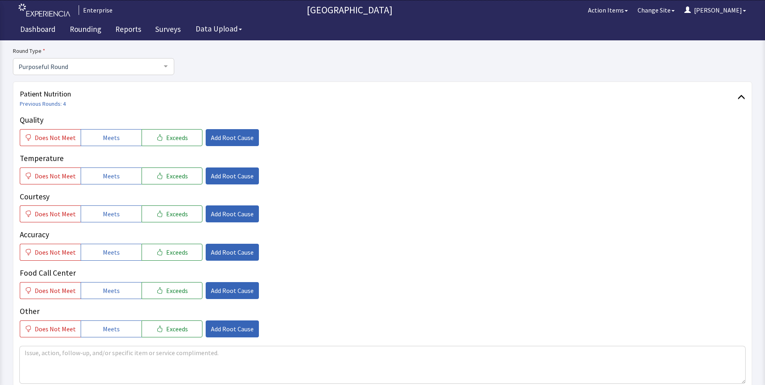
scroll to position [81, 0]
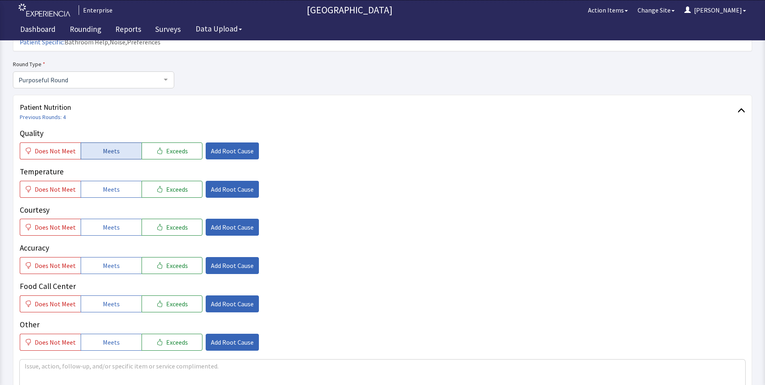
click at [106, 146] on span "Meets" at bounding box center [111, 151] width 17 height 10
drag, startPoint x: 104, startPoint y: 176, endPoint x: 103, endPoint y: 194, distance: 18.2
click at [104, 184] on span "Meets" at bounding box center [111, 189] width 17 height 10
drag, startPoint x: 100, startPoint y: 219, endPoint x: 101, endPoint y: 236, distance: 16.2
click at [101, 223] on div "Quality Does Not Meet Meets Exceeds Add Root Cause Temperature Does Not Meet Me…" at bounding box center [383, 238] width 726 height 223
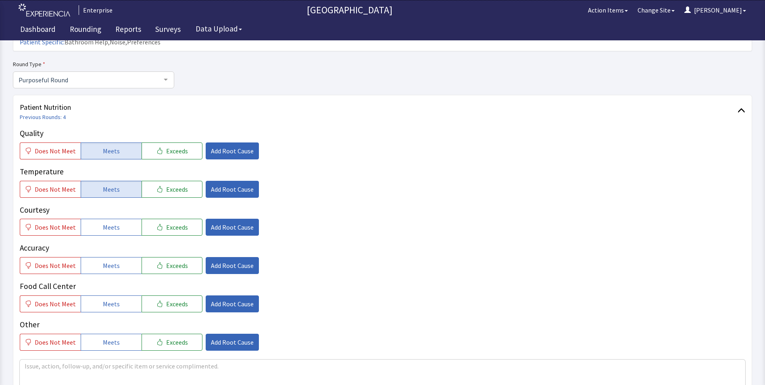
drag, startPoint x: 103, startPoint y: 256, endPoint x: 110, endPoint y: 278, distance: 23.6
click at [104, 258] on button "Meets" at bounding box center [111, 265] width 61 height 17
click at [111, 299] on span "Meets" at bounding box center [111, 304] width 17 height 10
click at [120, 219] on button "Meets" at bounding box center [111, 227] width 61 height 17
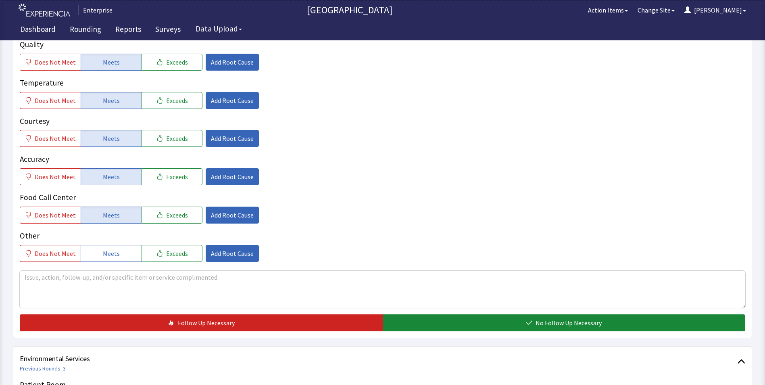
scroll to position [282, 0]
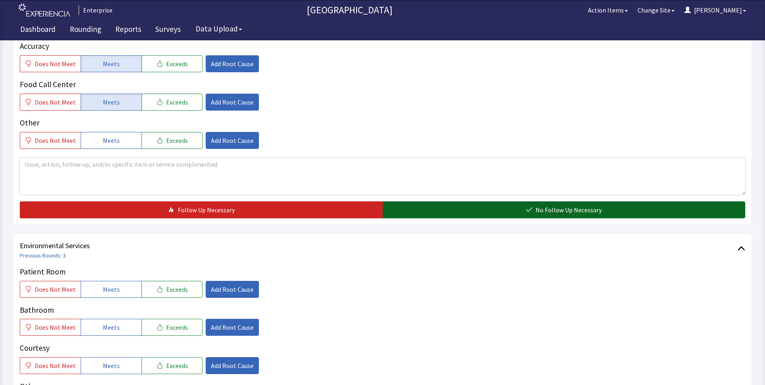
click at [416, 201] on button "No Follow Up Necessary" at bounding box center [564, 209] width 363 height 17
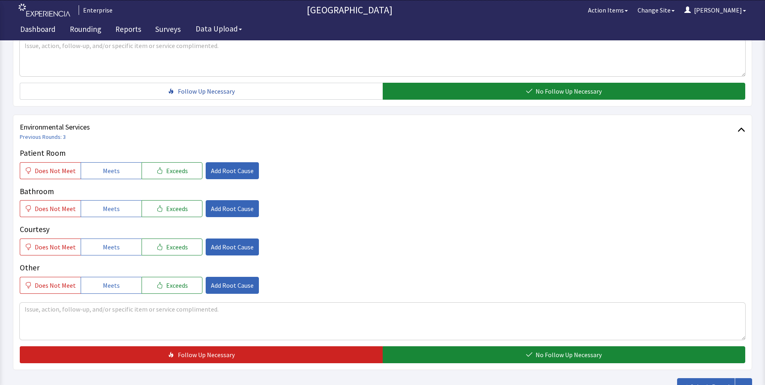
scroll to position [403, 0]
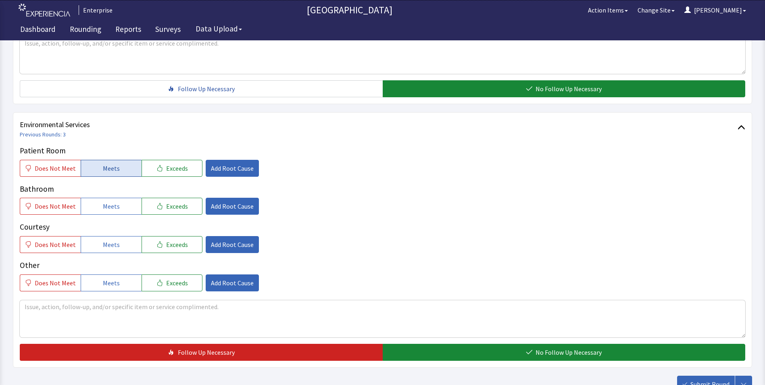
click at [114, 163] on span "Meets" at bounding box center [111, 168] width 17 height 10
drag, startPoint x: 107, startPoint y: 188, endPoint x: 107, endPoint y: 213, distance: 25.8
click at [107, 201] on span "Meets" at bounding box center [111, 206] width 17 height 10
drag, startPoint x: 106, startPoint y: 226, endPoint x: 240, endPoint y: 288, distance: 147.7
click at [111, 240] on span "Meets" at bounding box center [111, 245] width 17 height 10
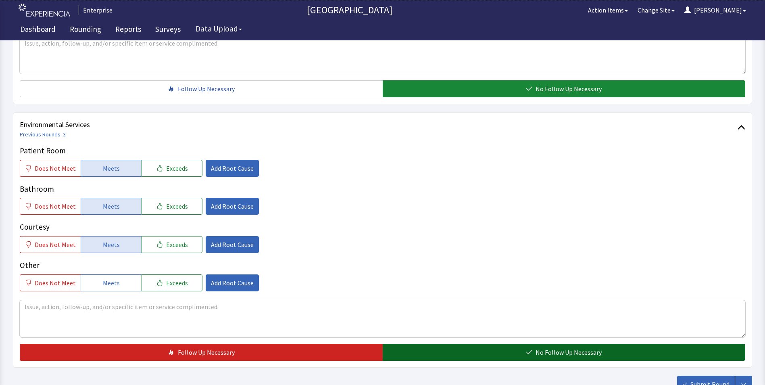
drag, startPoint x: 427, startPoint y: 343, endPoint x: 492, endPoint y: 345, distance: 64.6
click at [430, 344] on button "No Follow Up Necessary" at bounding box center [564, 352] width 363 height 17
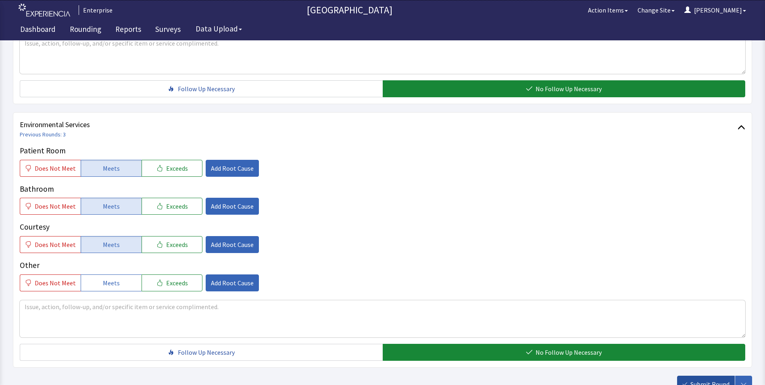
click at [705, 379] on span "Submit Round" at bounding box center [710, 384] width 39 height 10
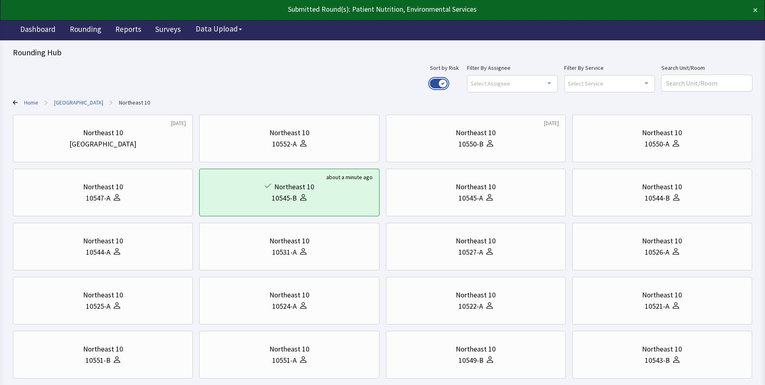
click at [448, 84] on button "Use setting" at bounding box center [439, 84] width 18 height 10
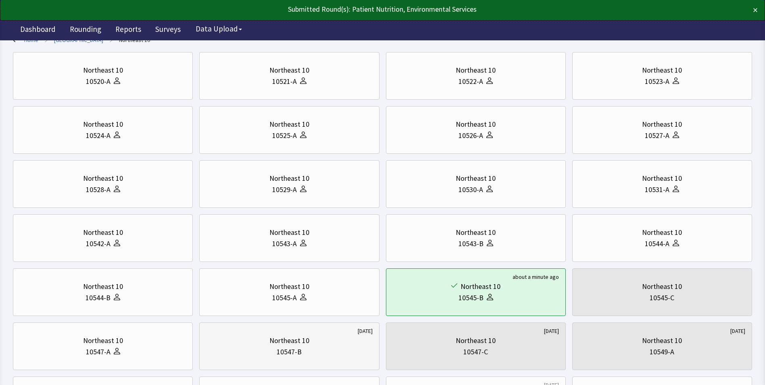
scroll to position [161, 0]
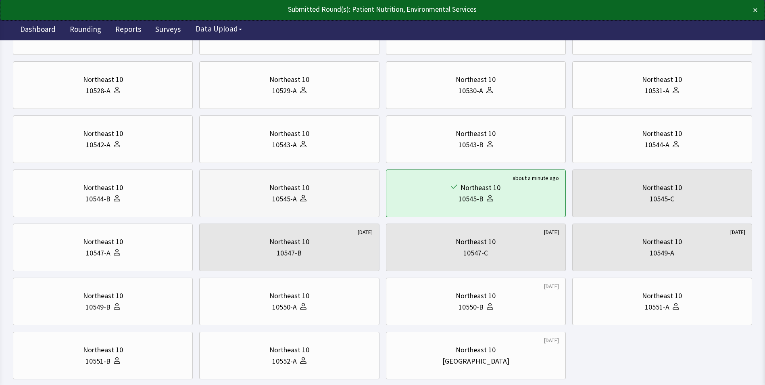
click at [276, 191] on div "Northeast 10" at bounding box center [290, 187] width 40 height 11
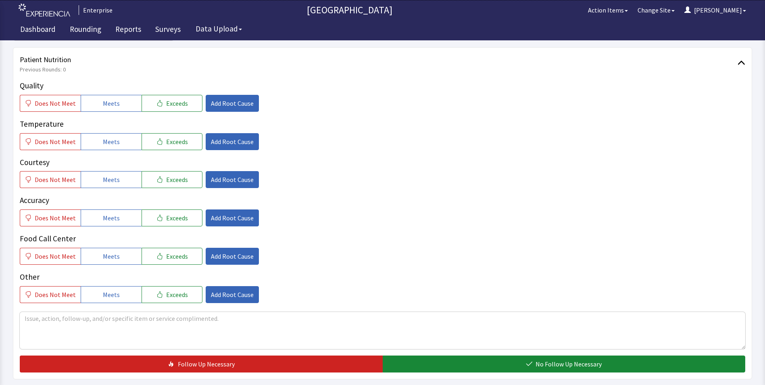
scroll to position [121, 0]
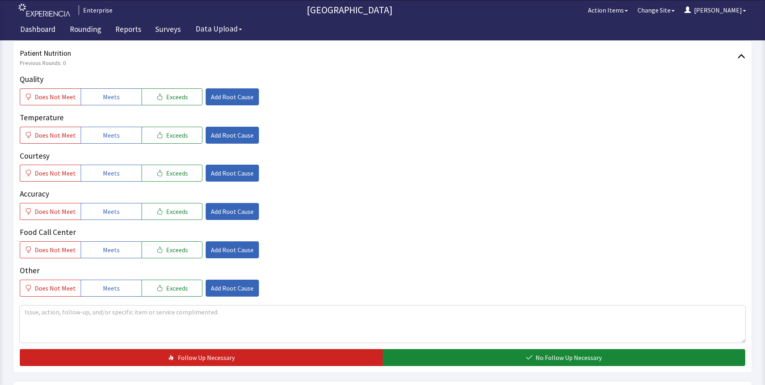
drag, startPoint x: 93, startPoint y: 98, endPoint x: 102, endPoint y: 118, distance: 21.8
click at [96, 104] on button "Meets" at bounding box center [111, 96] width 61 height 17
drag, startPoint x: 106, startPoint y: 138, endPoint x: 104, endPoint y: 165, distance: 26.7
click at [106, 138] on span "Meets" at bounding box center [111, 135] width 17 height 10
drag, startPoint x: 103, startPoint y: 176, endPoint x: 103, endPoint y: 207, distance: 31.9
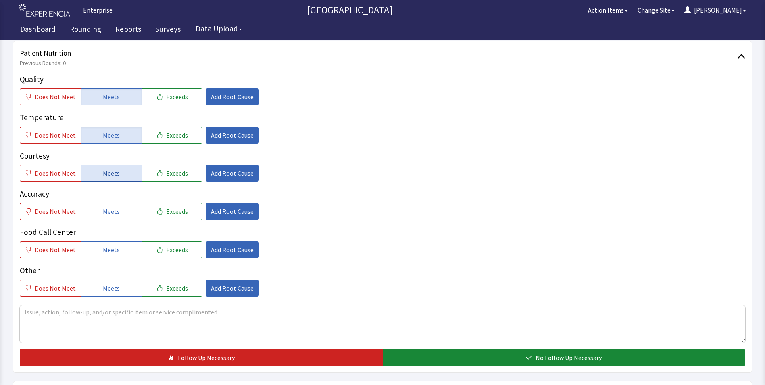
click at [103, 176] on span "Meets" at bounding box center [111, 173] width 17 height 10
click at [103, 213] on span "Meets" at bounding box center [111, 212] width 17 height 10
click at [105, 244] on button "Meets" at bounding box center [111, 249] width 61 height 17
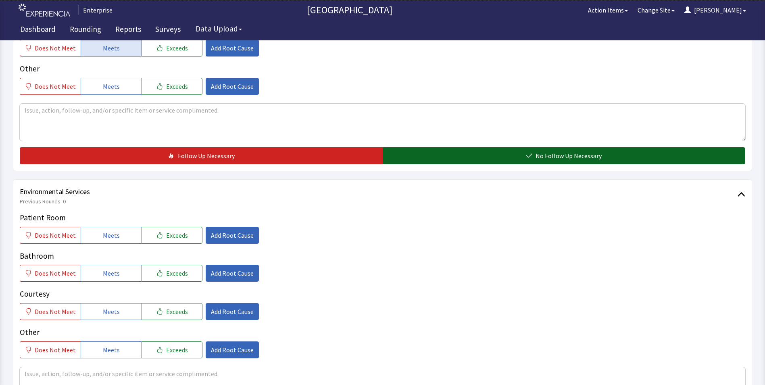
click at [429, 151] on button "No Follow Up Necessary" at bounding box center [564, 155] width 363 height 17
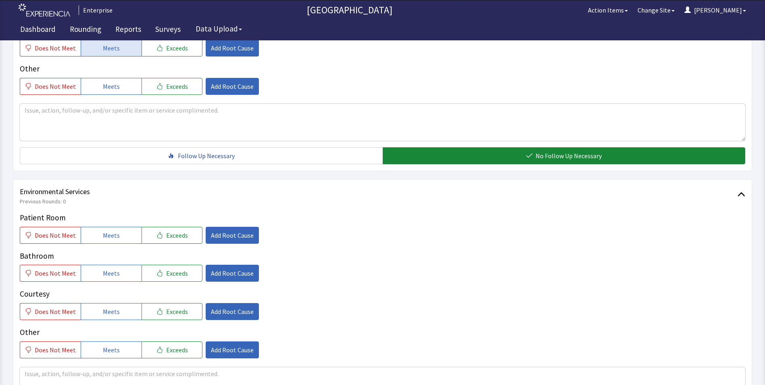
drag, startPoint x: 116, startPoint y: 232, endPoint x: 109, endPoint y: 248, distance: 17.5
click at [115, 234] on button "Meets" at bounding box center [111, 235] width 61 height 17
drag, startPoint x: 104, startPoint y: 270, endPoint x: 107, endPoint y: 290, distance: 20.8
click at [105, 275] on span "Meets" at bounding box center [111, 273] width 17 height 10
click at [106, 312] on span "Meets" at bounding box center [111, 312] width 17 height 10
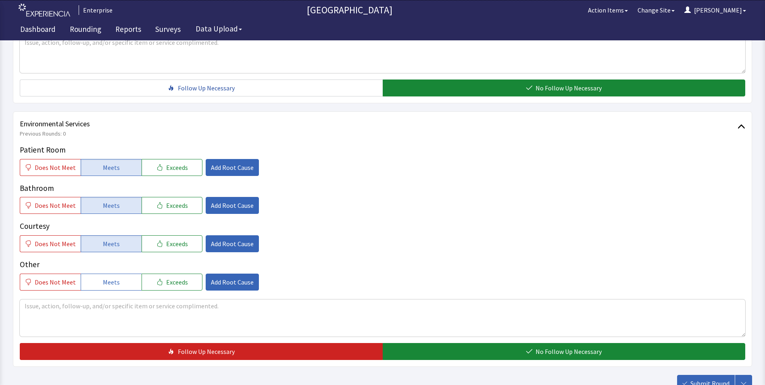
scroll to position [451, 0]
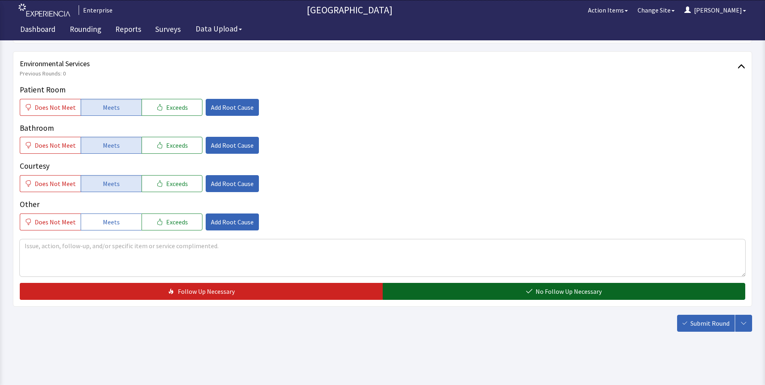
click at [409, 294] on button "No Follow Up Necessary" at bounding box center [564, 291] width 363 height 17
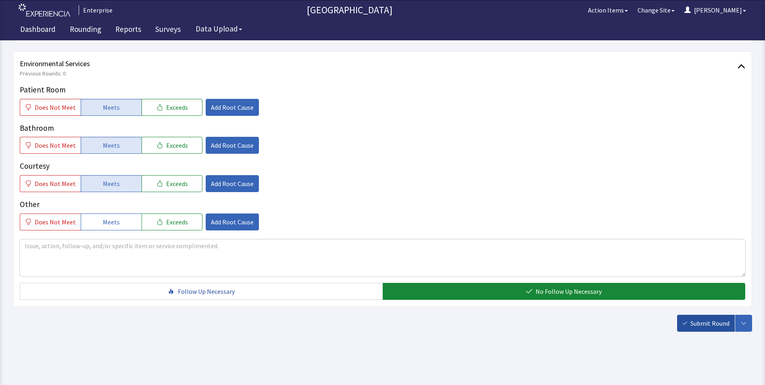
click at [700, 323] on span "Submit Round" at bounding box center [710, 323] width 39 height 10
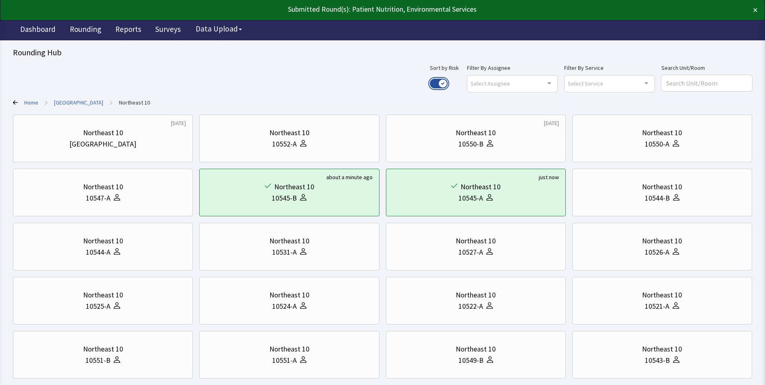
click at [448, 80] on button "Use setting" at bounding box center [439, 84] width 18 height 10
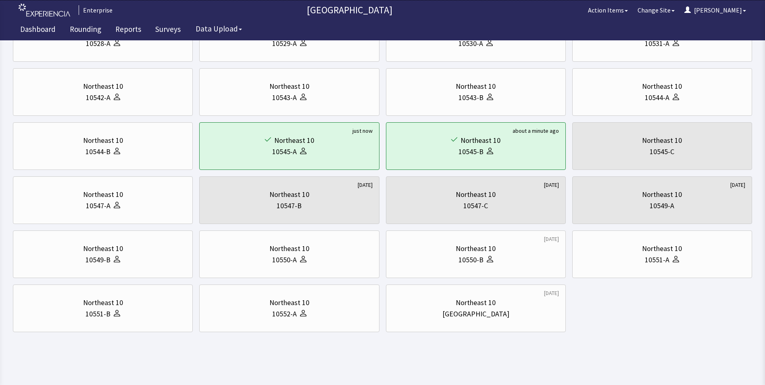
scroll to position [209, 0]
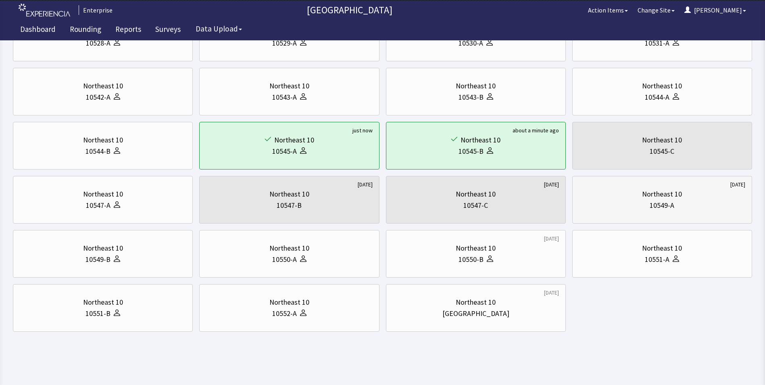
click at [681, 213] on div "Northeast 10 10549-A" at bounding box center [662, 199] width 166 height 39
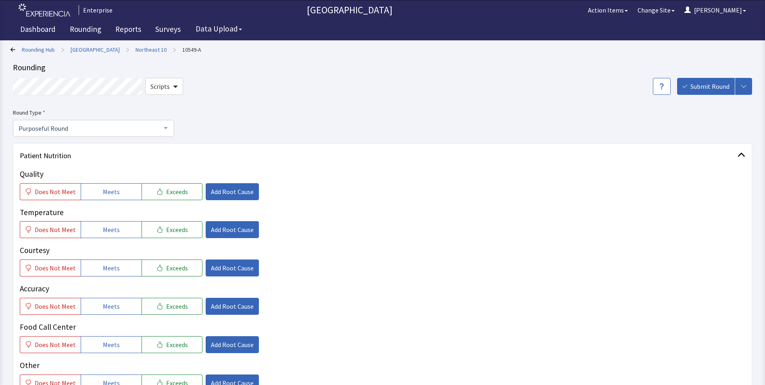
click at [13, 50] on icon at bounding box center [12, 49] width 5 height 4
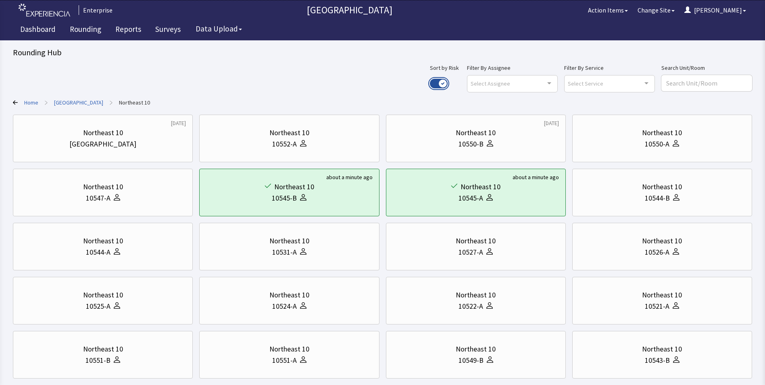
click at [448, 83] on button "Use setting" at bounding box center [439, 84] width 18 height 10
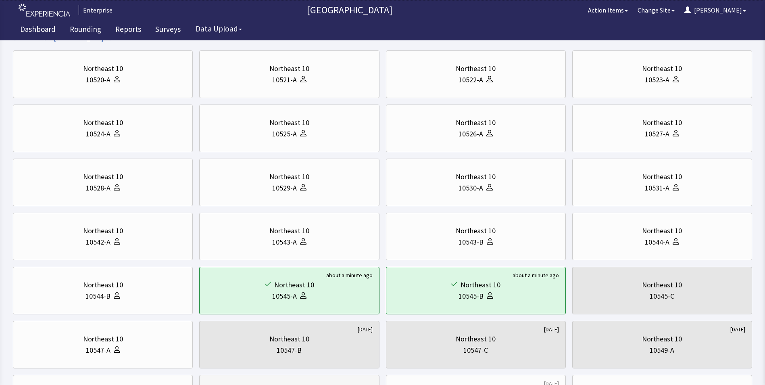
scroll to position [202, 0]
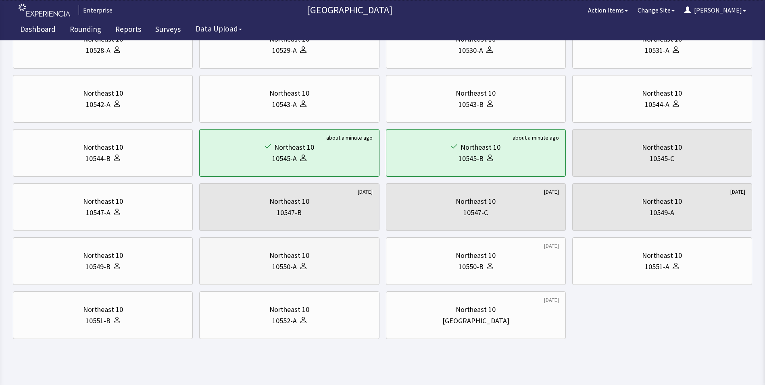
click at [267, 259] on div "Northeast 10" at bounding box center [289, 255] width 166 height 11
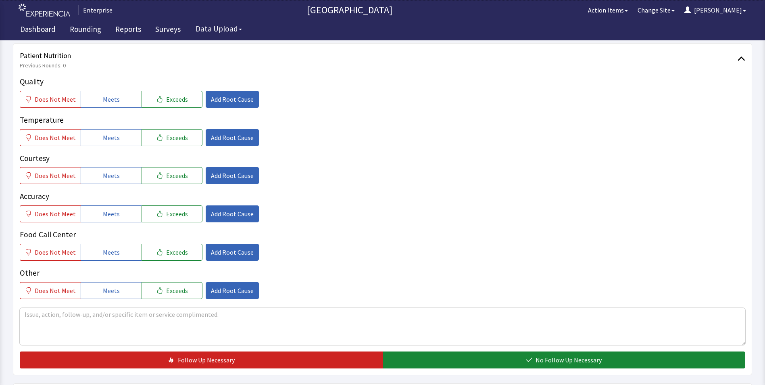
scroll to position [121, 0]
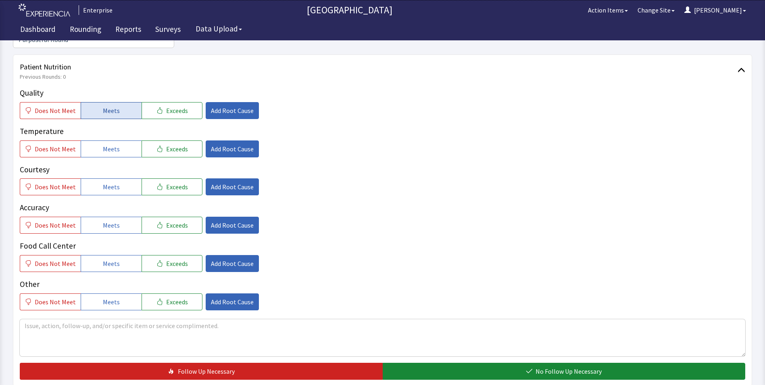
click at [119, 102] on button "Meets" at bounding box center [111, 110] width 61 height 17
drag, startPoint x: 119, startPoint y: 143, endPoint x: 119, endPoint y: 159, distance: 16.2
click at [119, 144] on div "Quality Does Not Meet Meets Exceeds Add Root Cause Temperature Does Not Meet Me…" at bounding box center [383, 198] width 726 height 223
click at [118, 178] on button "Meets" at bounding box center [111, 186] width 61 height 17
drag, startPoint x: 119, startPoint y: 139, endPoint x: 119, endPoint y: 155, distance: 16.1
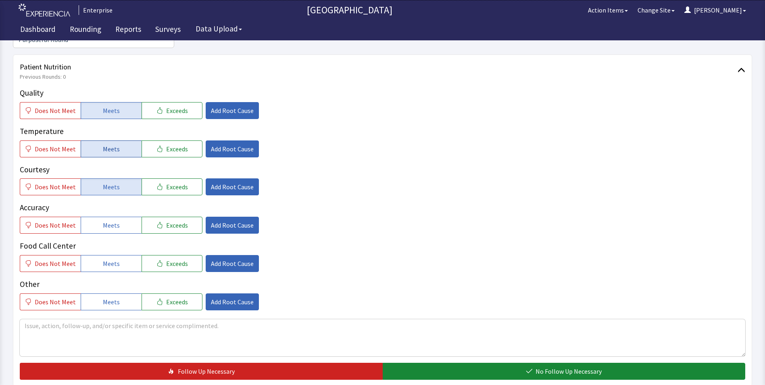
click at [119, 140] on button "Meets" at bounding box center [111, 148] width 61 height 17
click at [109, 220] on span "Meets" at bounding box center [111, 225] width 17 height 10
click at [105, 259] on span "Meets" at bounding box center [111, 264] width 17 height 10
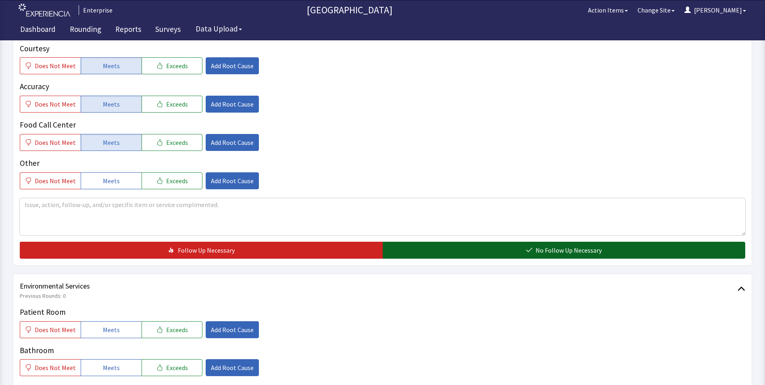
click at [414, 242] on button "No Follow Up Necessary" at bounding box center [564, 250] width 363 height 17
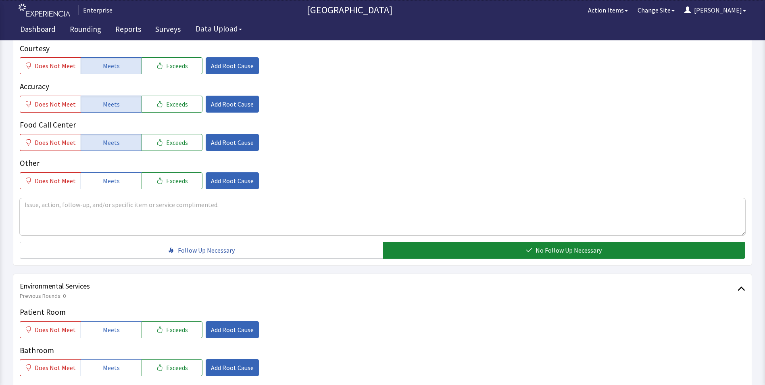
scroll to position [363, 0]
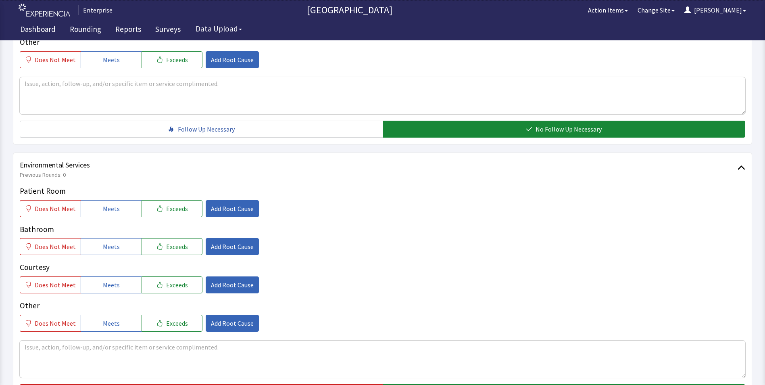
drag, startPoint x: 92, startPoint y: 190, endPoint x: 101, endPoint y: 214, distance: 26.0
click at [92, 200] on button "Meets" at bounding box center [111, 208] width 61 height 17
drag, startPoint x: 104, startPoint y: 233, endPoint x: 104, endPoint y: 238, distance: 5.6
click at [104, 242] on span "Meets" at bounding box center [111, 247] width 17 height 10
drag, startPoint x: 105, startPoint y: 268, endPoint x: 110, endPoint y: 269, distance: 5.3
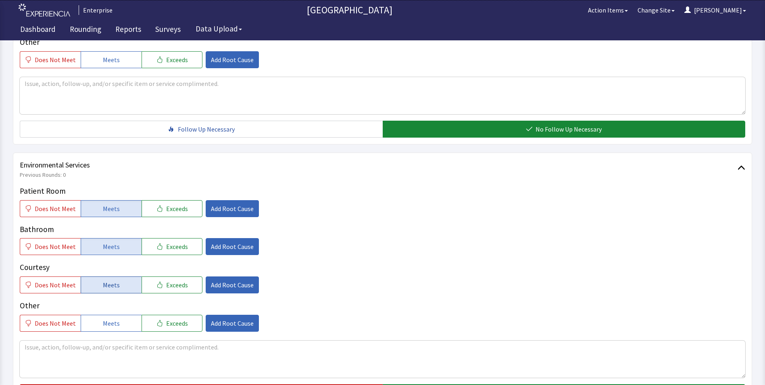
click at [105, 280] on span "Meets" at bounding box center [111, 285] width 17 height 10
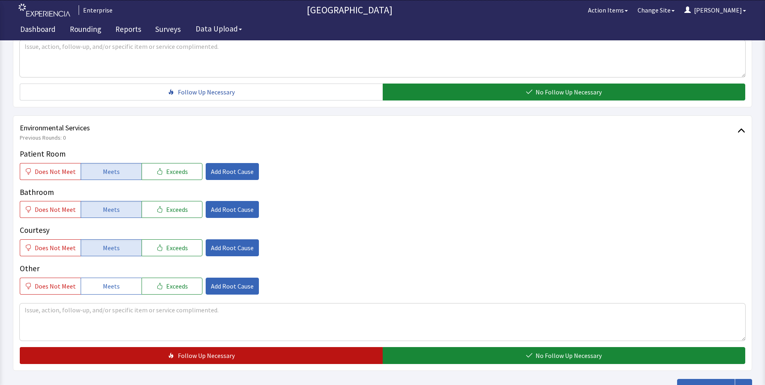
scroll to position [451, 0]
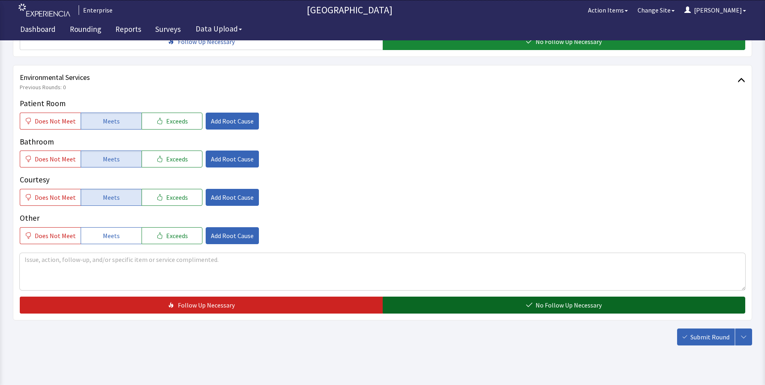
click at [423, 297] on button "No Follow Up Necessary" at bounding box center [564, 305] width 363 height 17
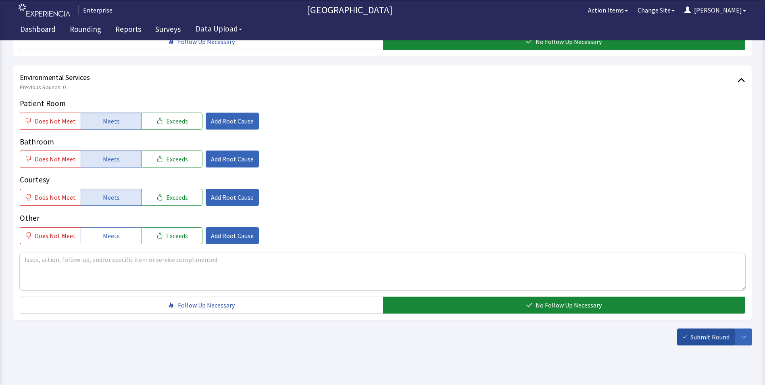
click at [695, 332] on span "Submit Round" at bounding box center [710, 337] width 39 height 10
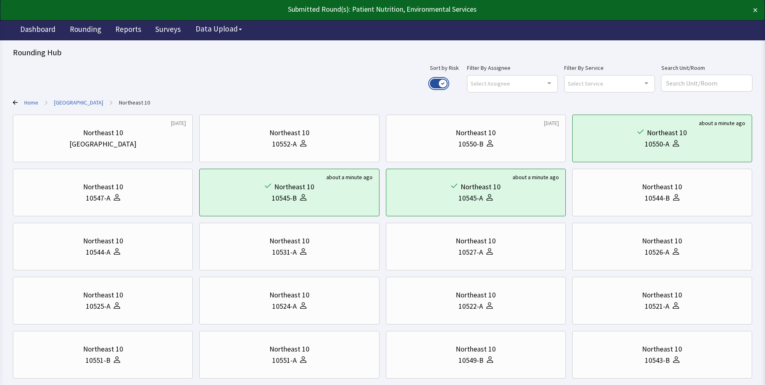
click at [448, 82] on button "Use setting" at bounding box center [439, 84] width 18 height 10
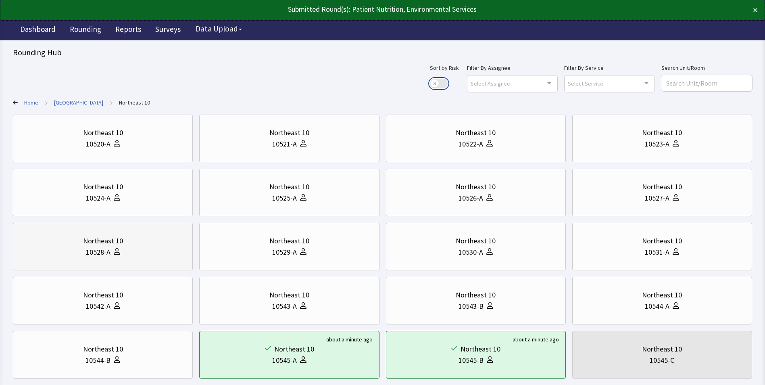
scroll to position [161, 0]
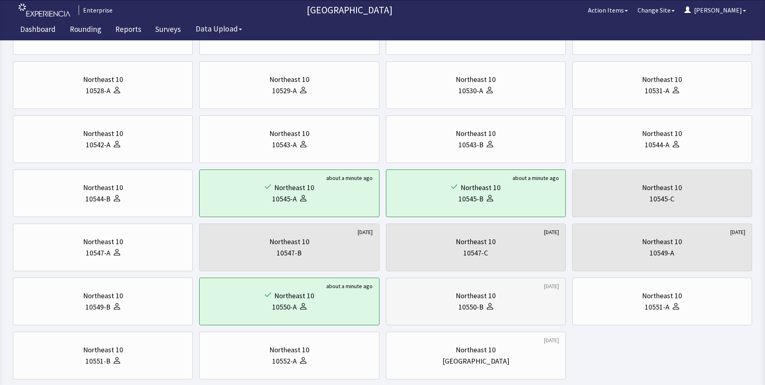
click at [499, 300] on div "Northeast 10" at bounding box center [476, 295] width 166 height 11
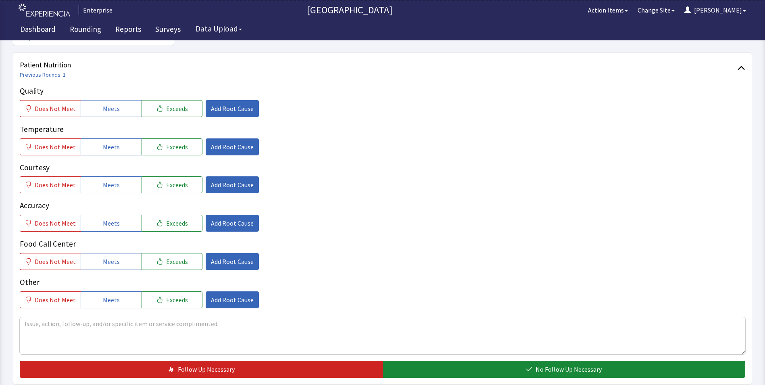
scroll to position [121, 0]
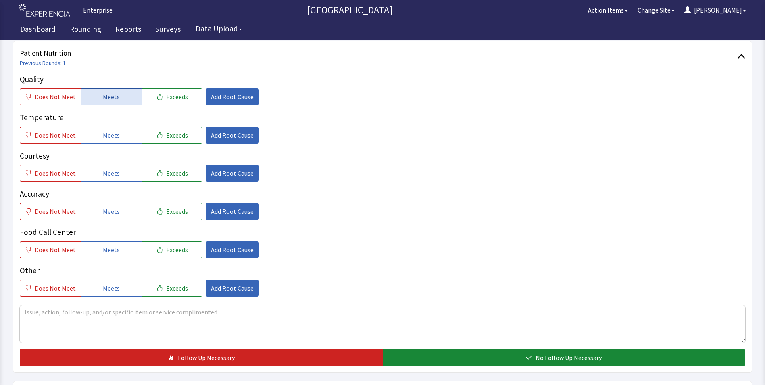
drag, startPoint x: 122, startPoint y: 94, endPoint x: 122, endPoint y: 123, distance: 29.0
click at [122, 96] on button "Meets" at bounding box center [111, 96] width 61 height 17
drag, startPoint x: 121, startPoint y: 134, endPoint x: 113, endPoint y: 169, distance: 36.4
click at [120, 138] on button "Meets" at bounding box center [111, 135] width 61 height 17
click at [111, 178] on span "Meets" at bounding box center [111, 173] width 17 height 10
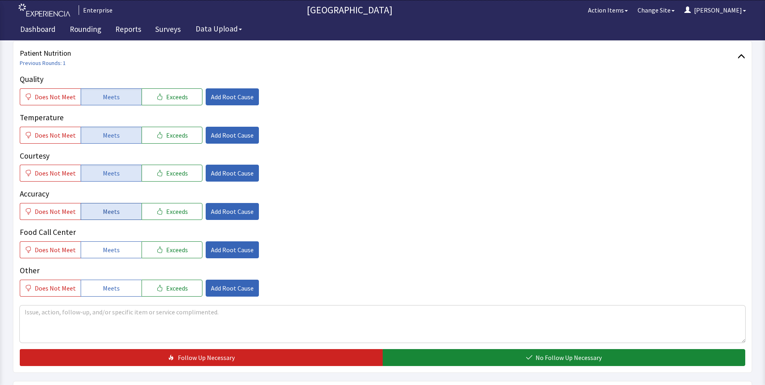
drag, startPoint x: 109, startPoint y: 214, endPoint x: 109, endPoint y: 235, distance: 21.0
click at [109, 218] on button "Meets" at bounding box center [111, 211] width 61 height 17
click at [107, 247] on span "Meets" at bounding box center [111, 250] width 17 height 10
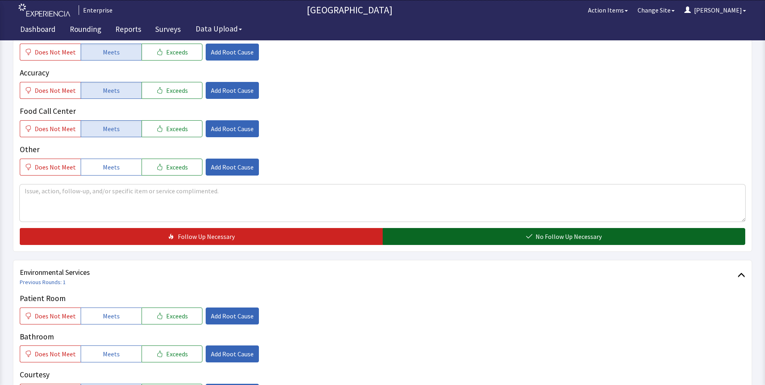
click at [433, 239] on button "No Follow Up Necessary" at bounding box center [564, 236] width 363 height 17
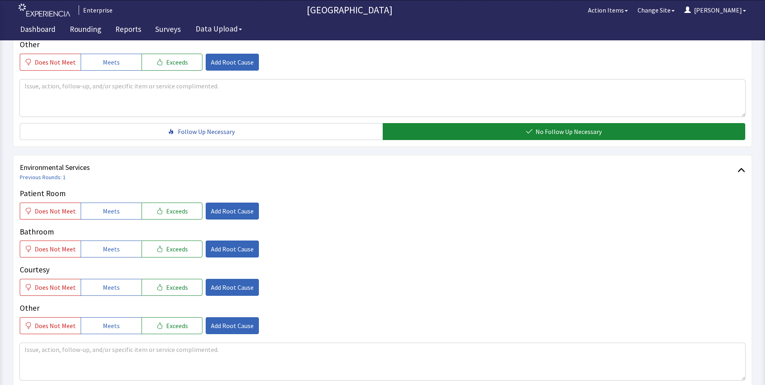
scroll to position [403, 0]
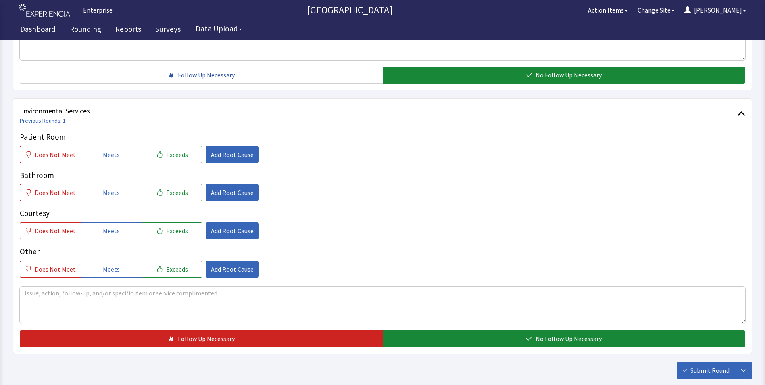
drag, startPoint x: 110, startPoint y: 150, endPoint x: 109, endPoint y: 173, distance: 22.2
click at [110, 155] on span "Meets" at bounding box center [111, 155] width 17 height 10
drag, startPoint x: 106, startPoint y: 193, endPoint x: 107, endPoint y: 214, distance: 20.6
click at [106, 198] on button "Meets" at bounding box center [111, 192] width 61 height 17
drag, startPoint x: 107, startPoint y: 227, endPoint x: 293, endPoint y: 307, distance: 203.0
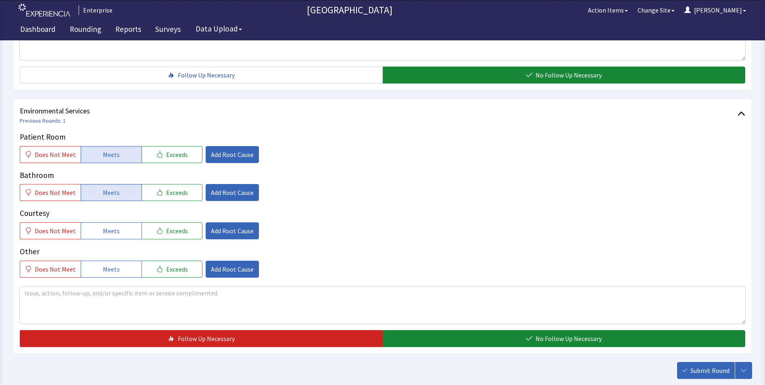
click at [112, 233] on span "Meets" at bounding box center [111, 231] width 17 height 10
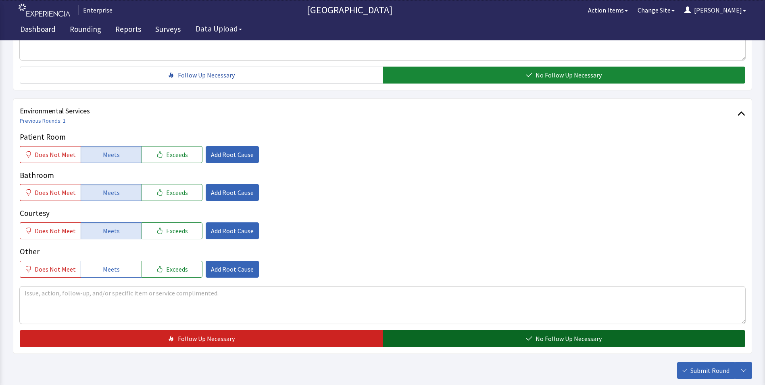
drag, startPoint x: 424, startPoint y: 340, endPoint x: 430, endPoint y: 342, distance: 7.1
click at [427, 341] on button "No Follow Up Necessary" at bounding box center [564, 338] width 363 height 17
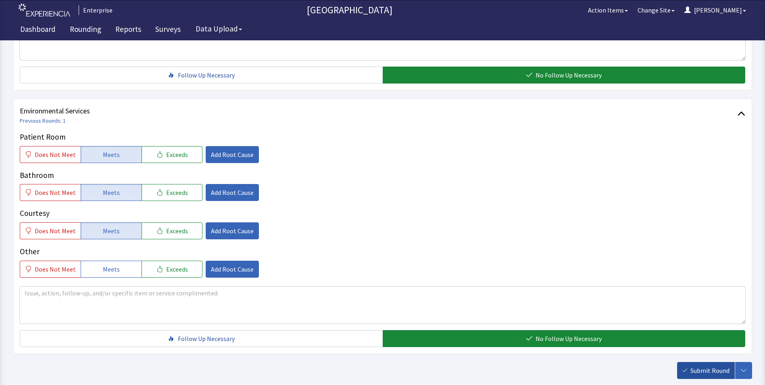
click at [694, 369] on span "Submit Round" at bounding box center [710, 371] width 39 height 10
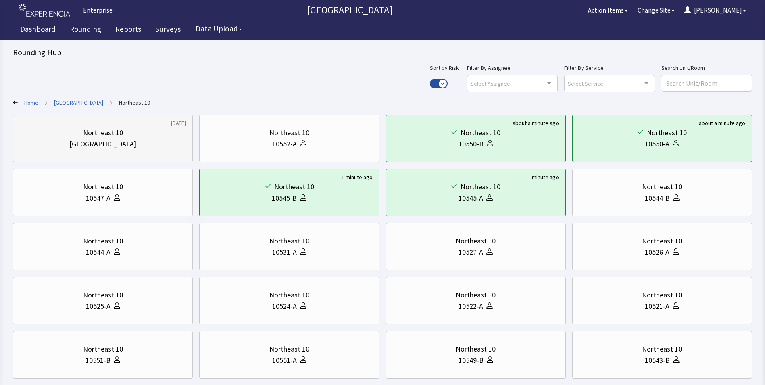
click at [104, 139] on div "Nurse Station" at bounding box center [102, 143] width 67 height 11
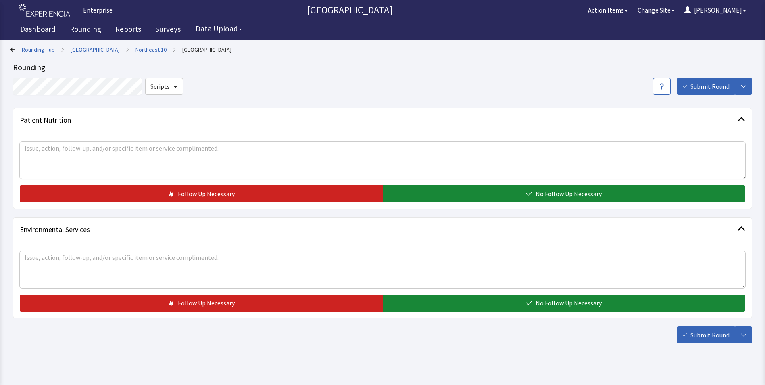
drag, startPoint x: 463, startPoint y: 192, endPoint x: 459, endPoint y: 217, distance: 25.0
click at [463, 192] on button "No Follow Up Necessary" at bounding box center [564, 193] width 363 height 17
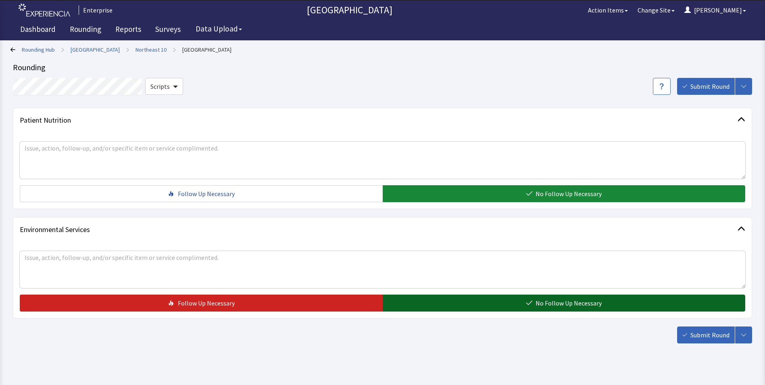
click at [462, 306] on button "No Follow Up Necessary" at bounding box center [564, 303] width 363 height 17
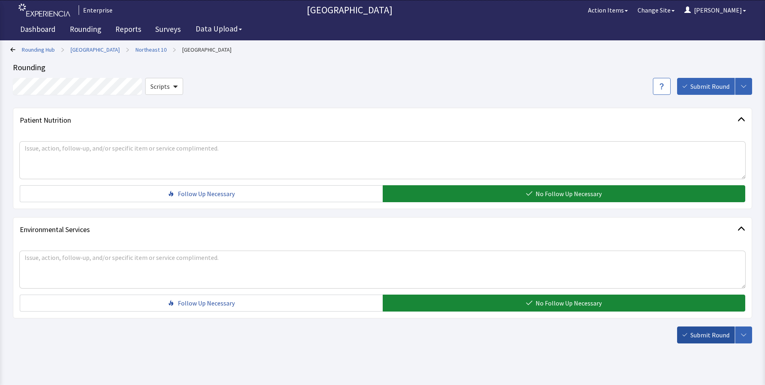
click at [714, 335] on span "Submit Round" at bounding box center [710, 335] width 39 height 10
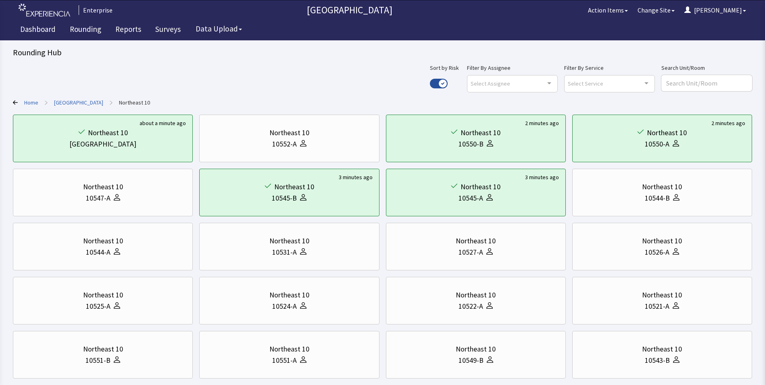
click at [76, 102] on link "[GEOGRAPHIC_DATA]" at bounding box center [78, 102] width 49 height 8
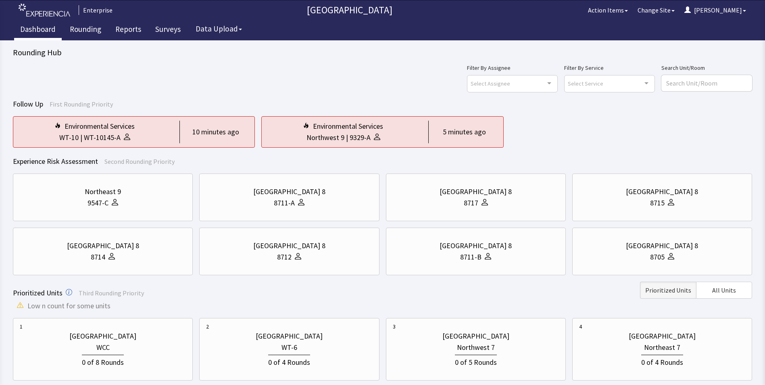
click at [46, 31] on link "Dashboard" at bounding box center [38, 30] width 48 height 20
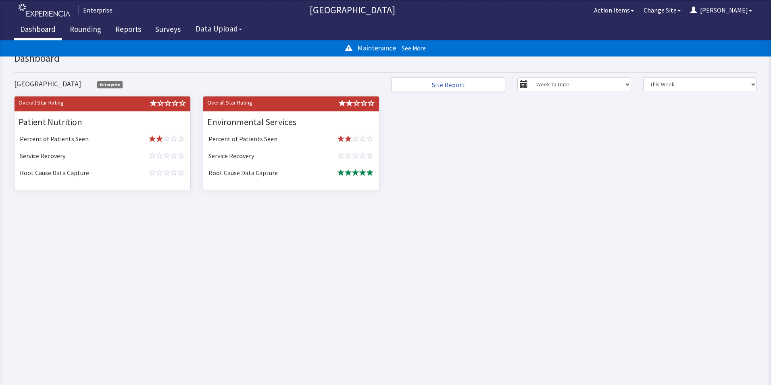
click at [409, 44] on div "Maintenance See More" at bounding box center [385, 48] width 771 height 16
click at [409, 48] on small "See More" at bounding box center [414, 48] width 24 height 8
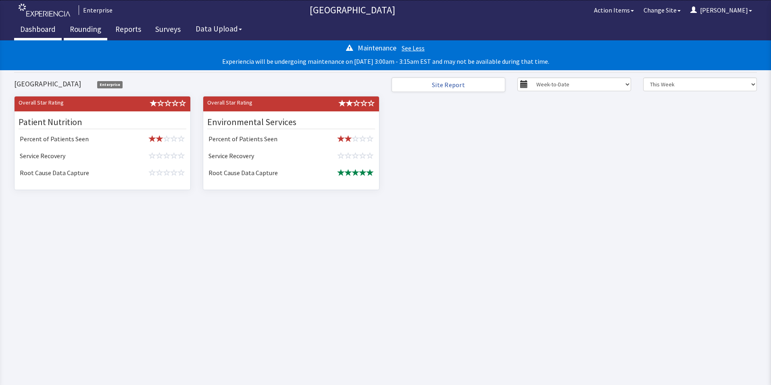
click at [84, 28] on link "Rounding" at bounding box center [86, 30] width 44 height 20
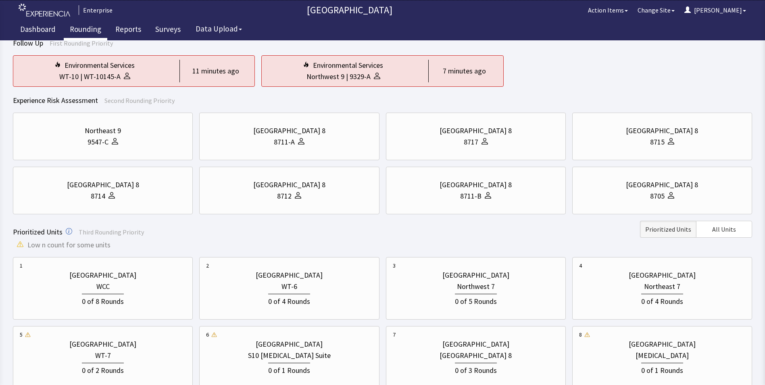
scroll to position [161, 0]
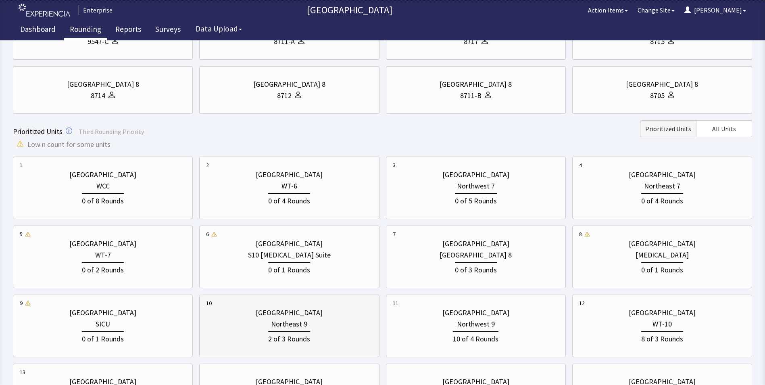
click at [299, 322] on div "Northeast 9" at bounding box center [289, 323] width 36 height 11
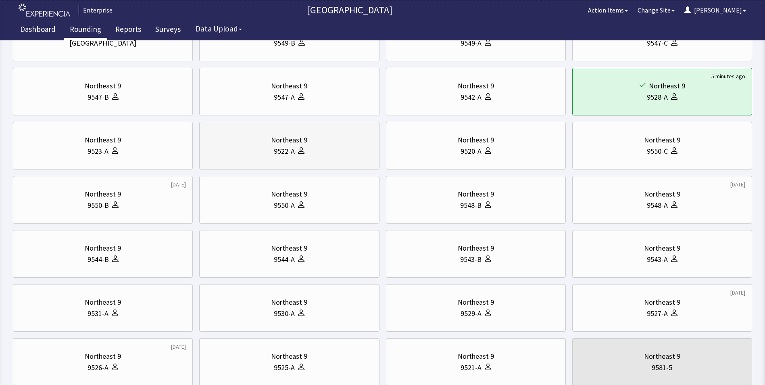
scroll to position [0, 0]
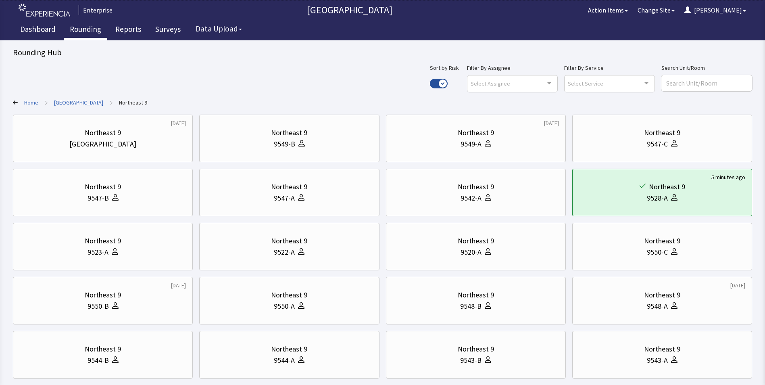
click at [71, 100] on link "[GEOGRAPHIC_DATA]" at bounding box center [78, 102] width 49 height 8
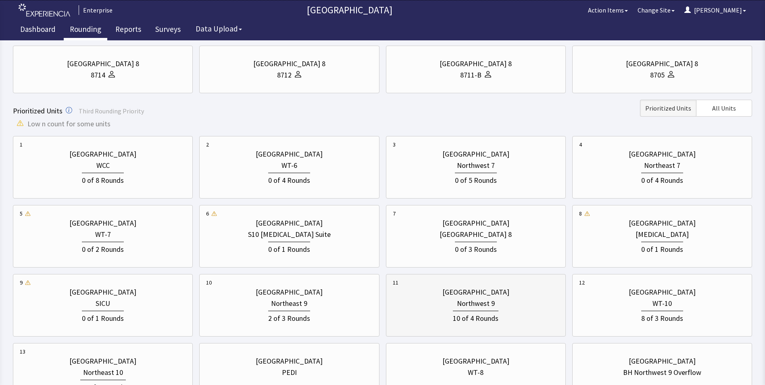
scroll to position [202, 0]
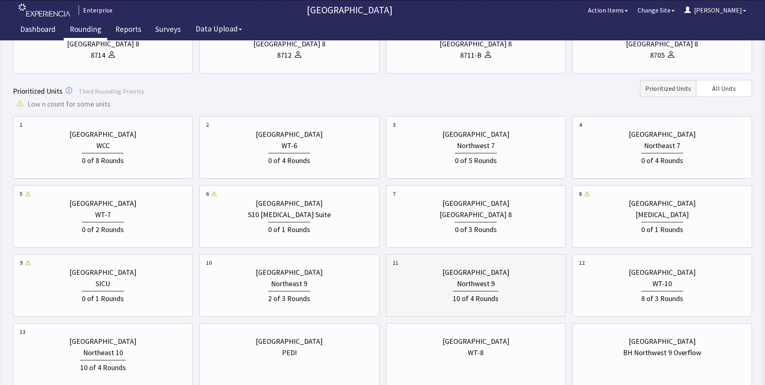
click at [501, 290] on div "10 of 4 Rounds" at bounding box center [476, 296] width 166 height 15
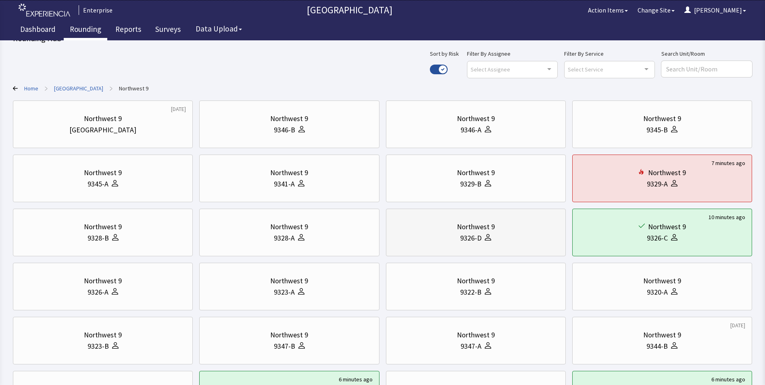
scroll to position [0, 0]
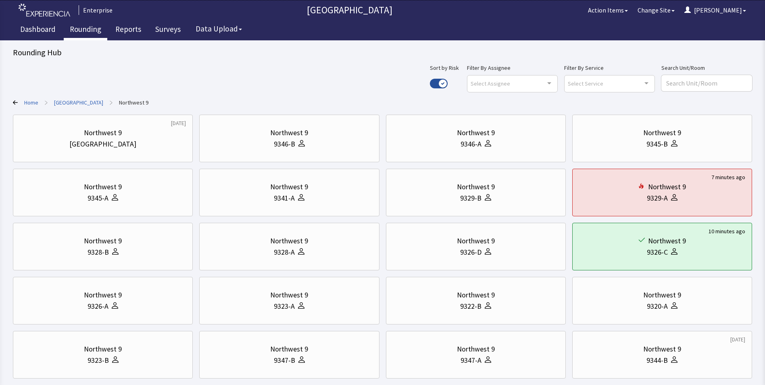
click at [73, 102] on link "[GEOGRAPHIC_DATA]" at bounding box center [78, 102] width 49 height 8
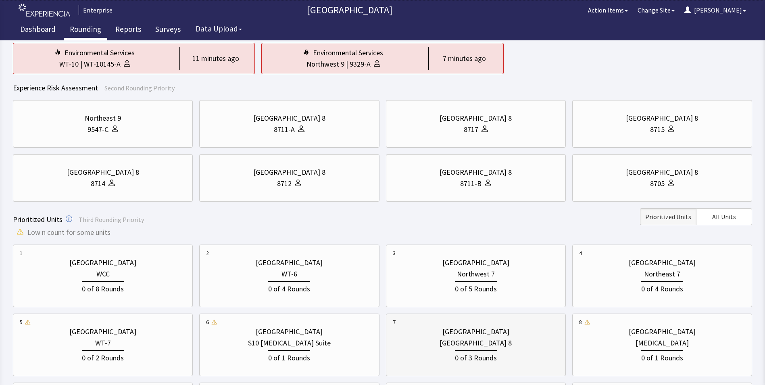
scroll to position [202, 0]
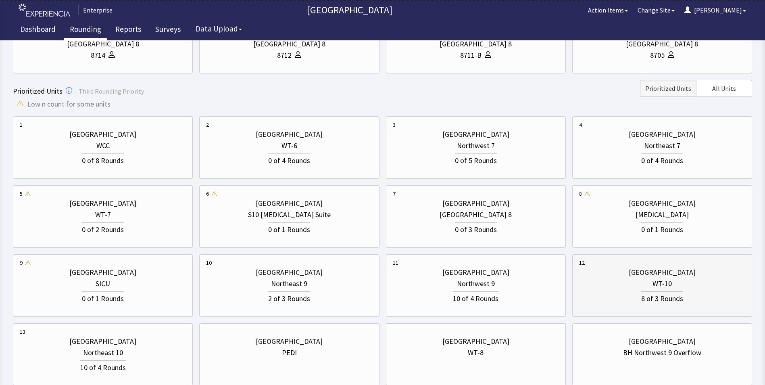
click at [652, 288] on div "WT-10" at bounding box center [662, 283] width 166 height 11
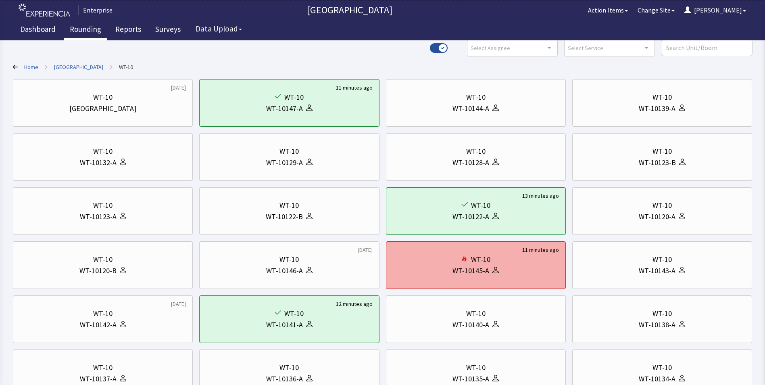
scroll to position [121, 0]
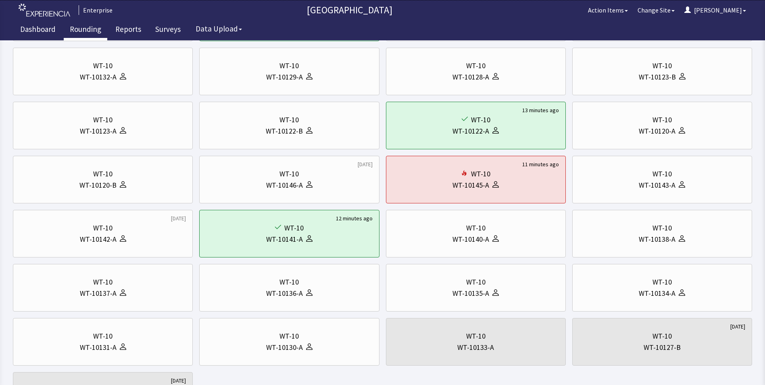
click at [83, 28] on link "Rounding" at bounding box center [86, 30] width 44 height 20
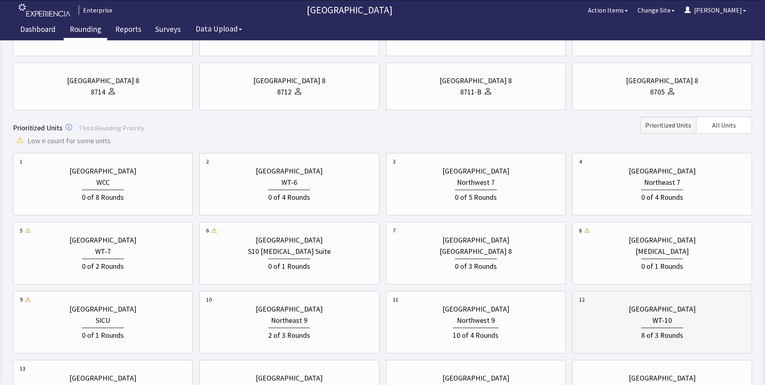
scroll to position [242, 0]
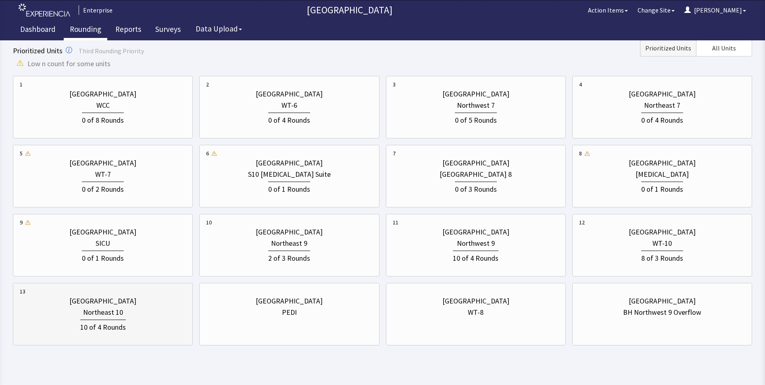
click at [101, 324] on div "10 of 4 Rounds" at bounding box center [103, 326] width 46 height 13
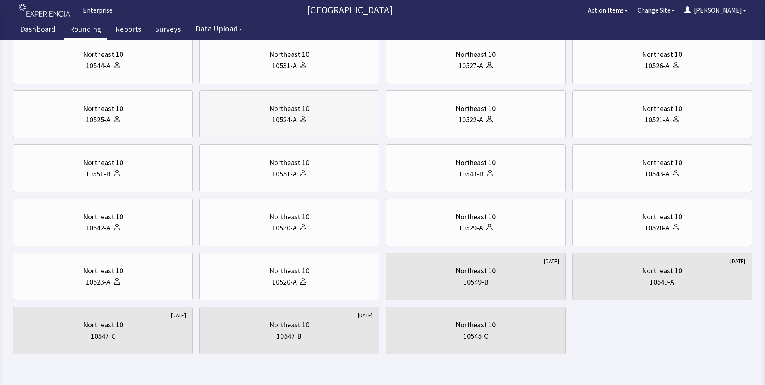
scroll to position [0, 0]
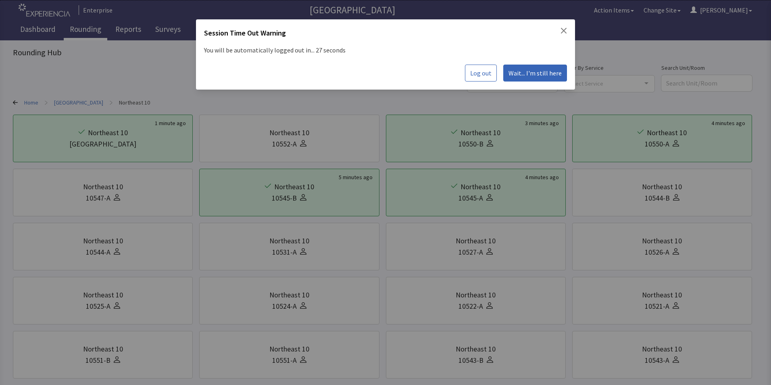
drag, startPoint x: 533, startPoint y: 75, endPoint x: 515, endPoint y: 75, distance: 17.8
click at [533, 75] on span "Wait... I'm still here" at bounding box center [535, 73] width 53 height 10
